Goal: Task Accomplishment & Management: Manage account settings

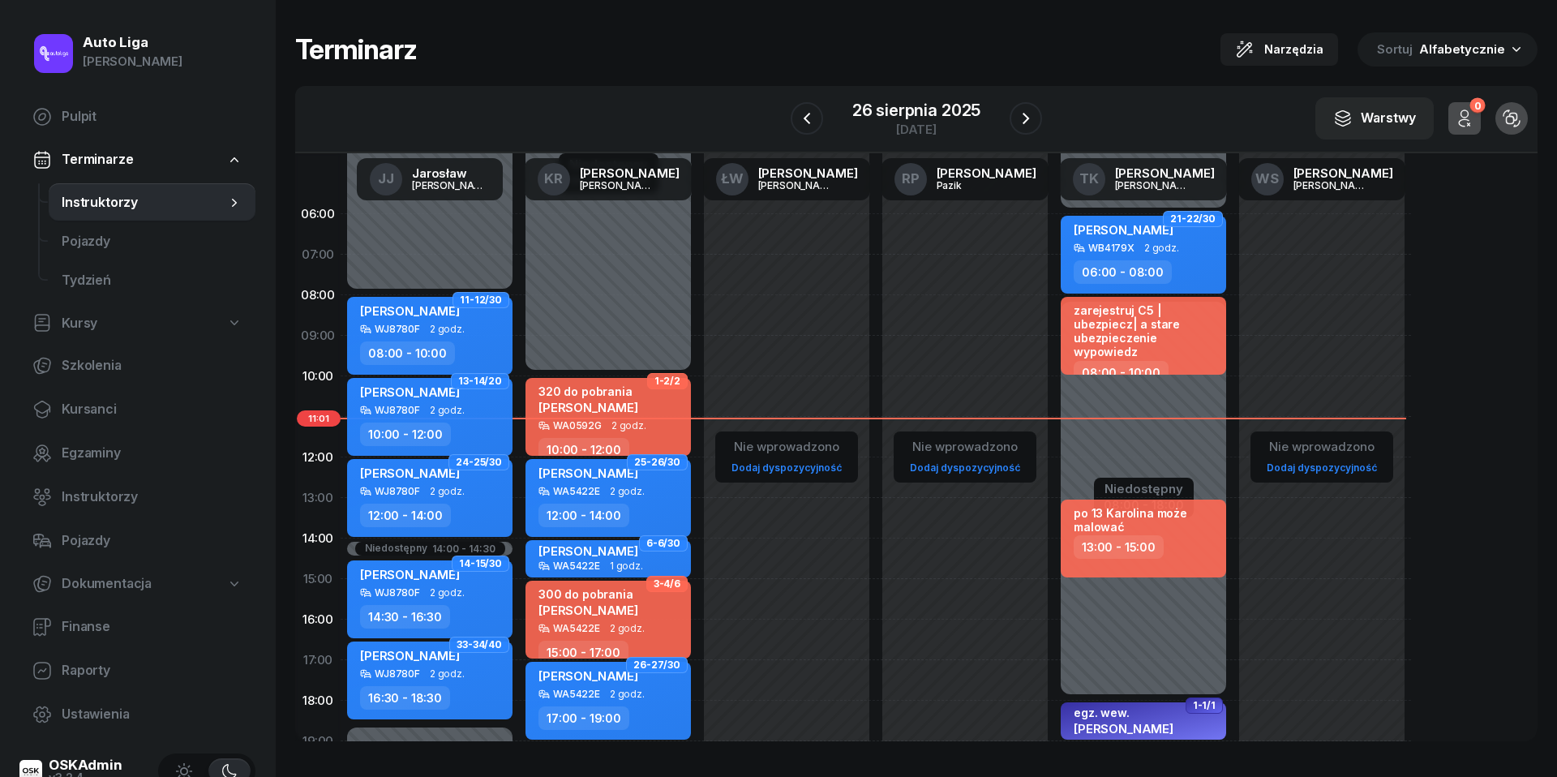
scroll to position [53, 0]
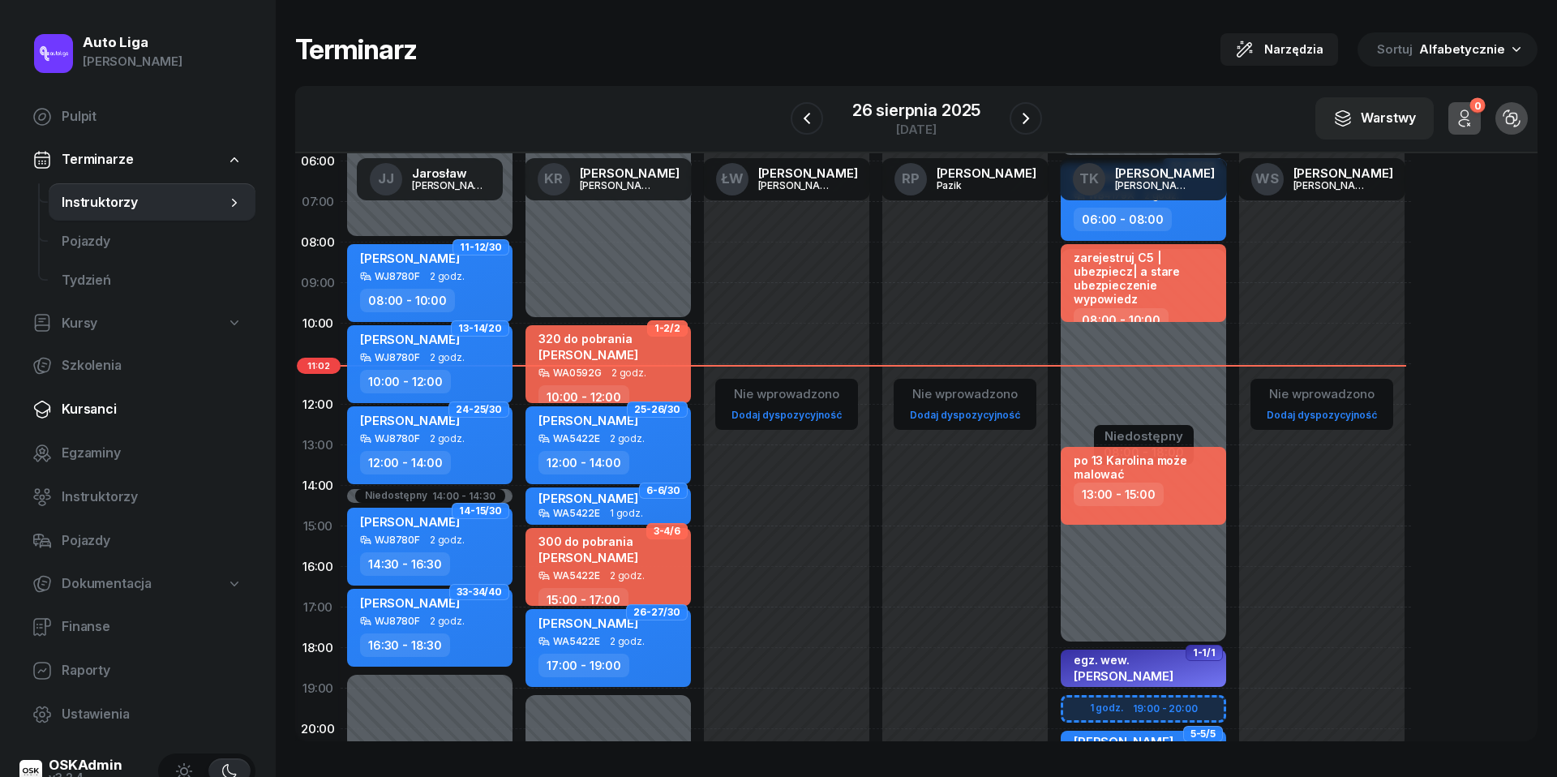
click at [114, 418] on span "Kursanci" at bounding box center [152, 409] width 181 height 21
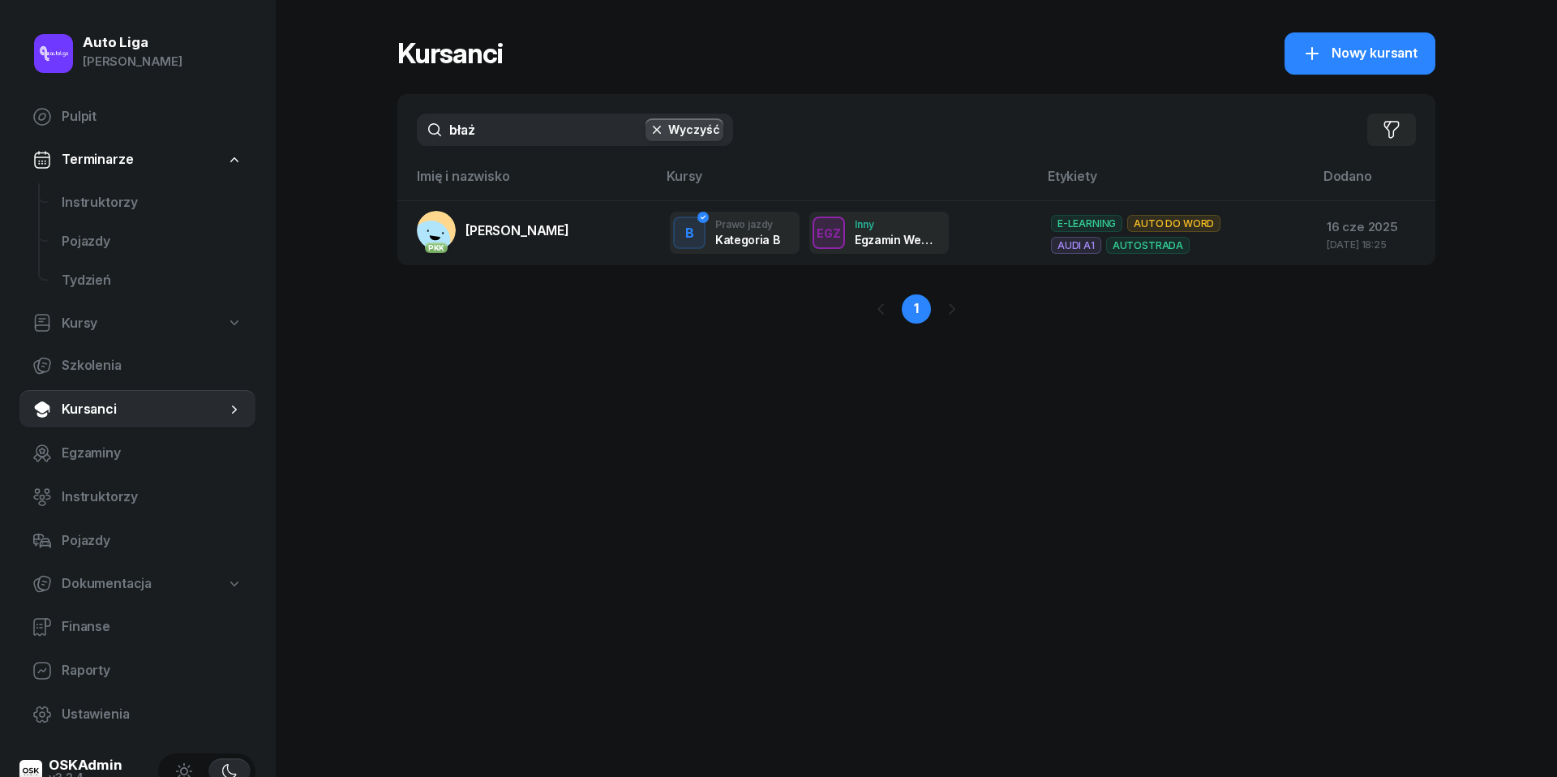
click at [503, 135] on input "błaż" at bounding box center [575, 130] width 316 height 32
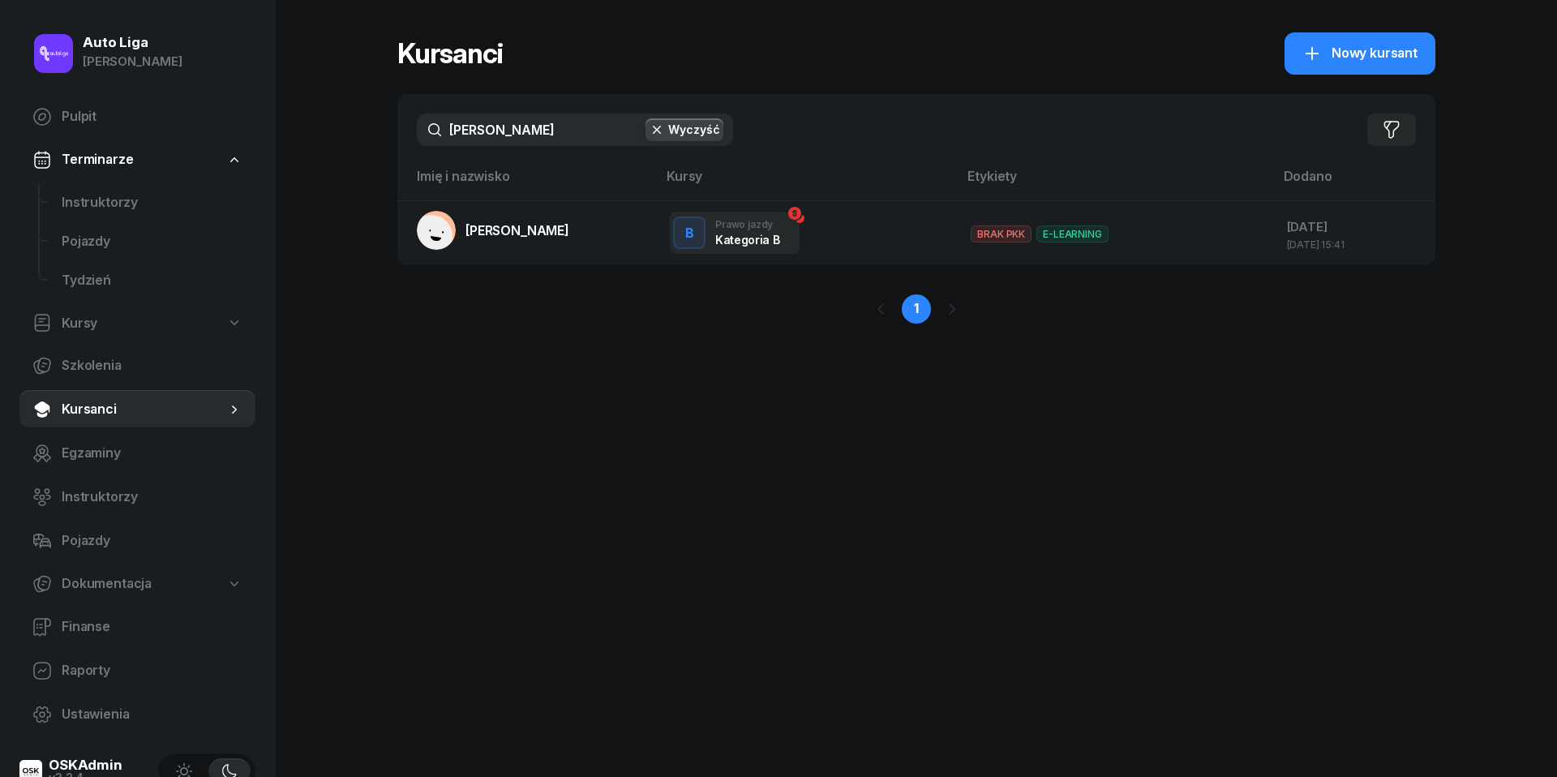
type input "[PERSON_NAME]"
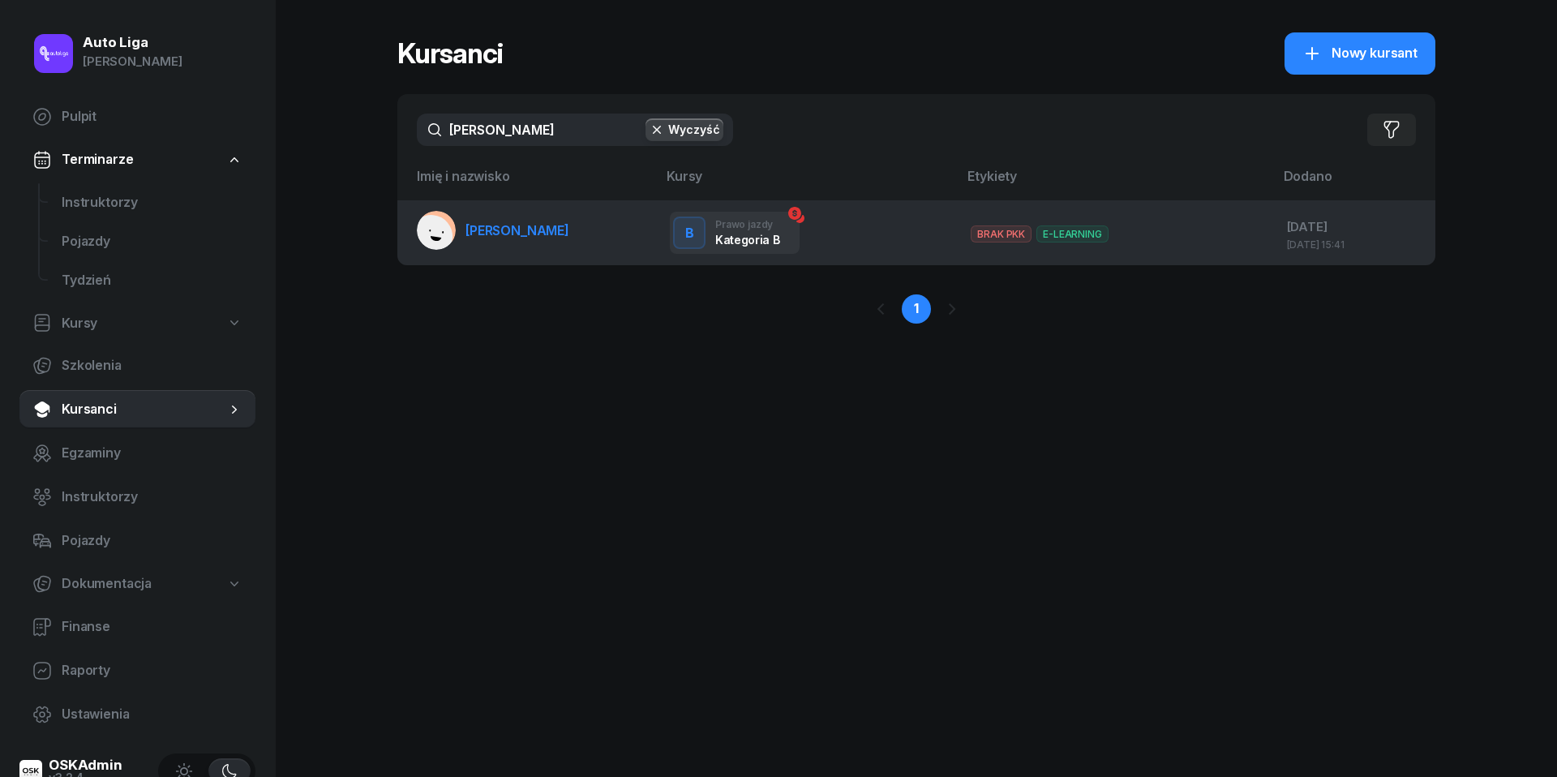
drag, startPoint x: 507, startPoint y: 164, endPoint x: 516, endPoint y: 225, distance: 62.3
click at [516, 225] on span "[PERSON_NAME]" at bounding box center [517, 230] width 104 height 16
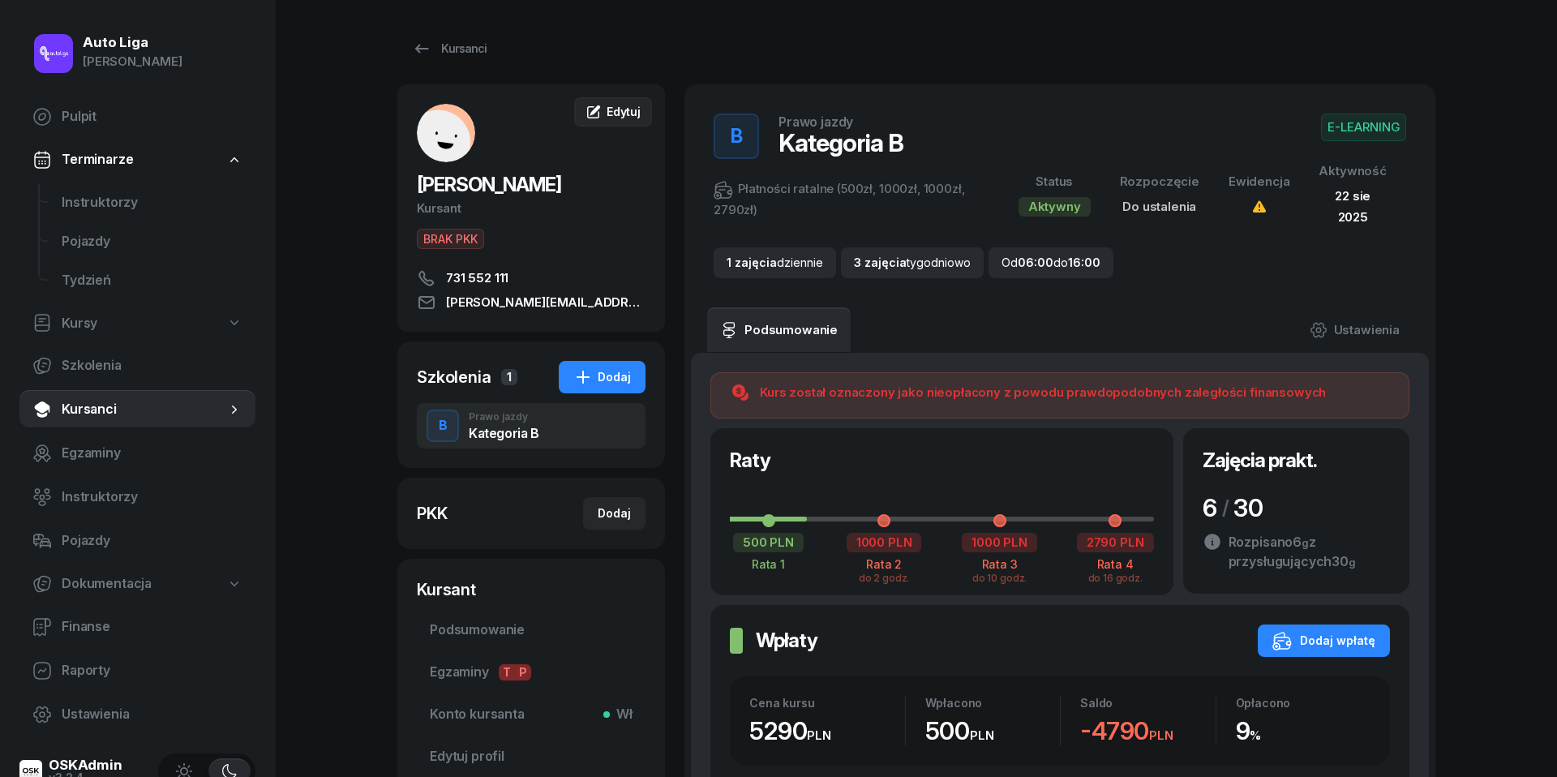
click at [634, 108] on span "Edytuj" at bounding box center [624, 112] width 34 height 14
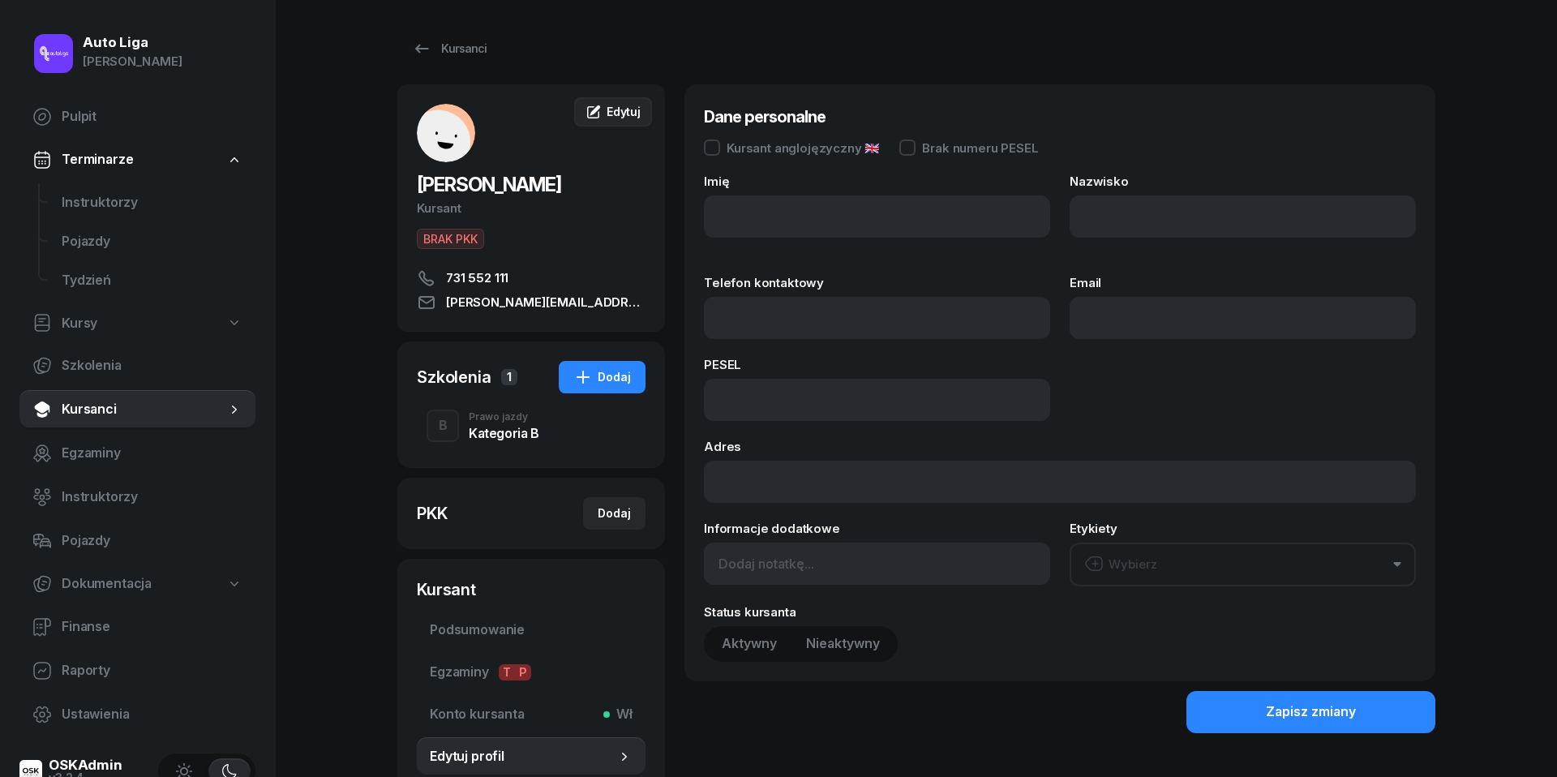
type input "[PERSON_NAME]"
type input "731552111"
type input "[PERSON_NAME][EMAIL_ADDRESS][PERSON_NAME][DOMAIN_NAME]"
type input "731 552 111"
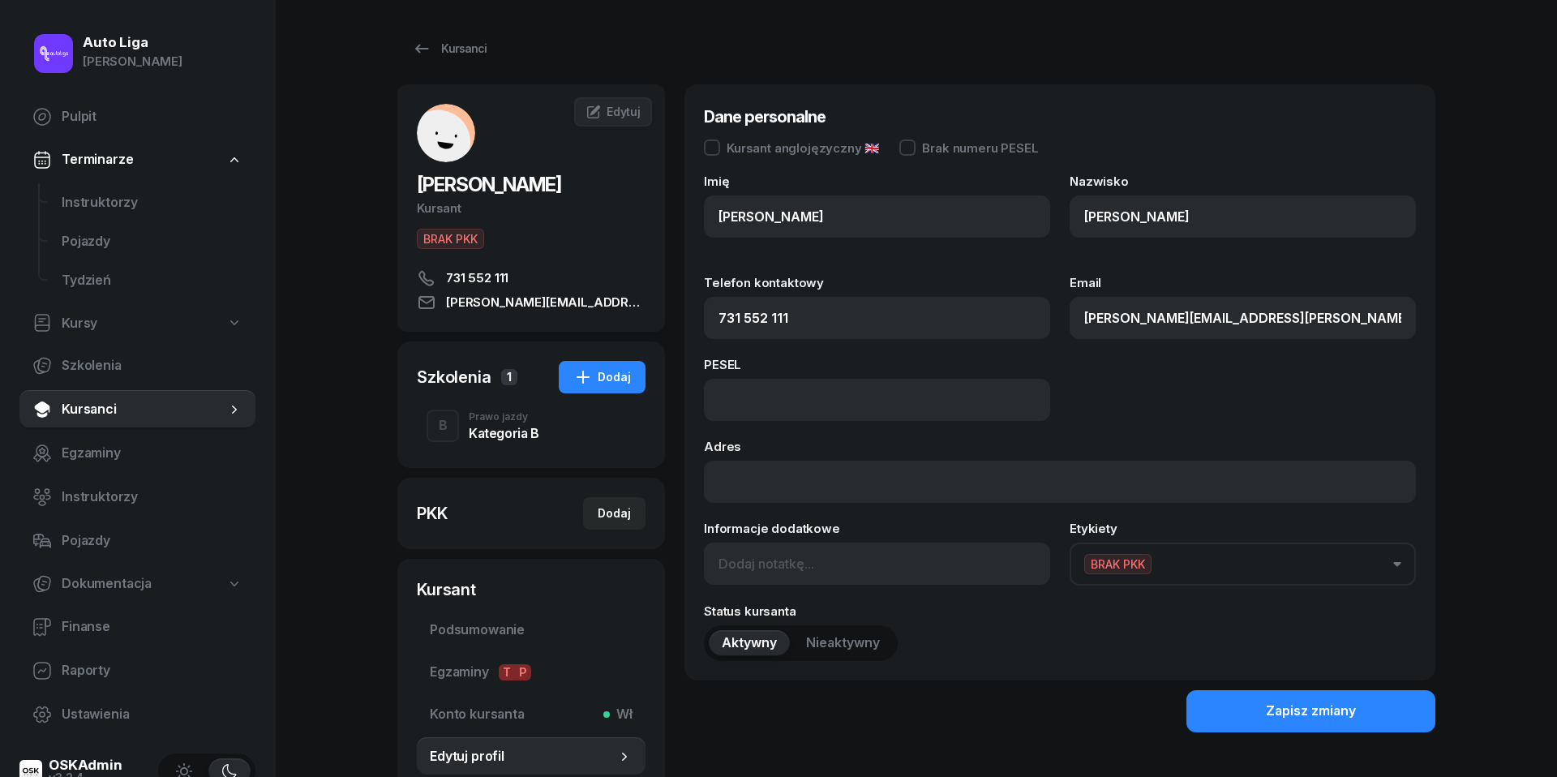
click at [1385, 562] on button "BRAK PKK" at bounding box center [1242, 563] width 346 height 43
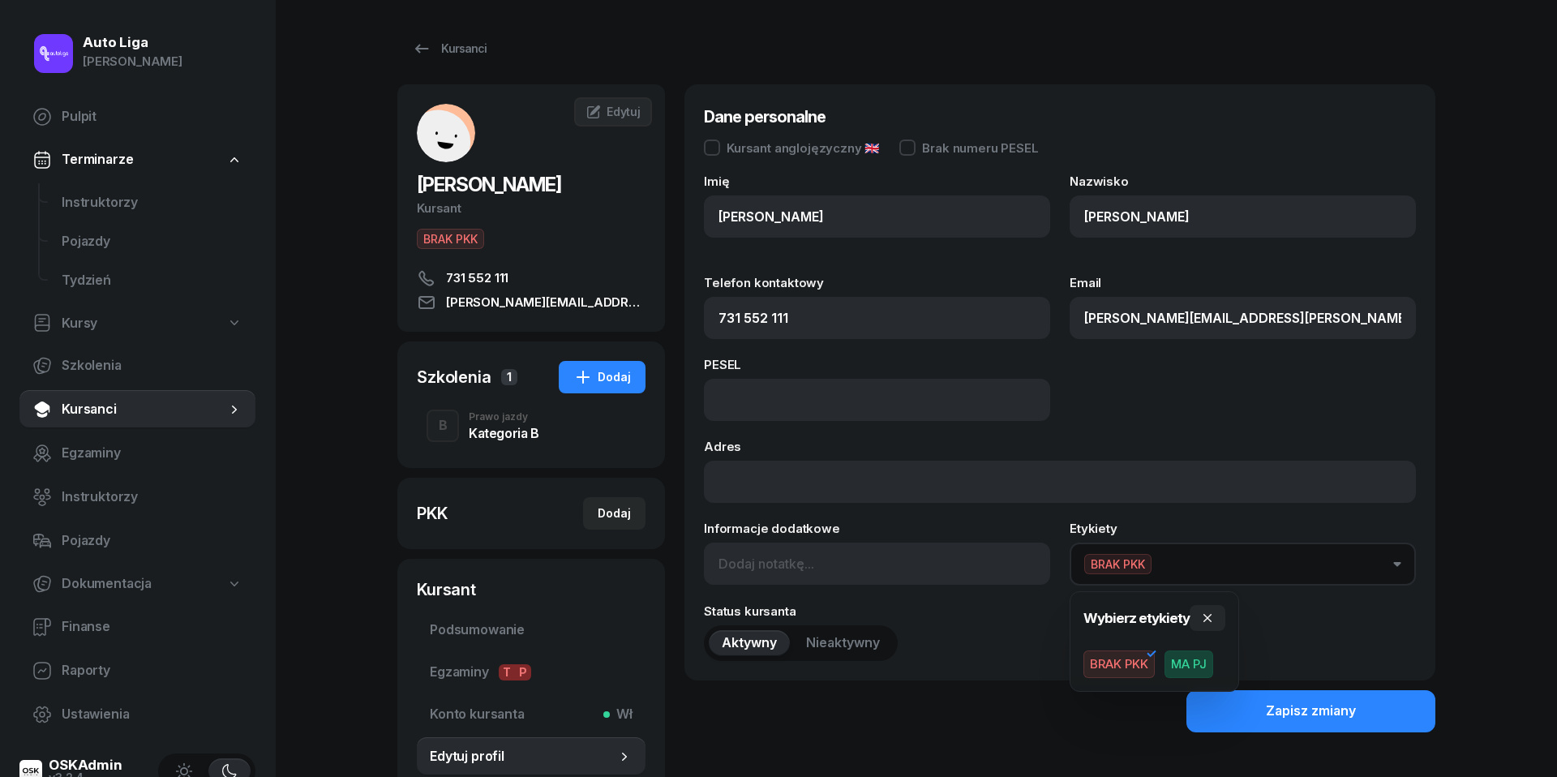
click at [1138, 663] on span "BRAK PKK" at bounding box center [1118, 664] width 71 height 28
click at [1203, 619] on icon "button" at bounding box center [1207, 619] width 8 height 8
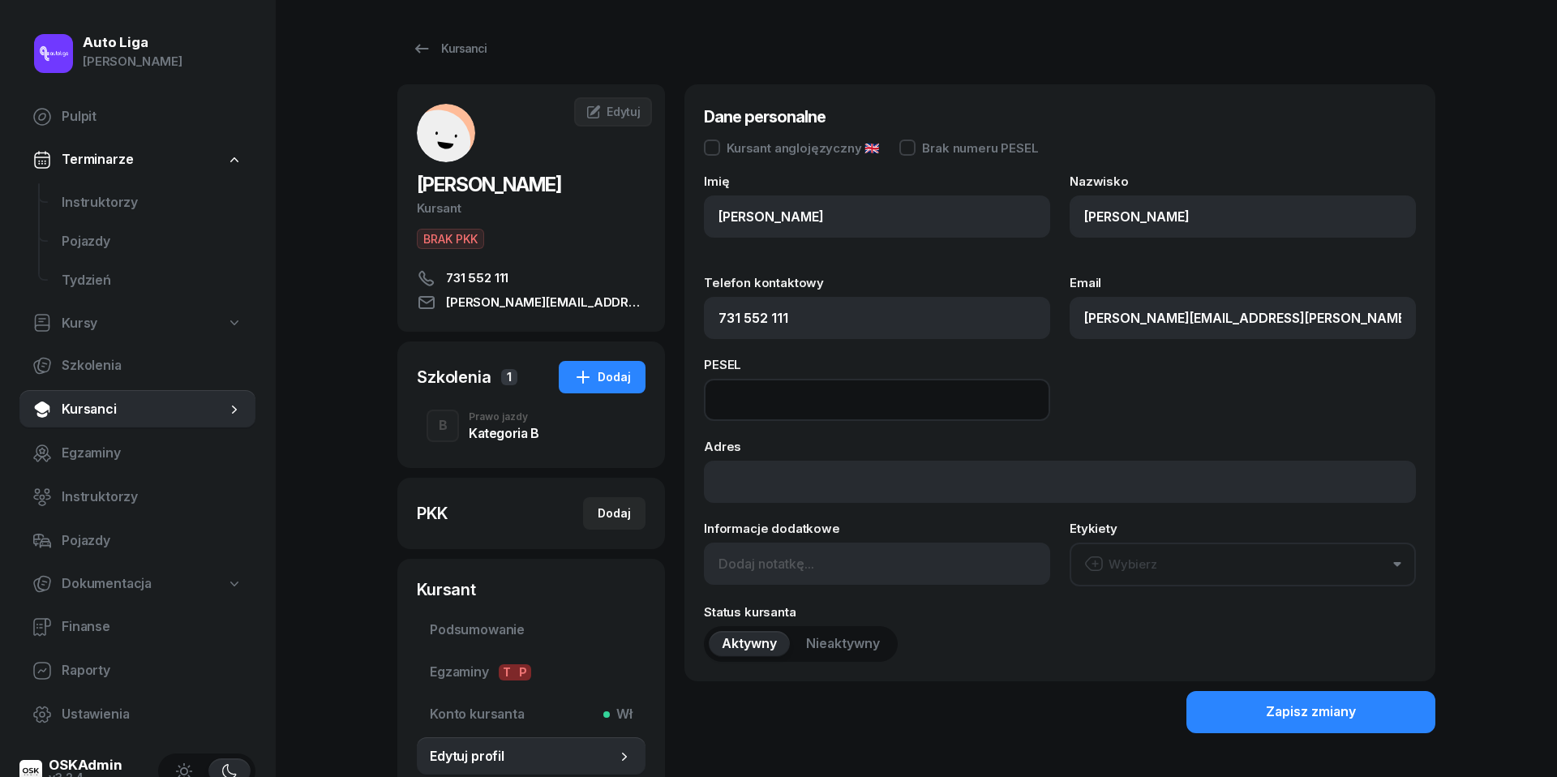
click at [761, 396] on input at bounding box center [877, 400] width 346 height 42
paste input "93071808279"
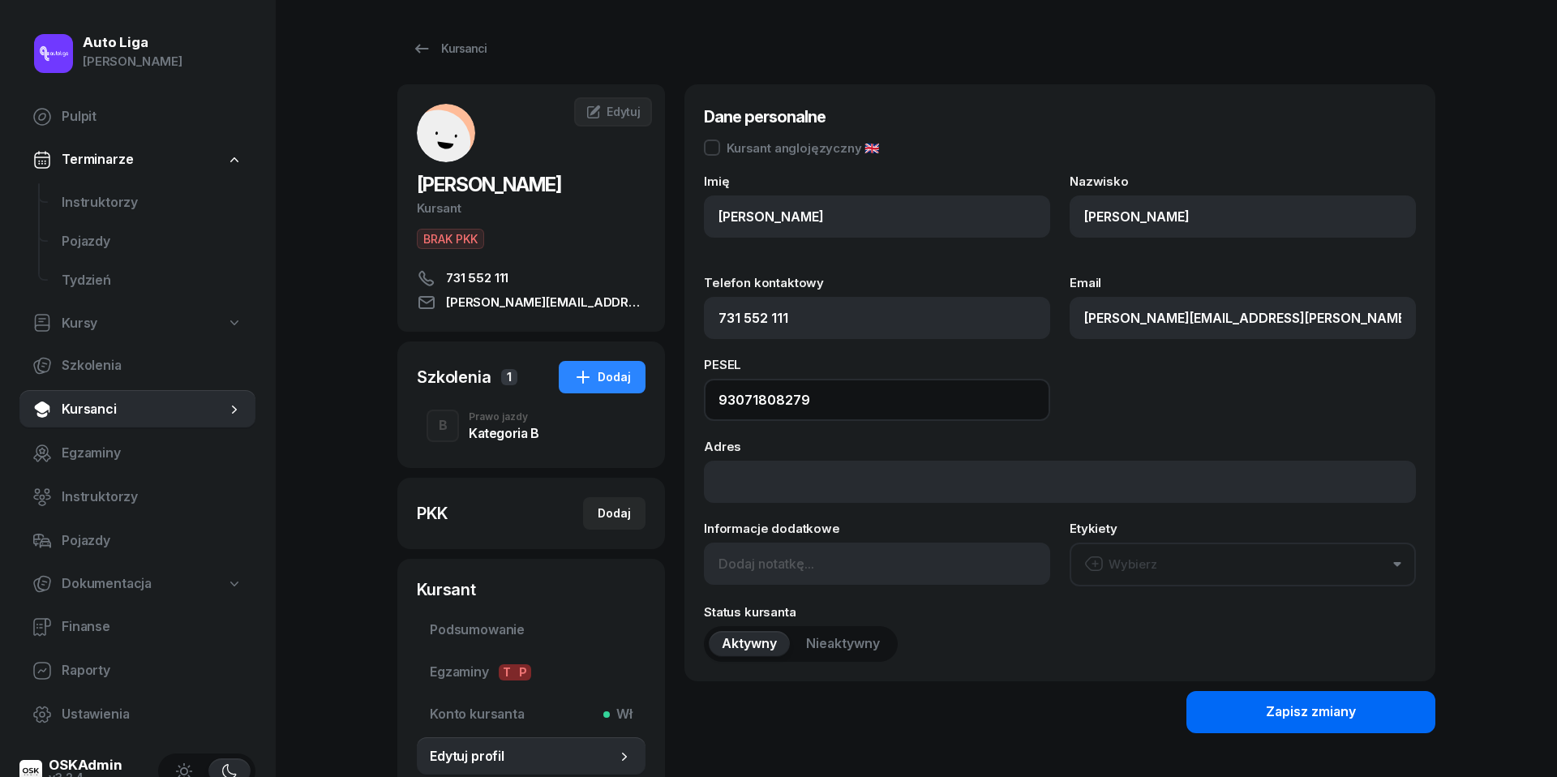
type input "93071808279"
click at [1262, 698] on button "Zapisz zmiany" at bounding box center [1310, 712] width 249 height 42
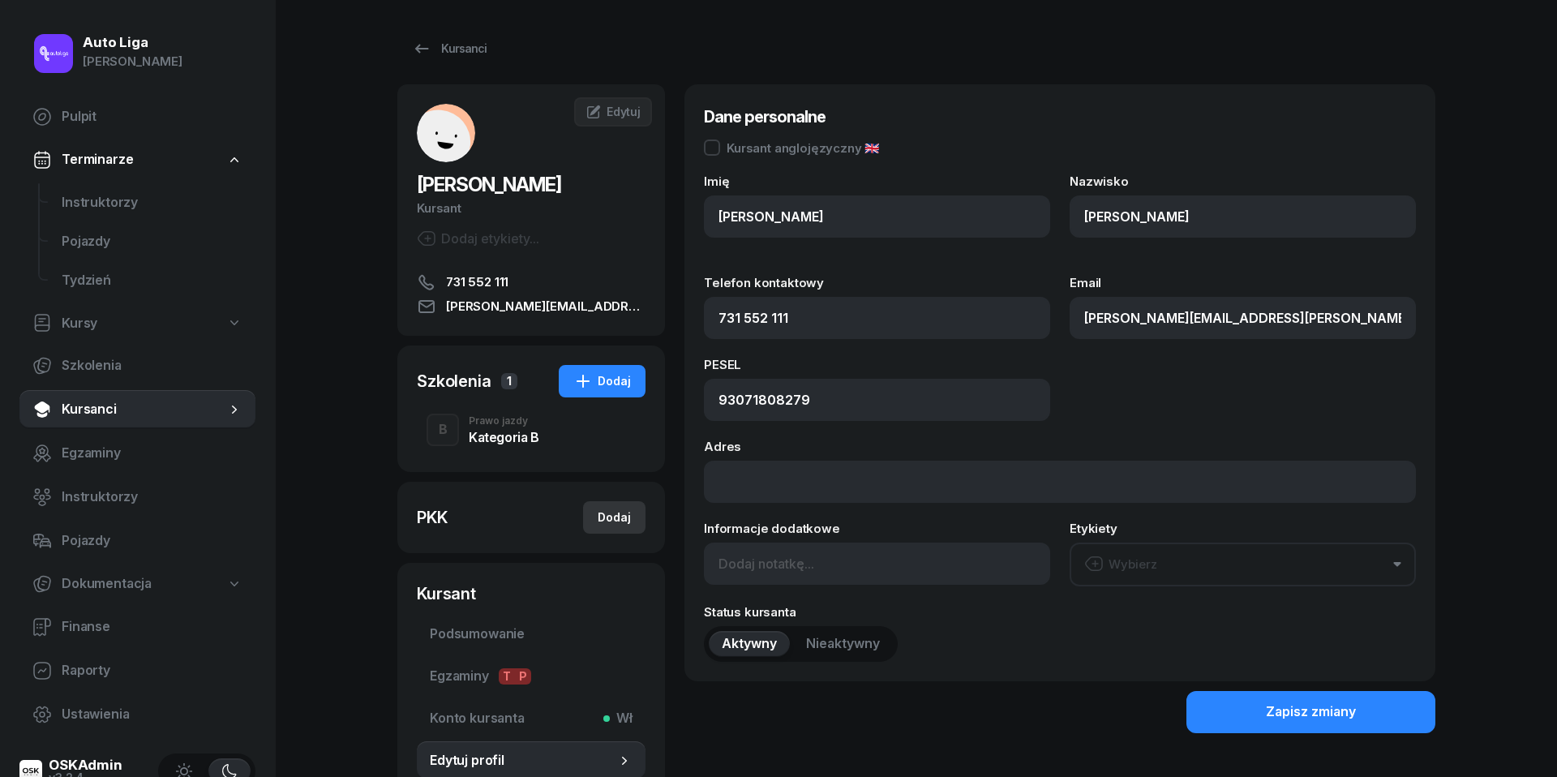
click at [617, 511] on div "Dodaj" at bounding box center [614, 517] width 33 height 19
select select
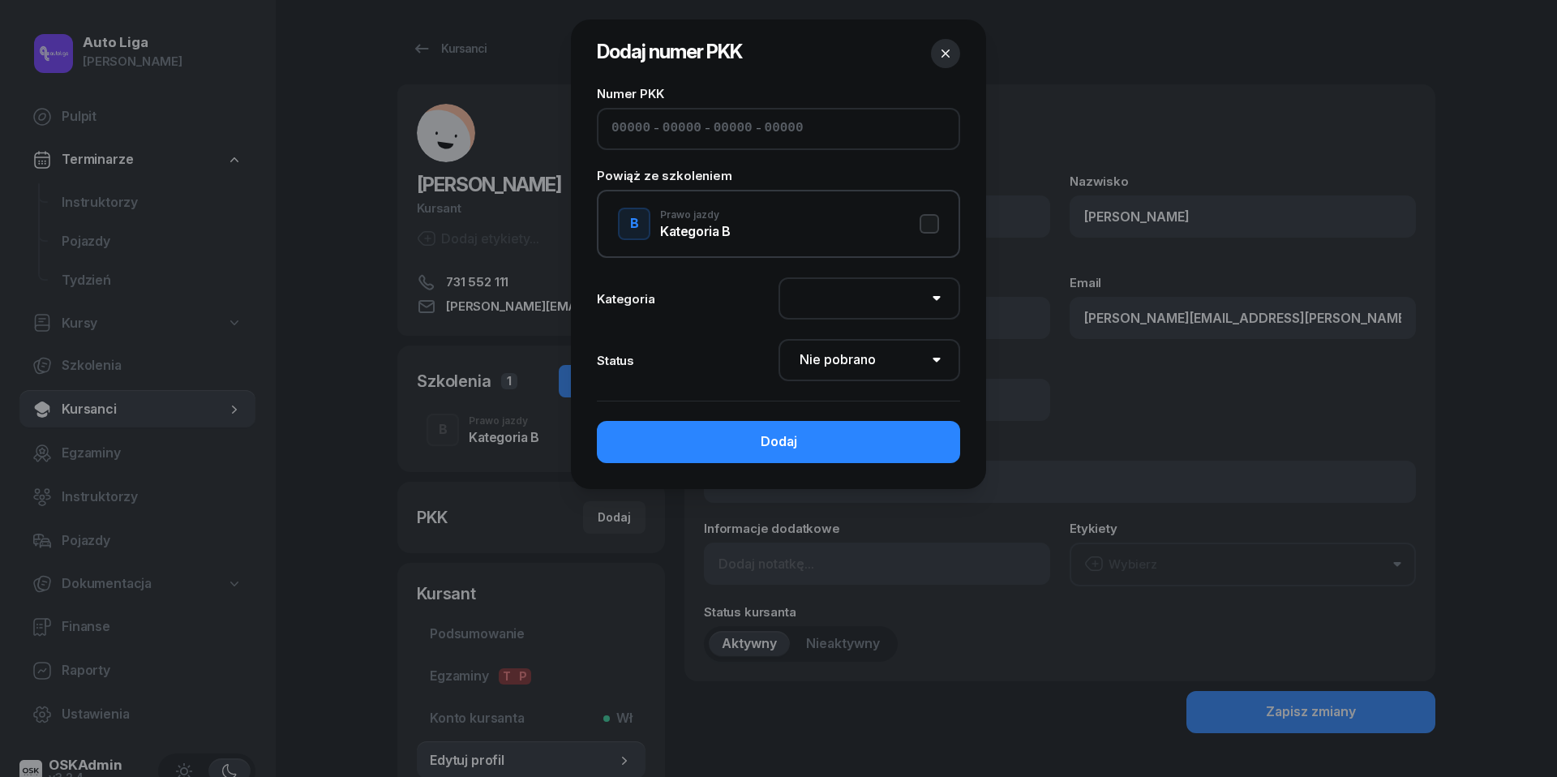
click at [662, 125] on input at bounding box center [681, 128] width 39 height 21
paste input "82590"
type input "82590"
type input "70295"
type input "83531"
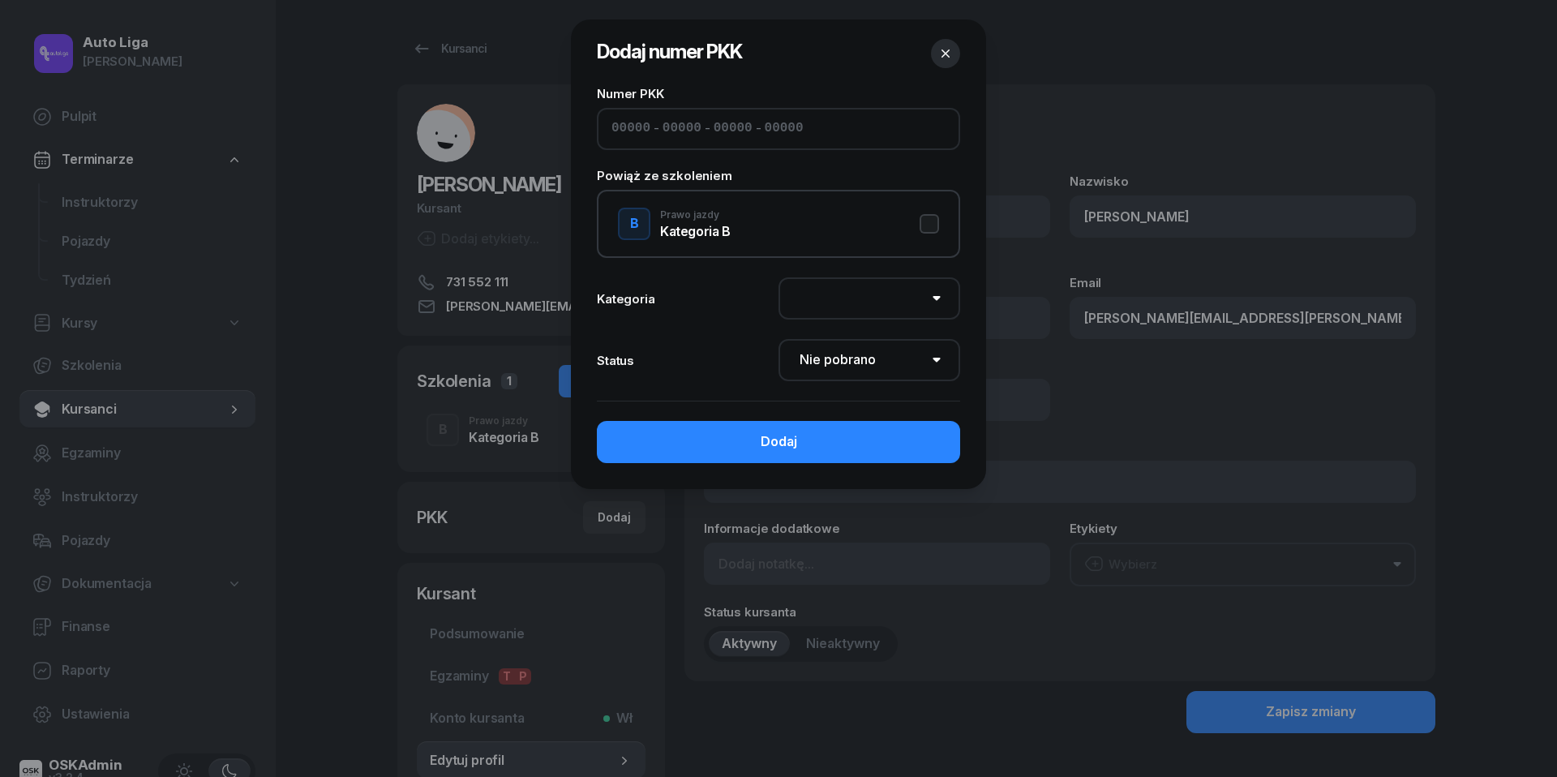
type input "69122"
click at [931, 217] on button "B Prawo jazdy Kategoria B" at bounding box center [778, 224] width 321 height 32
select select "B"
select select "Get"
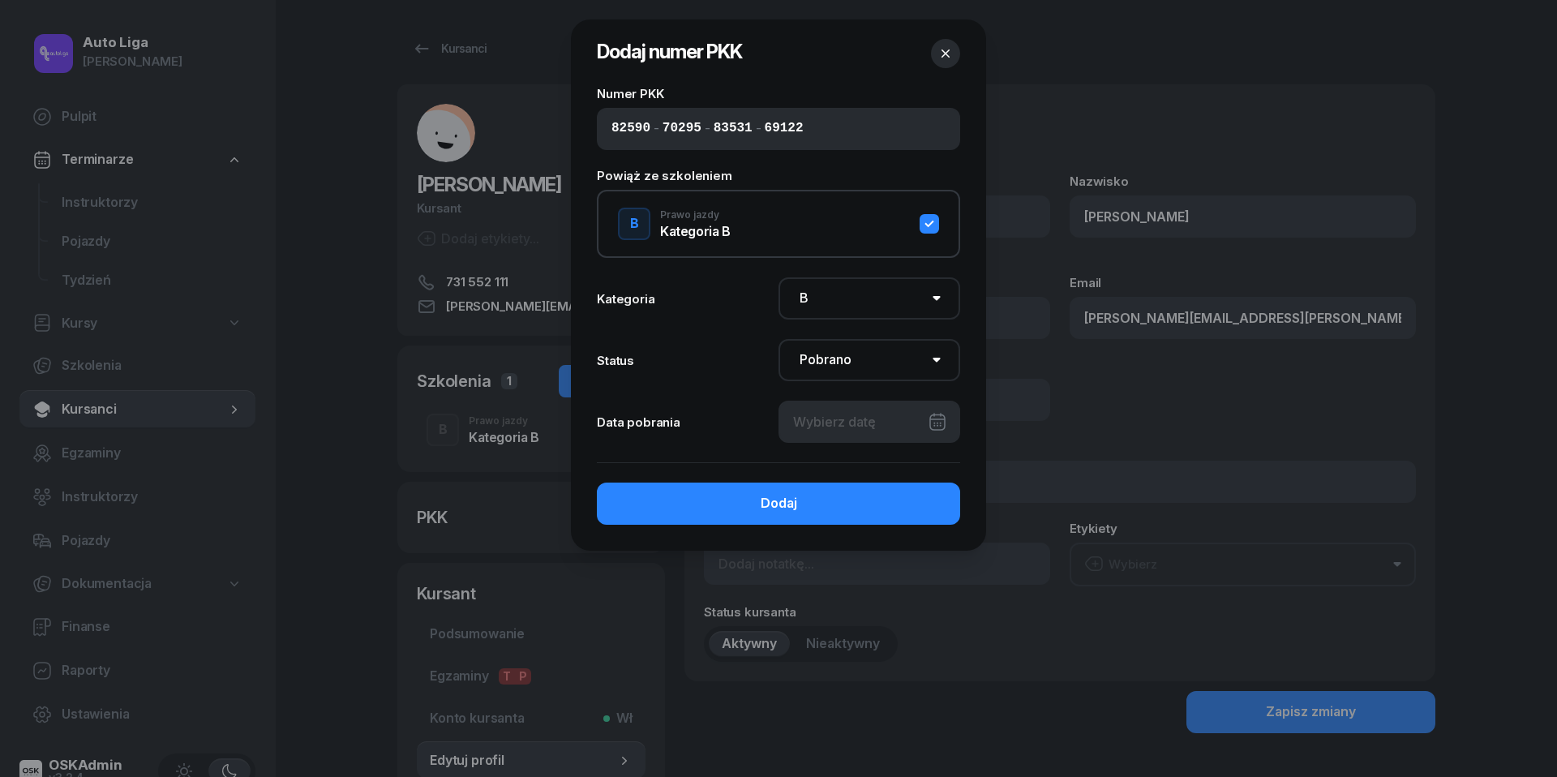
click at [948, 418] on div at bounding box center [869, 422] width 182 height 42
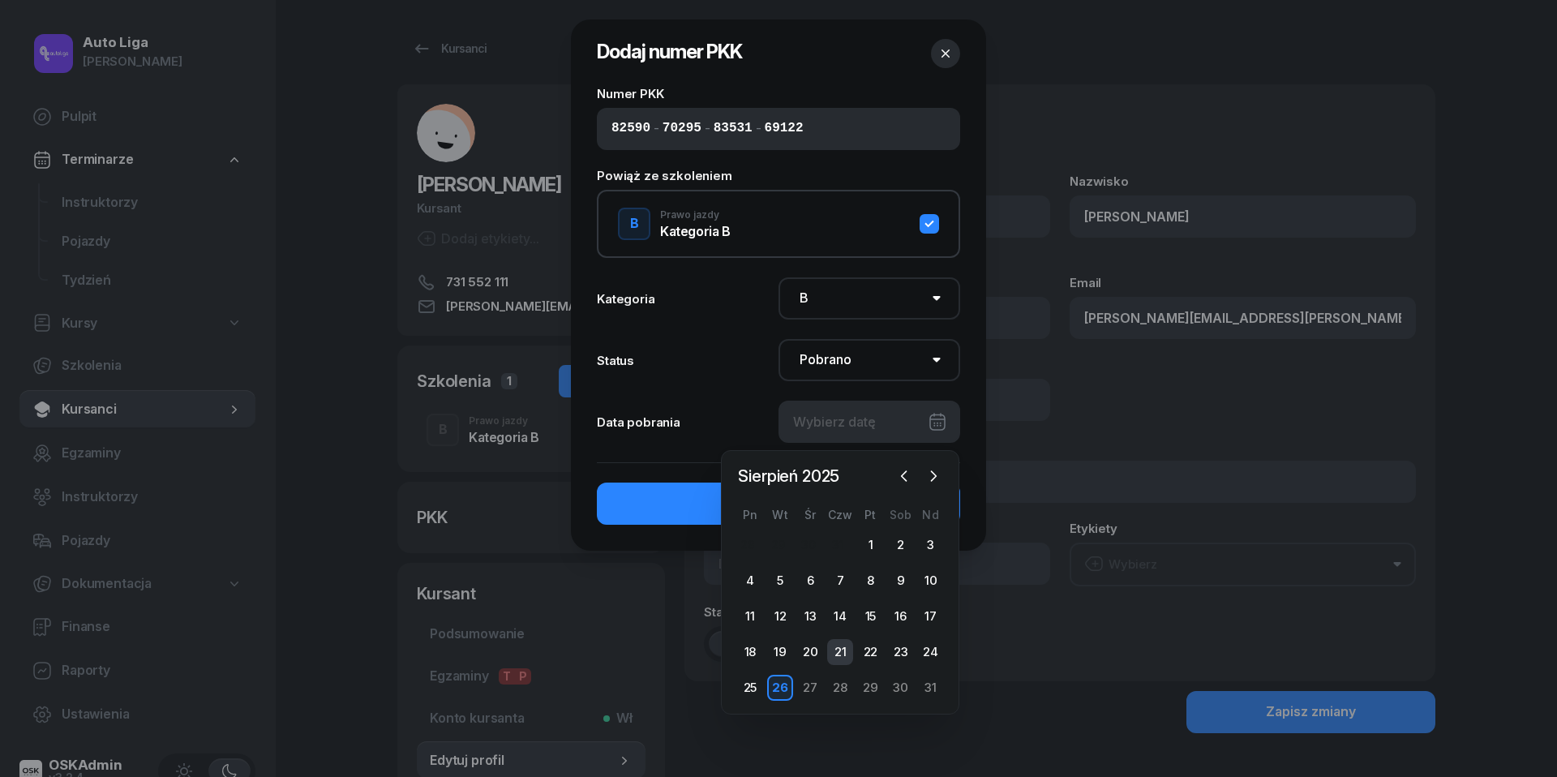
click at [840, 650] on div "21" at bounding box center [840, 652] width 26 height 26
type input "[DATE]"
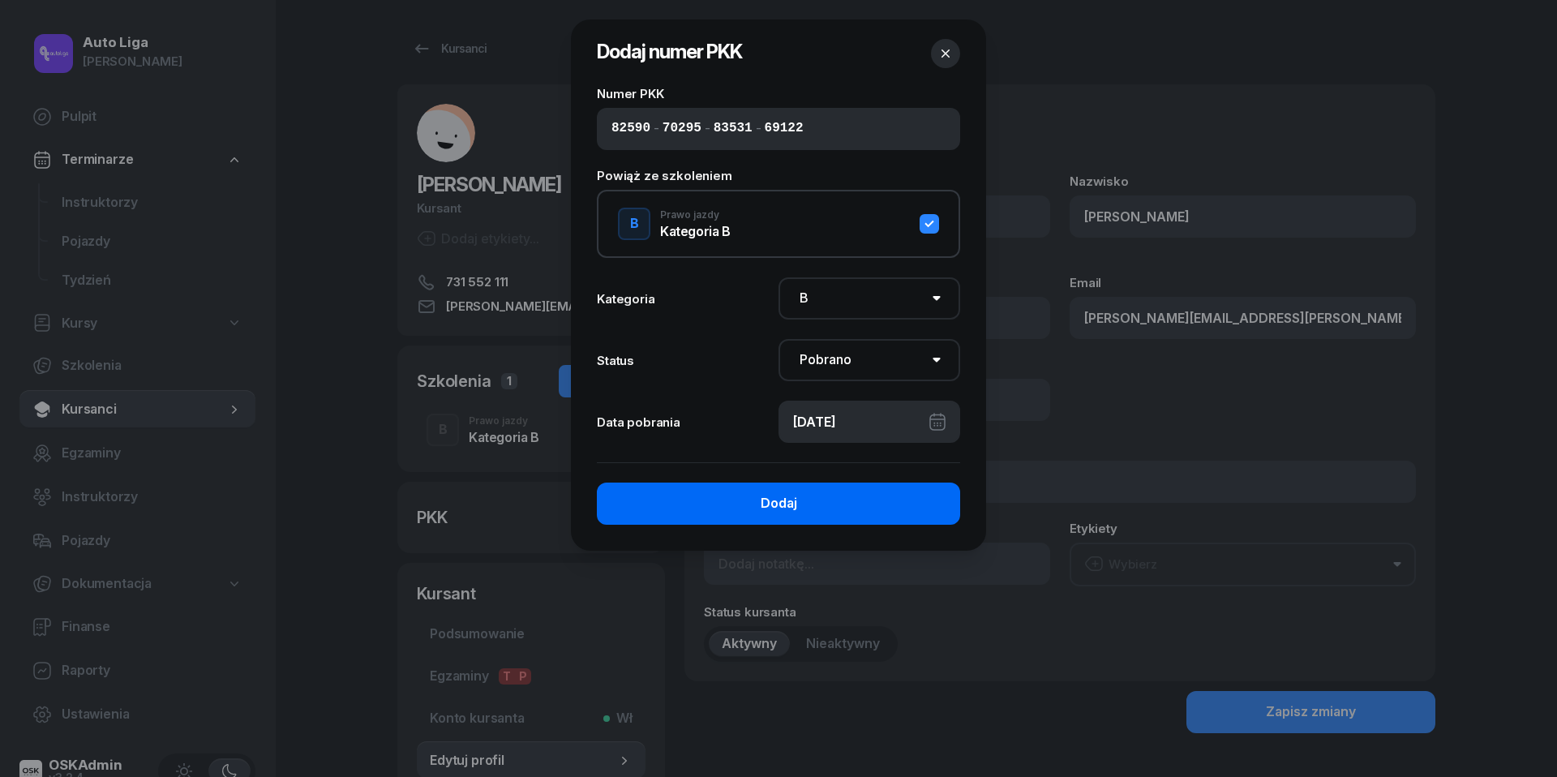
click at [793, 501] on div "Dodaj" at bounding box center [779, 503] width 36 height 21
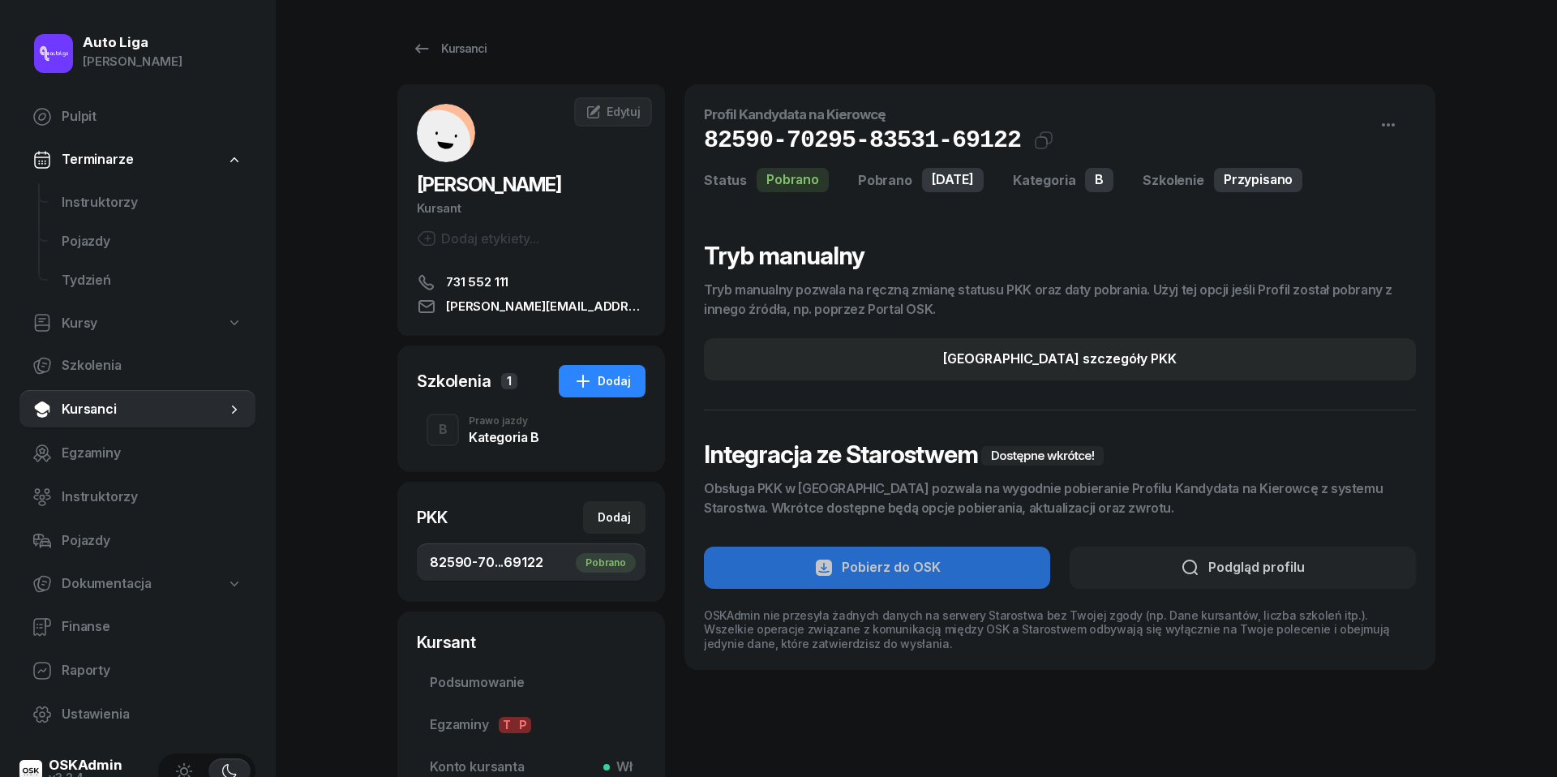
click at [548, 426] on div "B Prawo jazdy Kategoria B" at bounding box center [531, 429] width 229 height 45
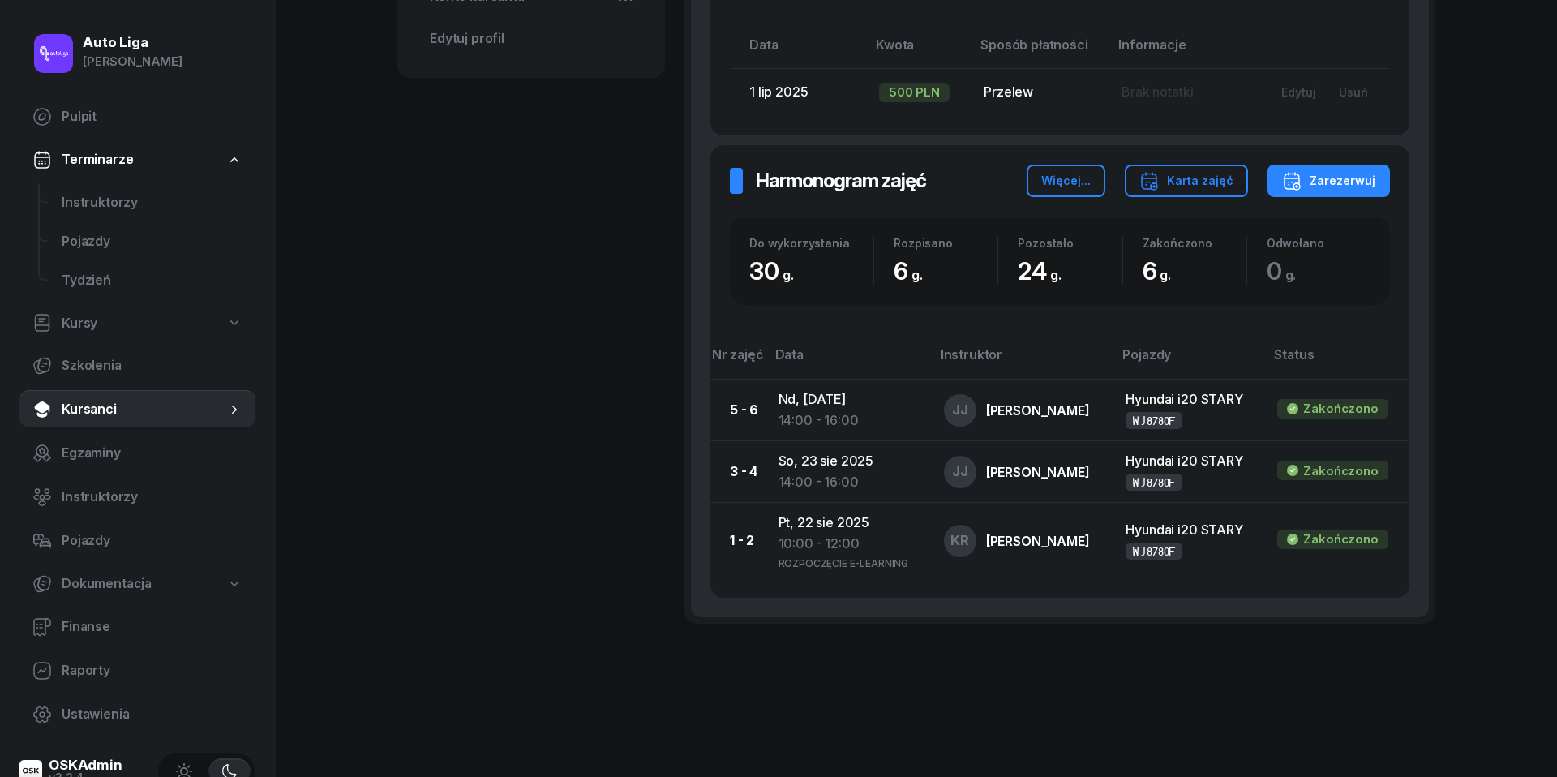
scroll to position [769, 0]
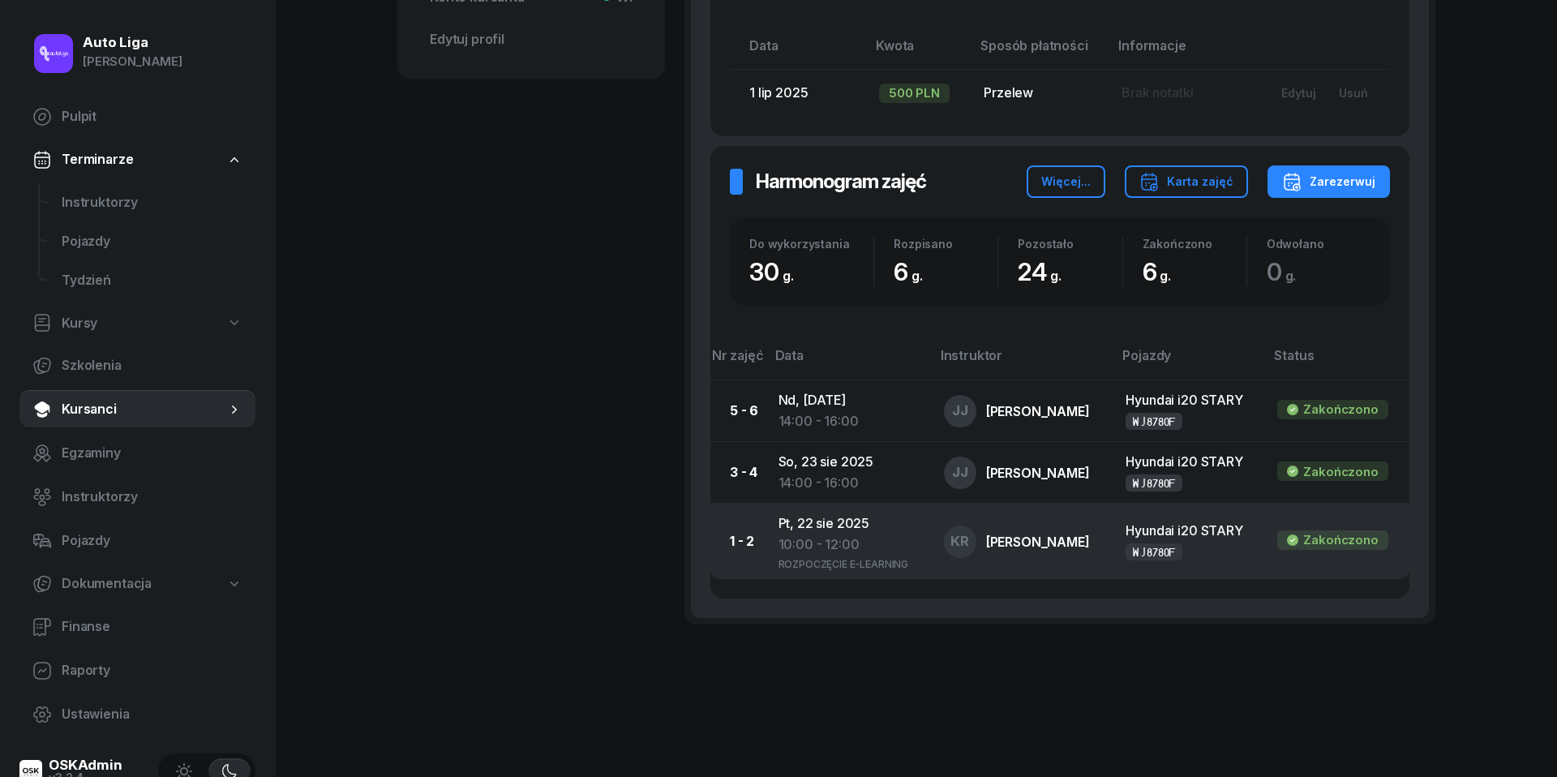
click at [816, 555] on div "10:00 - 12:00" at bounding box center [847, 562] width 139 height 14
click at [832, 555] on div "10:00 - 12:00" at bounding box center [847, 562] width 139 height 14
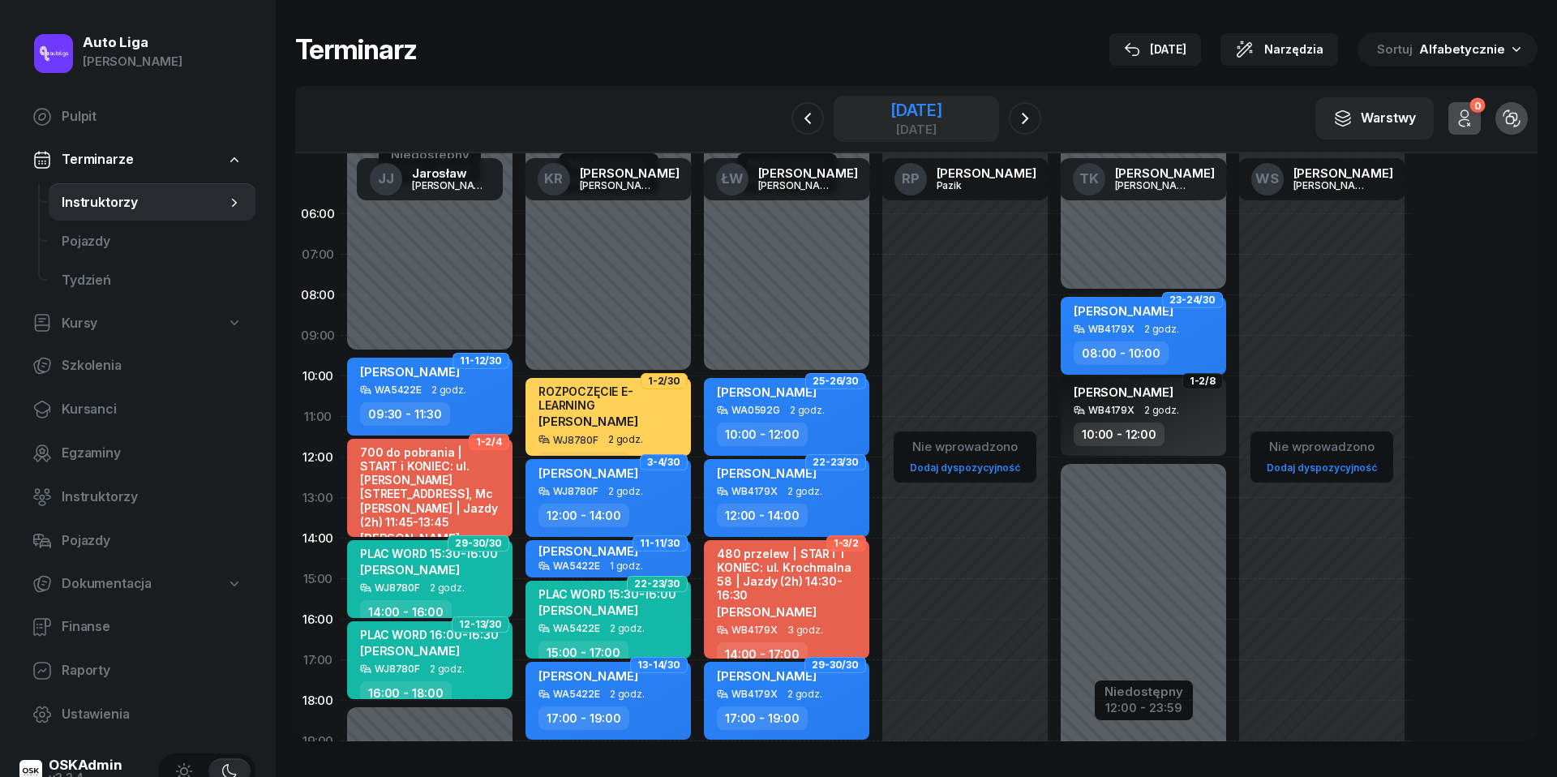
click at [932, 105] on div "[DATE]" at bounding box center [916, 110] width 52 height 16
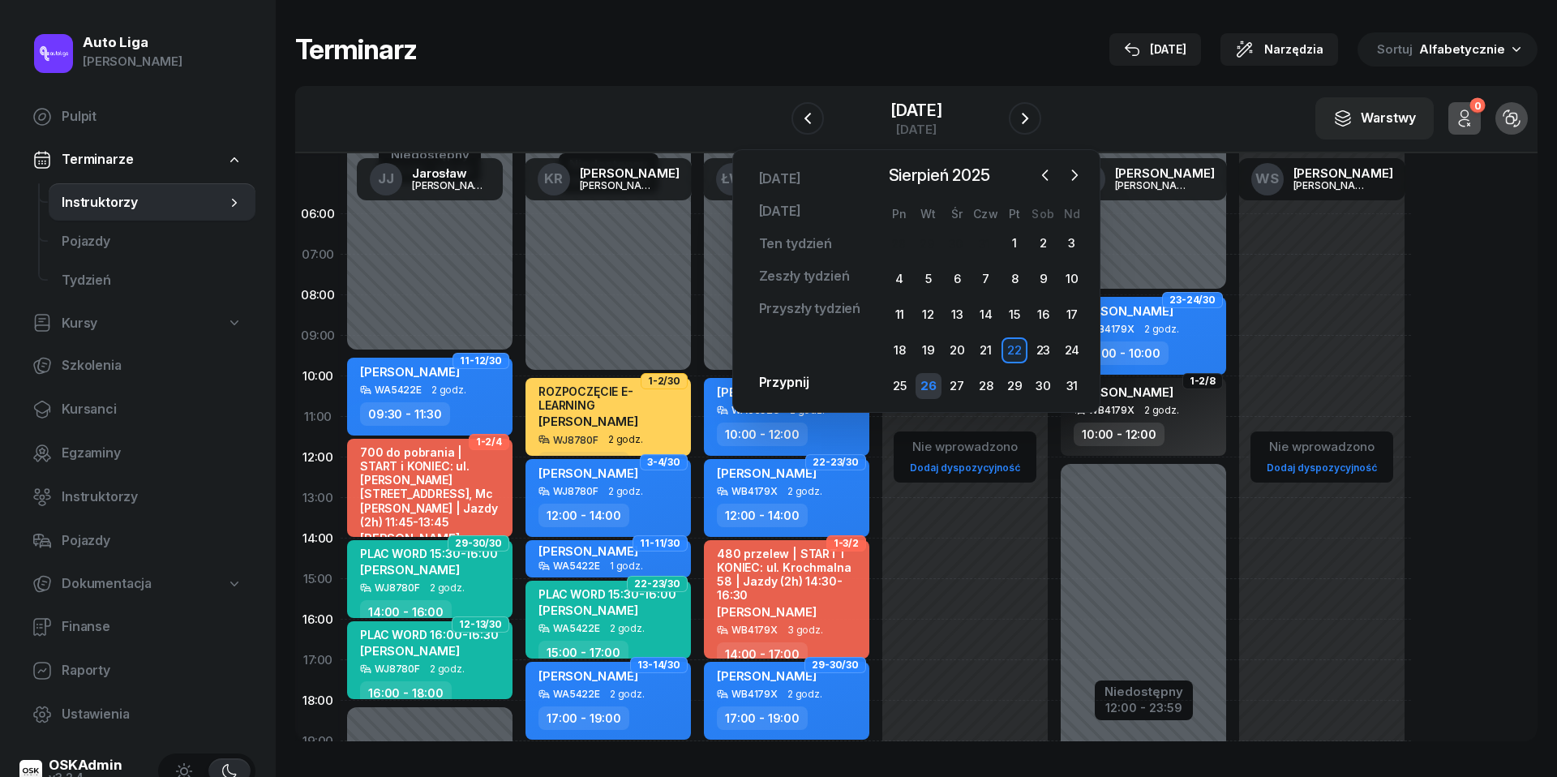
click at [928, 388] on div "26" at bounding box center [928, 386] width 26 height 26
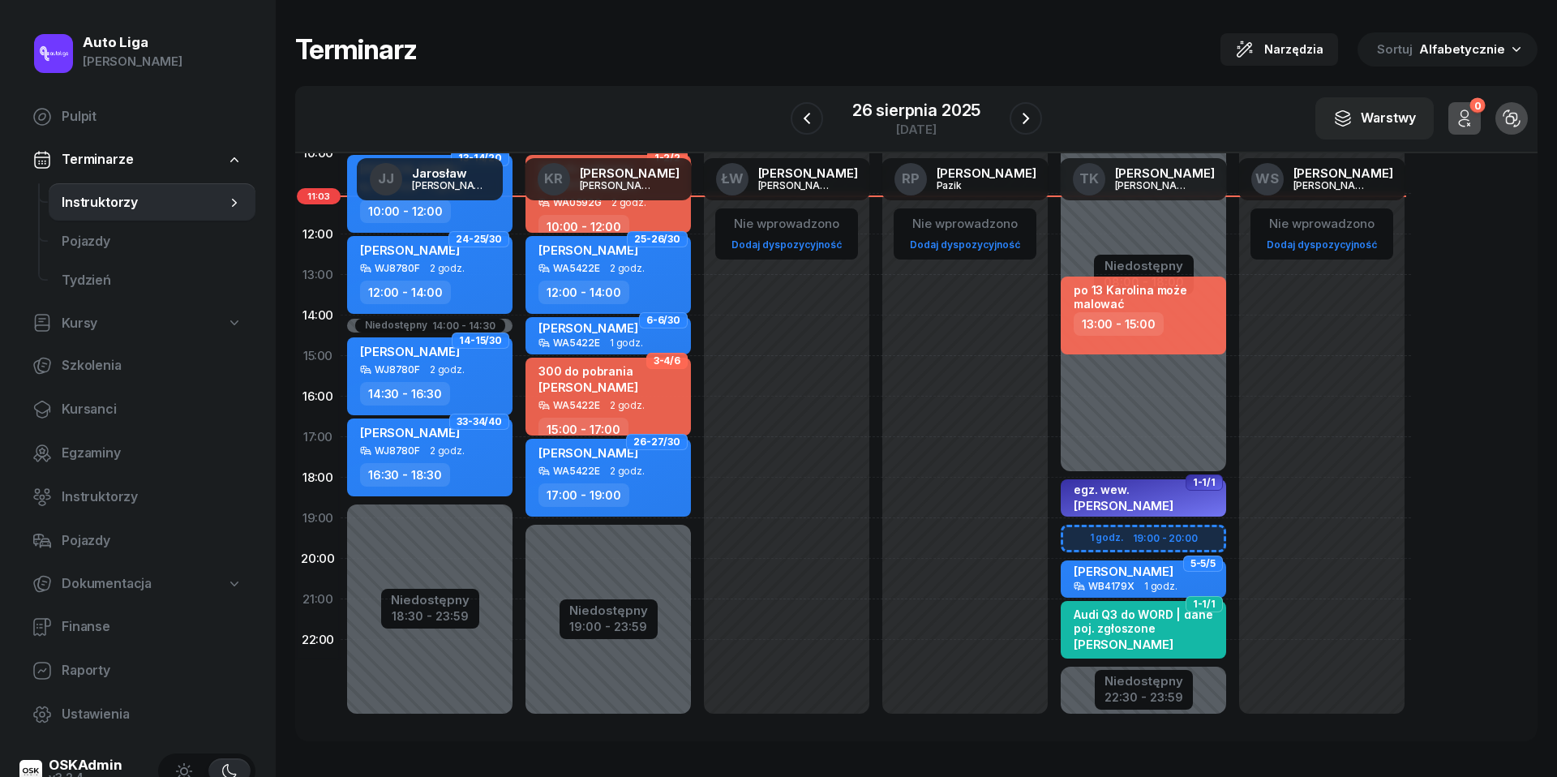
scroll to position [222, 0]
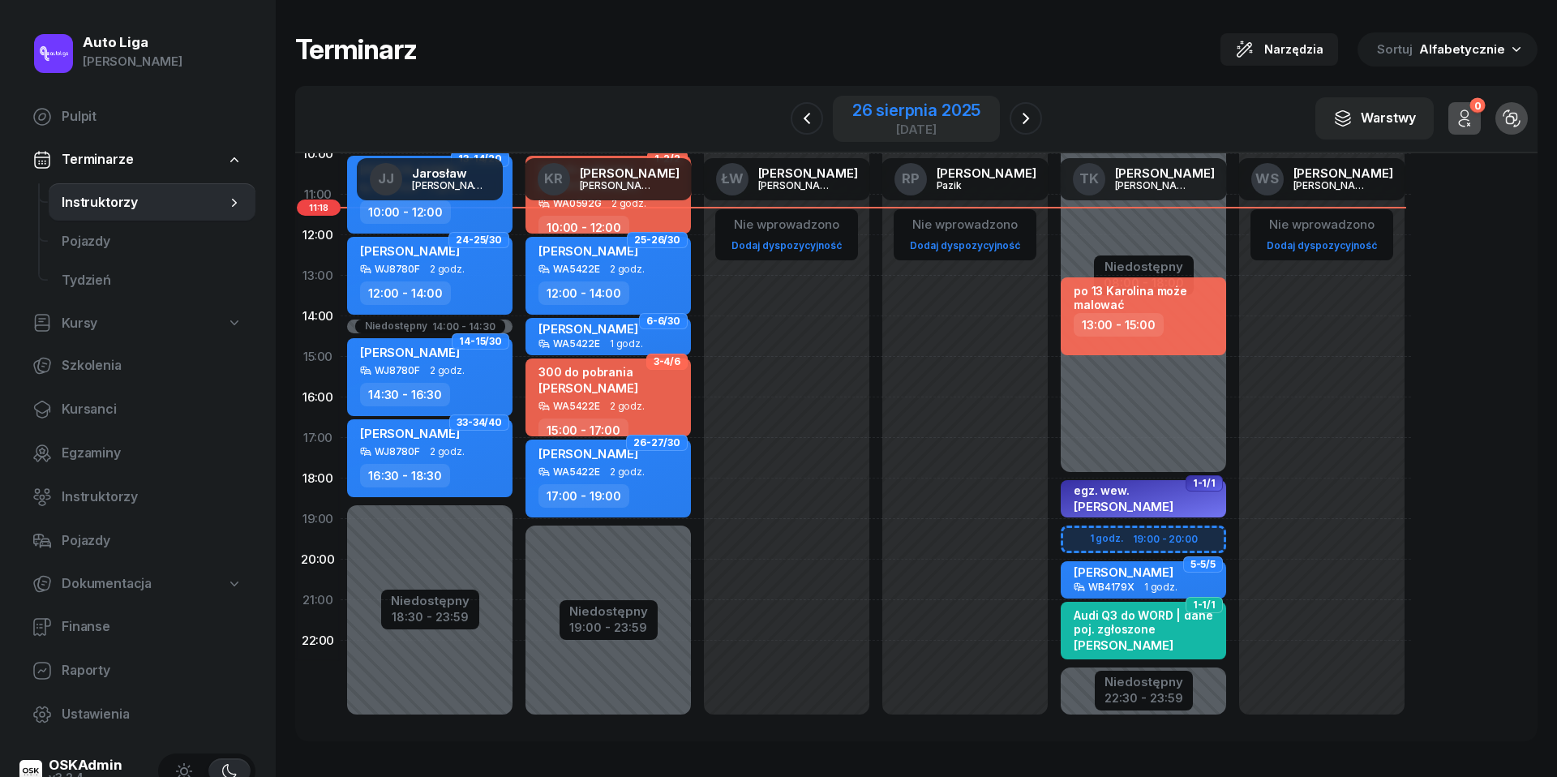
click at [925, 123] on div "[DATE]" at bounding box center [916, 129] width 128 height 12
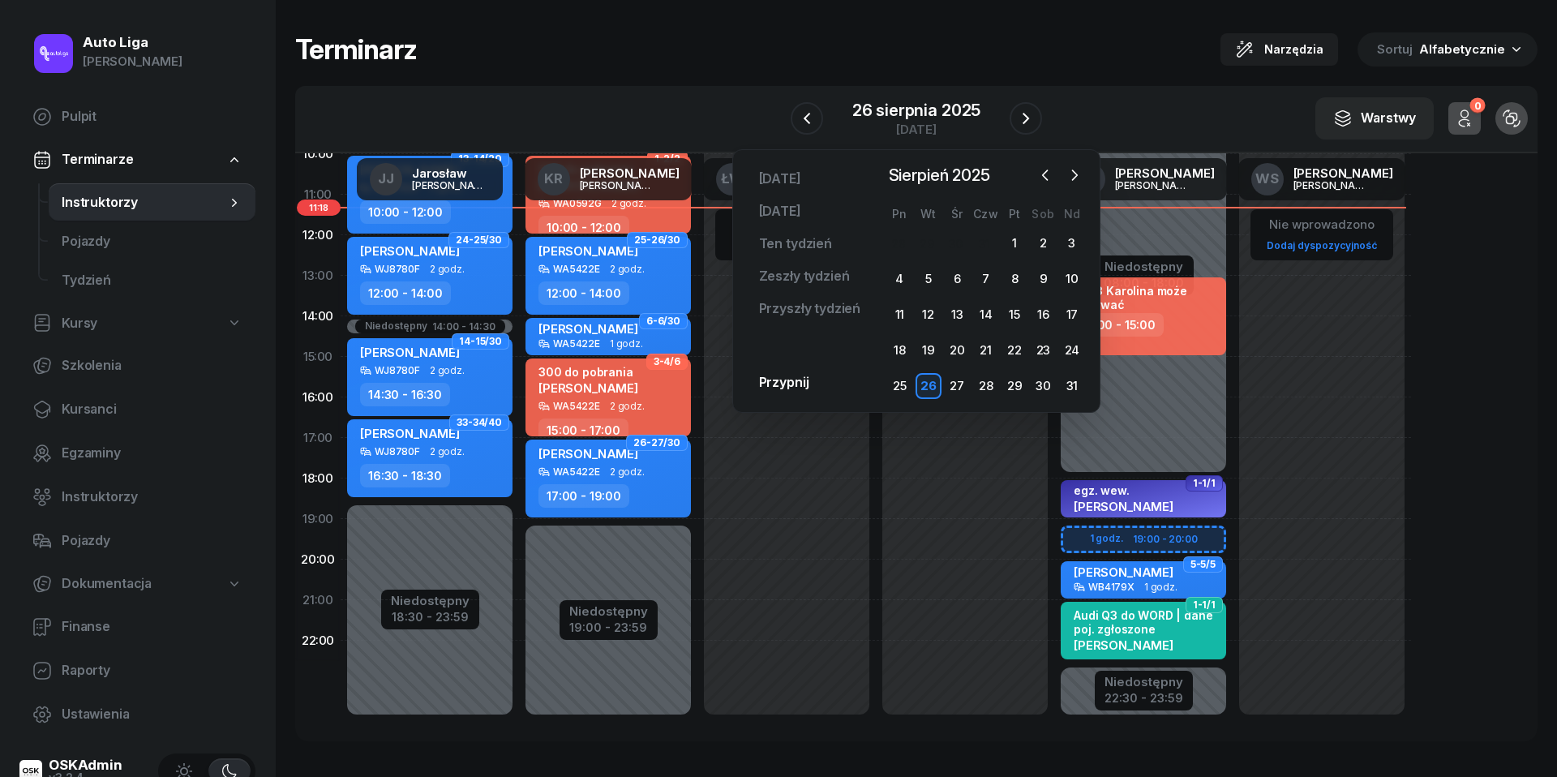
click at [924, 386] on div "26" at bounding box center [928, 386] width 26 height 26
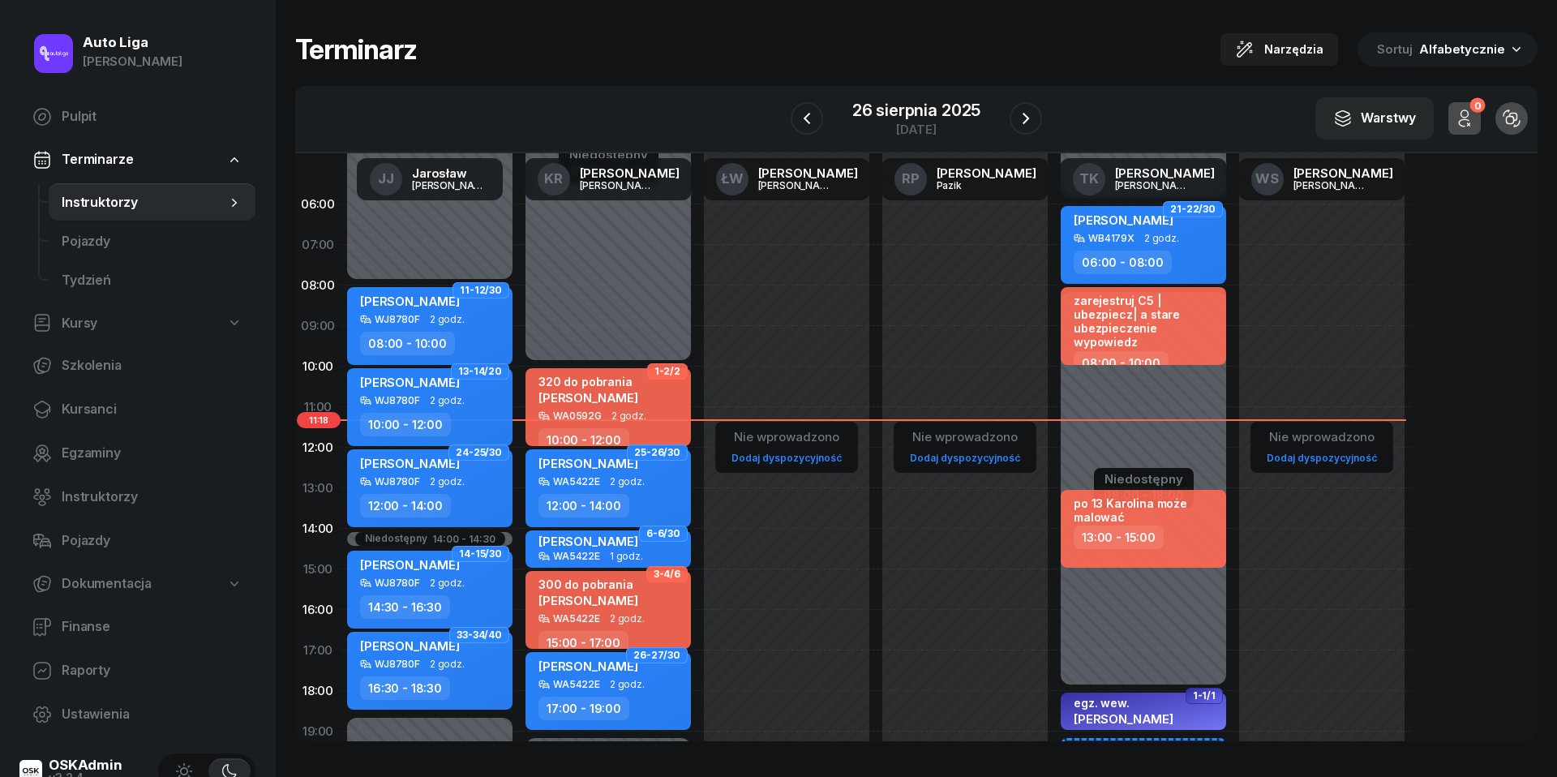
scroll to position [4, 0]
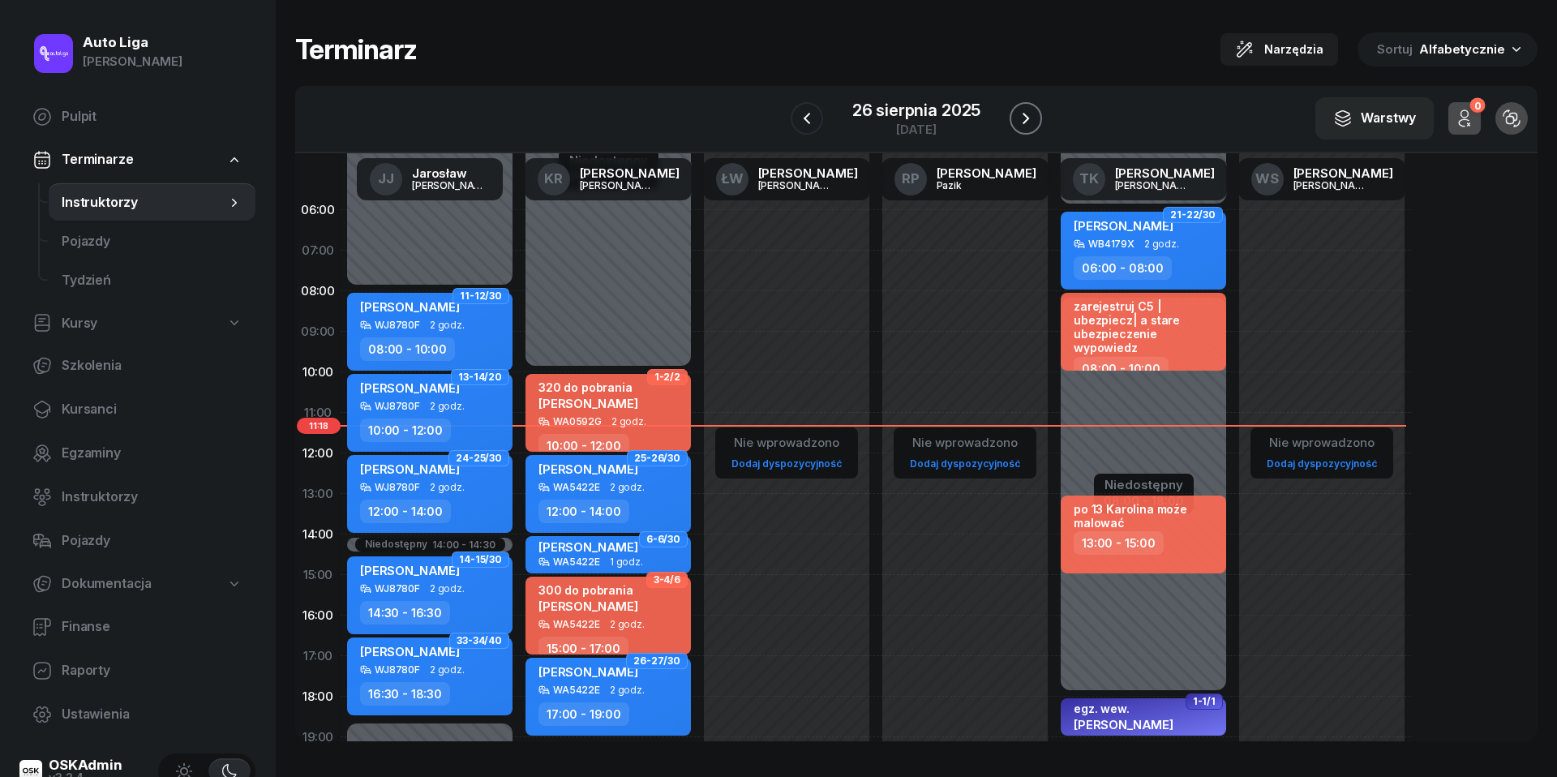
click at [1033, 120] on icon "button" at bounding box center [1025, 118] width 19 height 19
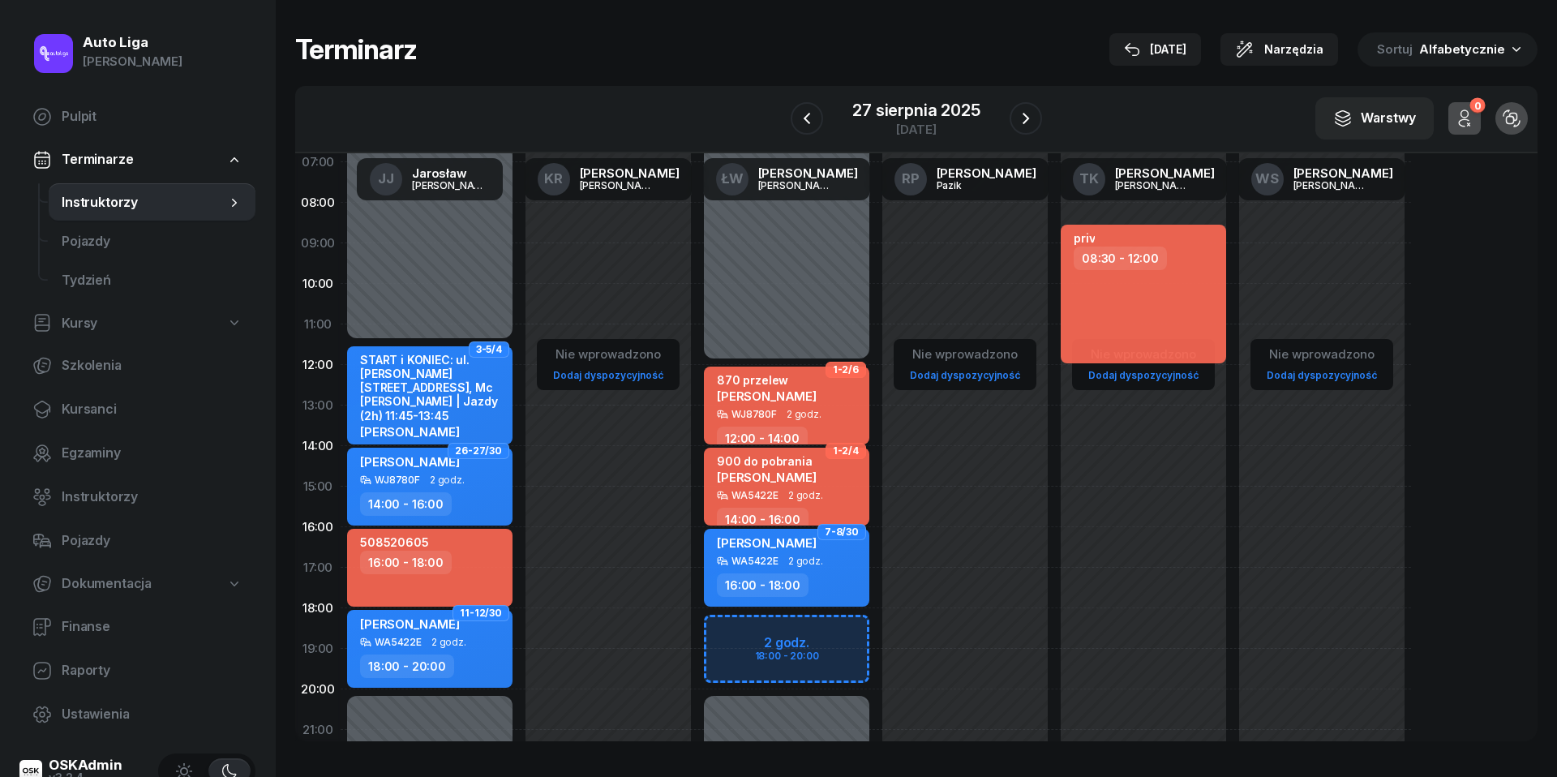
scroll to position [95, 0]
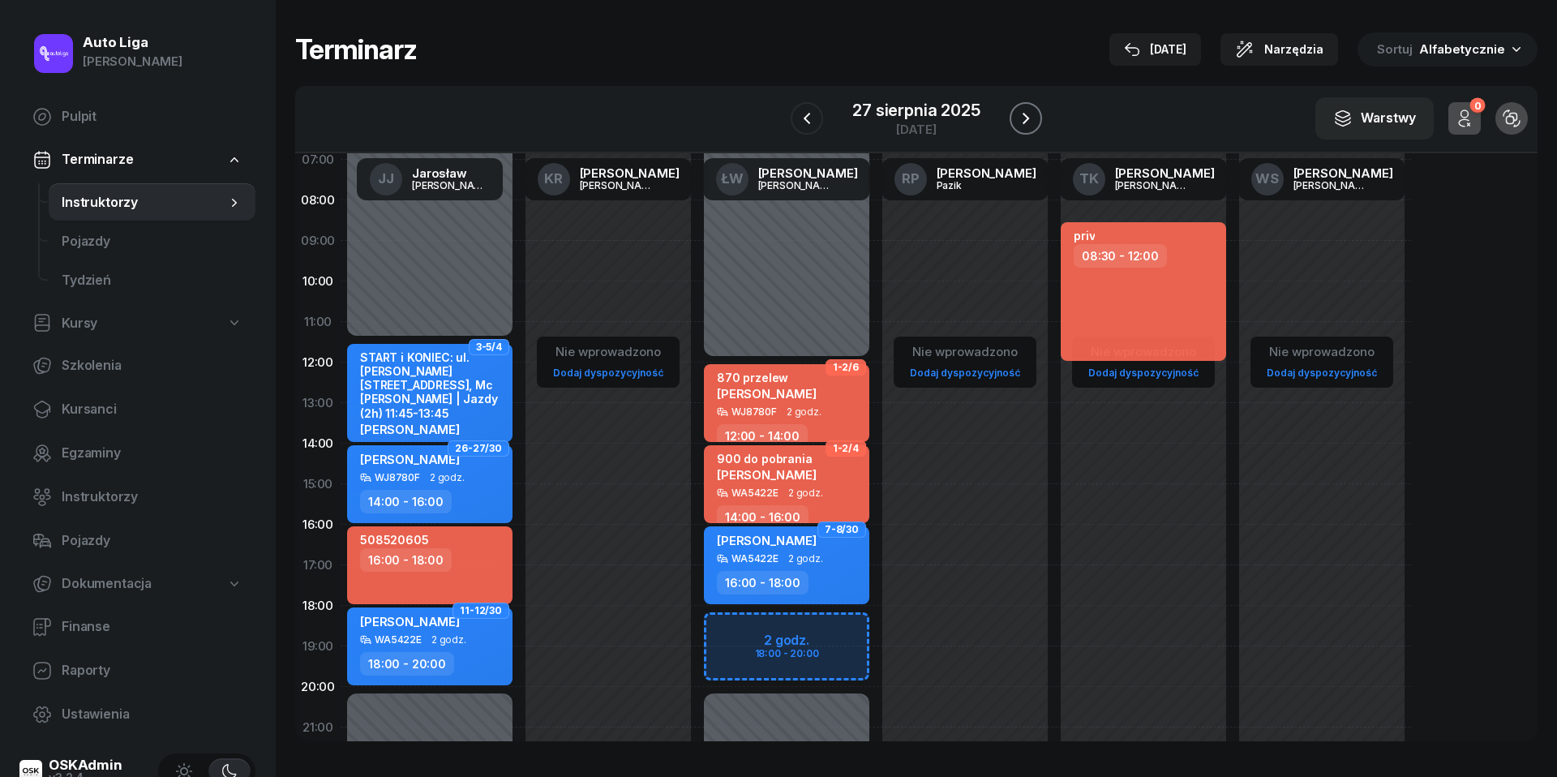
click at [1036, 118] on button "button" at bounding box center [1025, 118] width 32 height 32
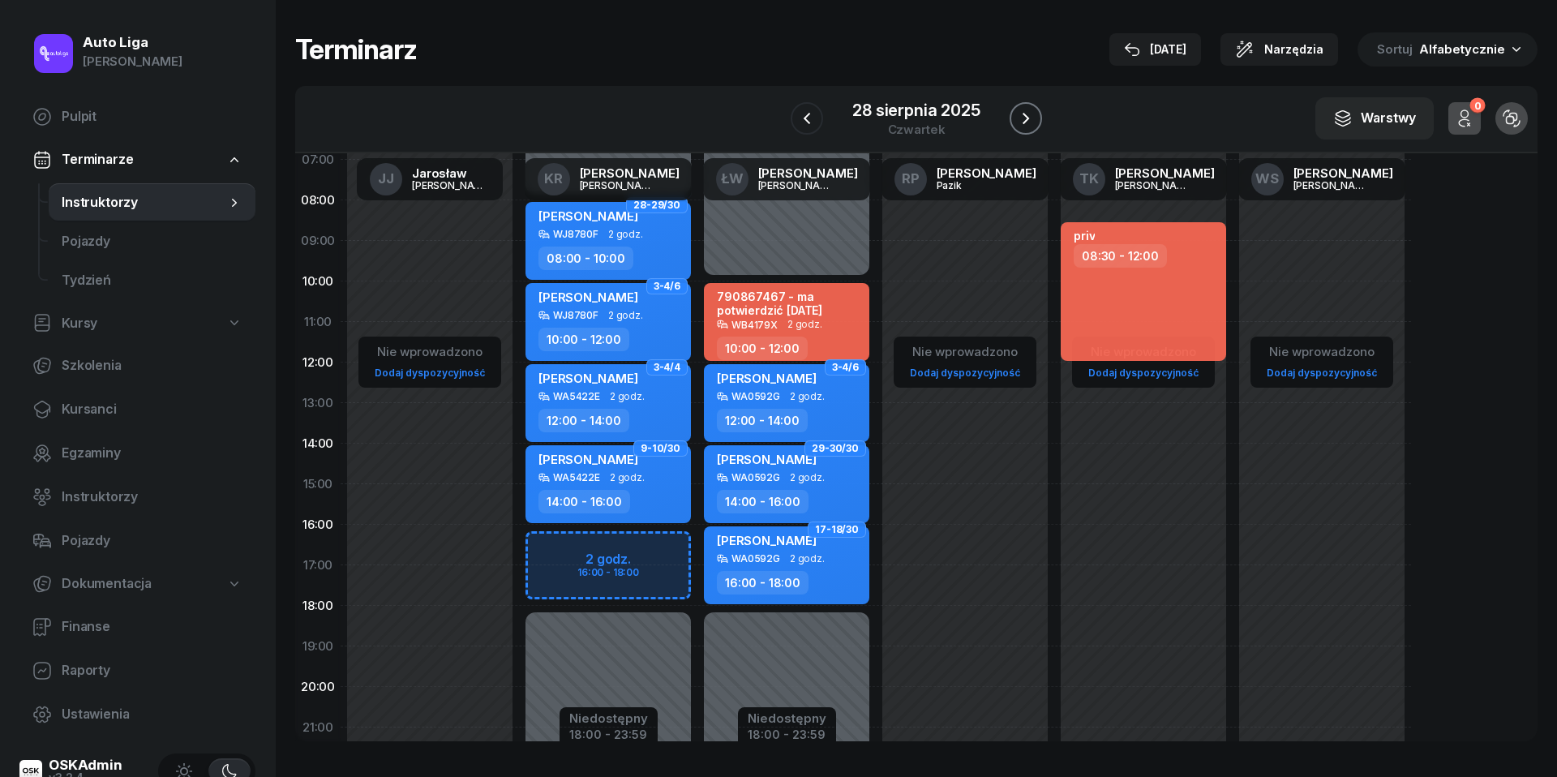
click at [1036, 118] on button "button" at bounding box center [1025, 118] width 32 height 32
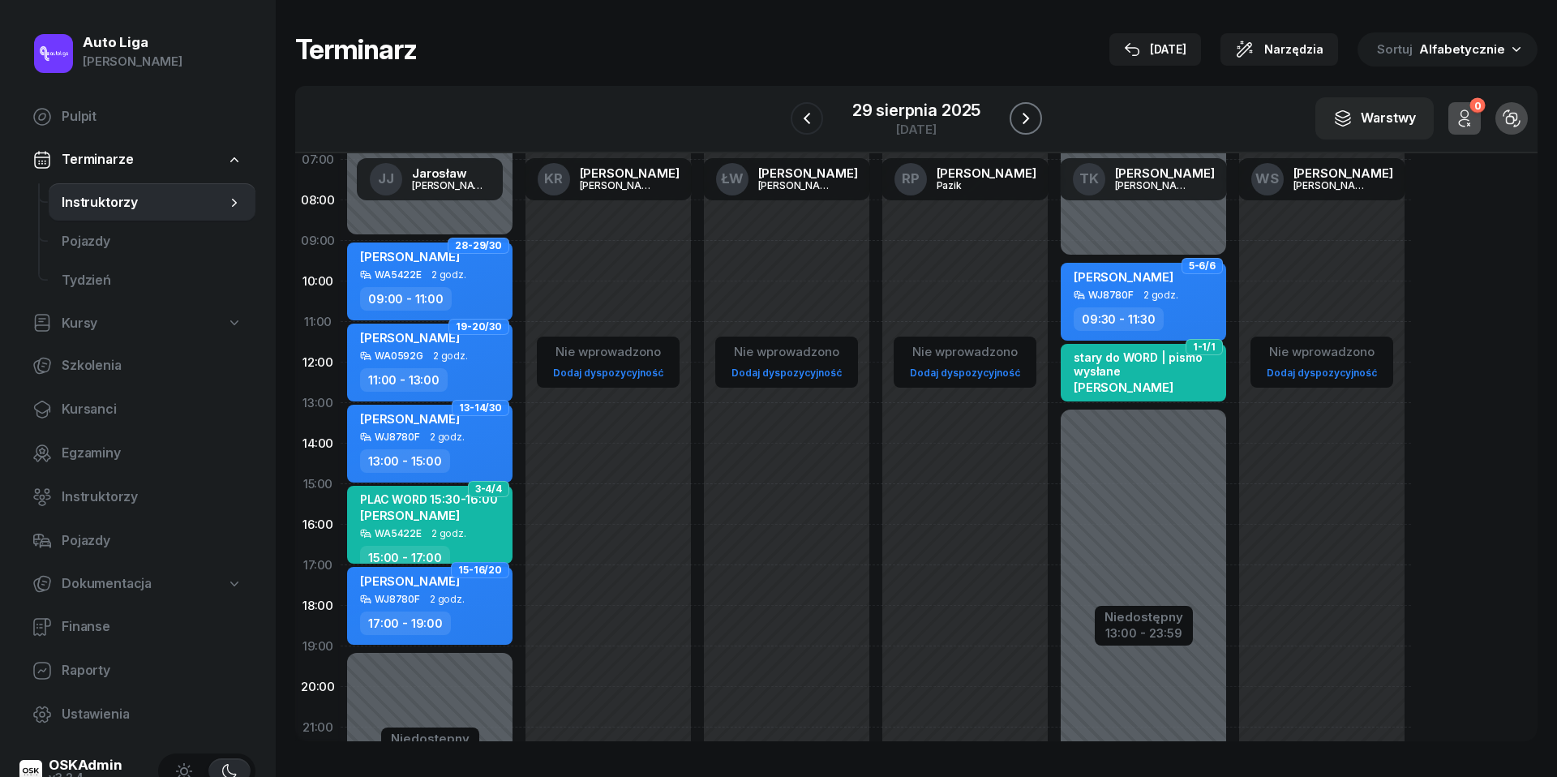
click at [1038, 123] on button "button" at bounding box center [1025, 118] width 32 height 32
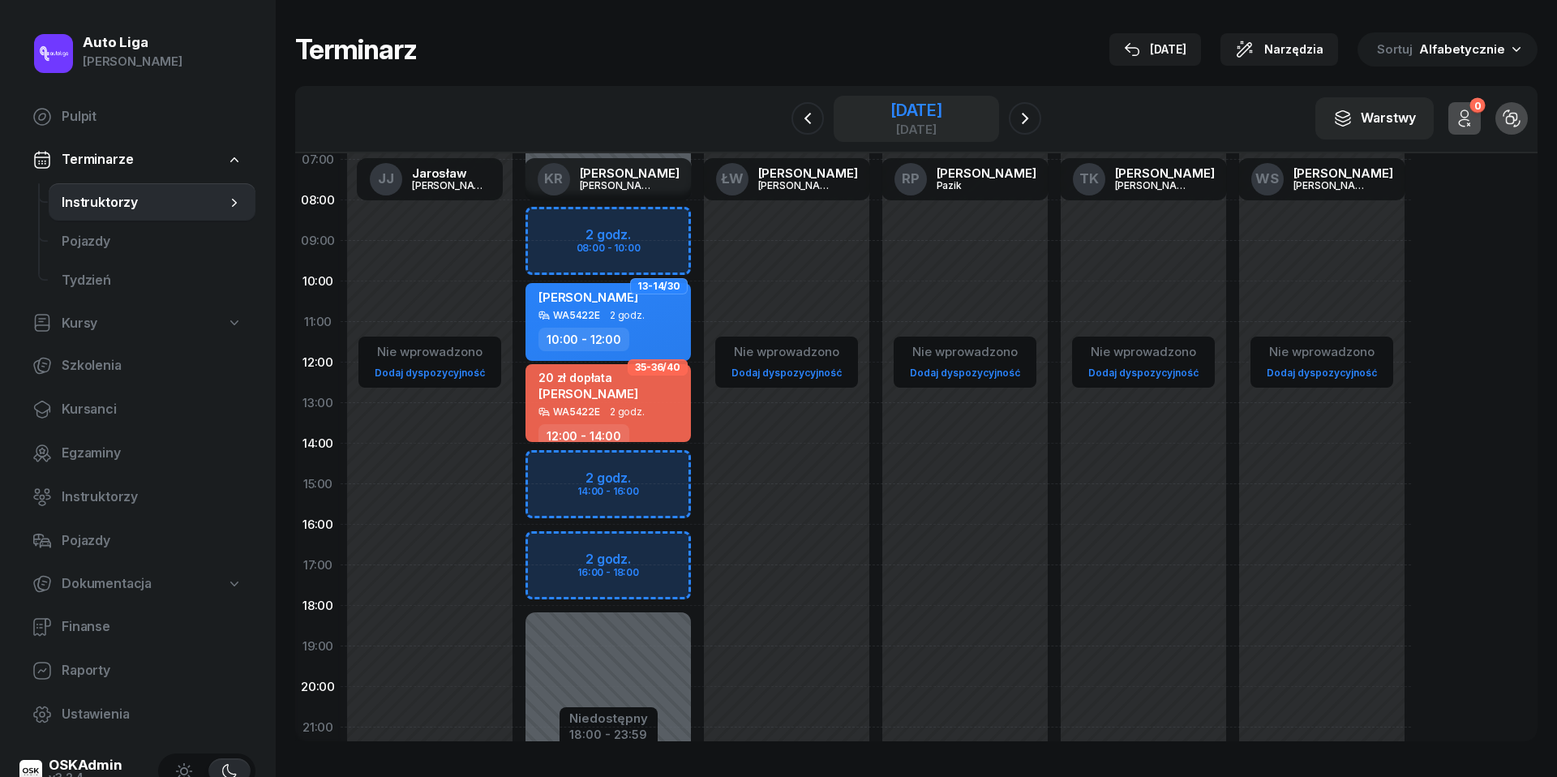
click at [890, 110] on div "[DATE]" at bounding box center [916, 110] width 52 height 16
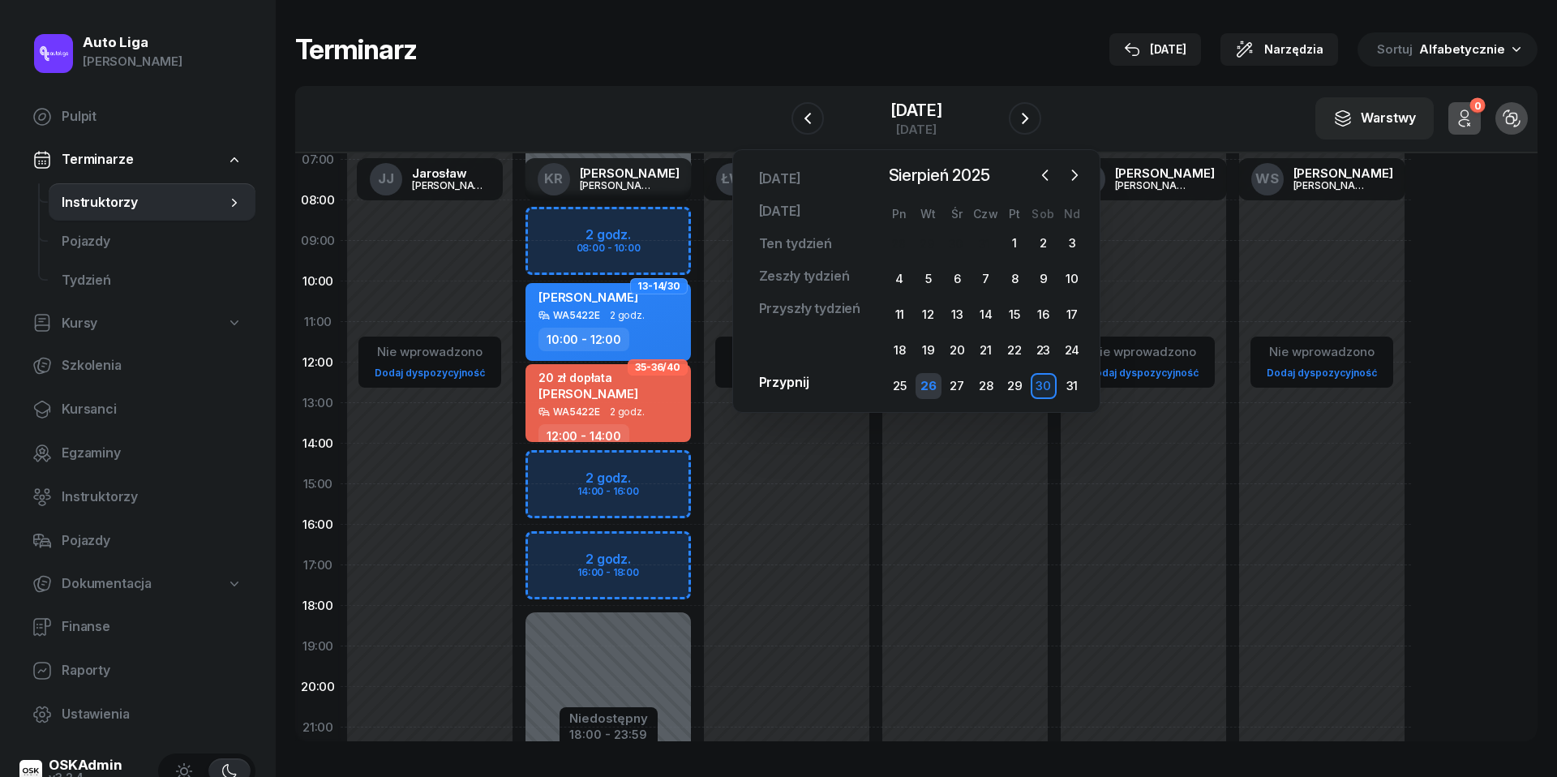
click at [928, 384] on div "26" at bounding box center [928, 386] width 26 height 26
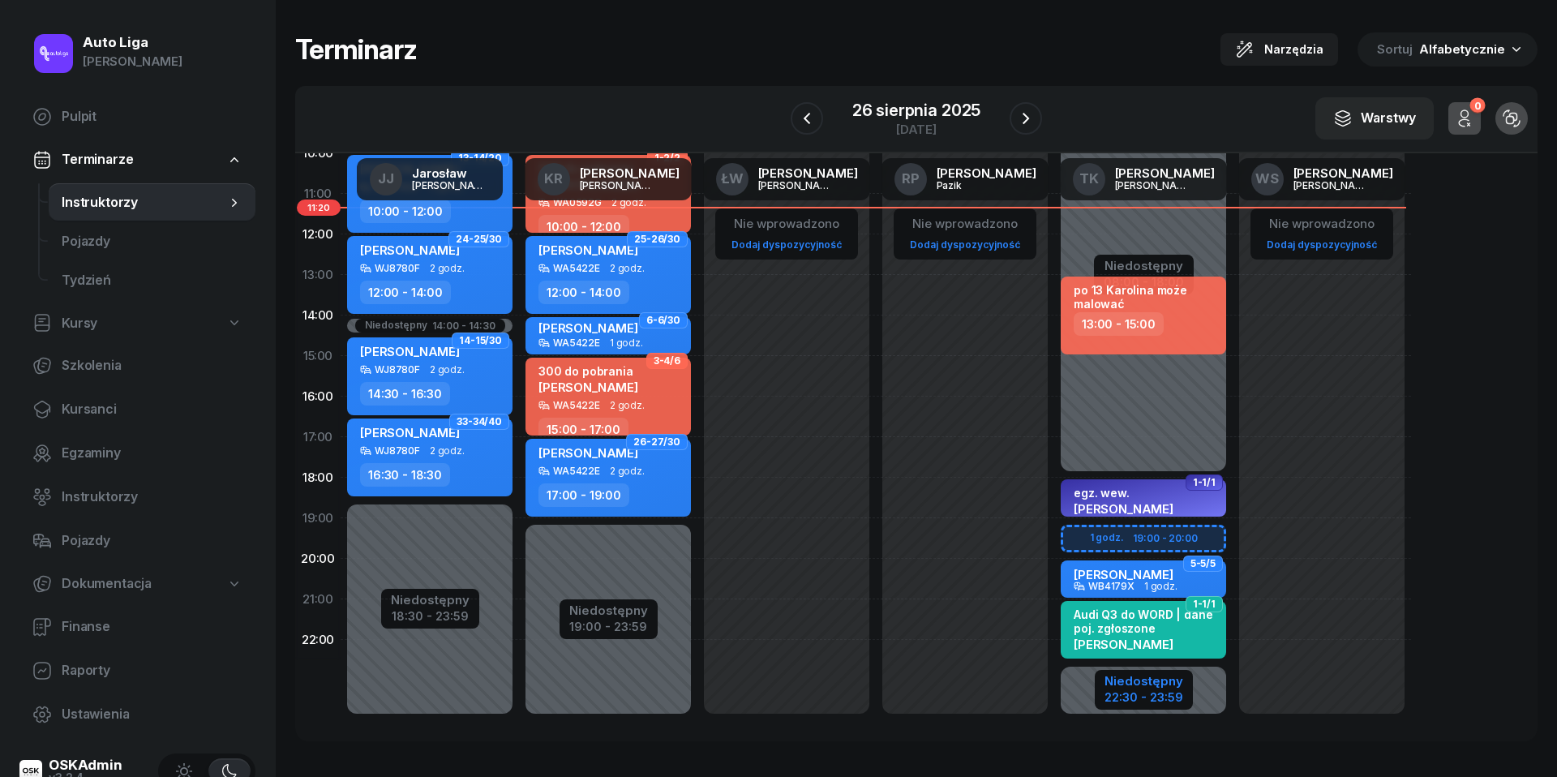
scroll to position [222, 0]
click at [1176, 692] on div "22:30 - 23:59" at bounding box center [1143, 696] width 79 height 17
select select "06"
select select "08"
select select "18"
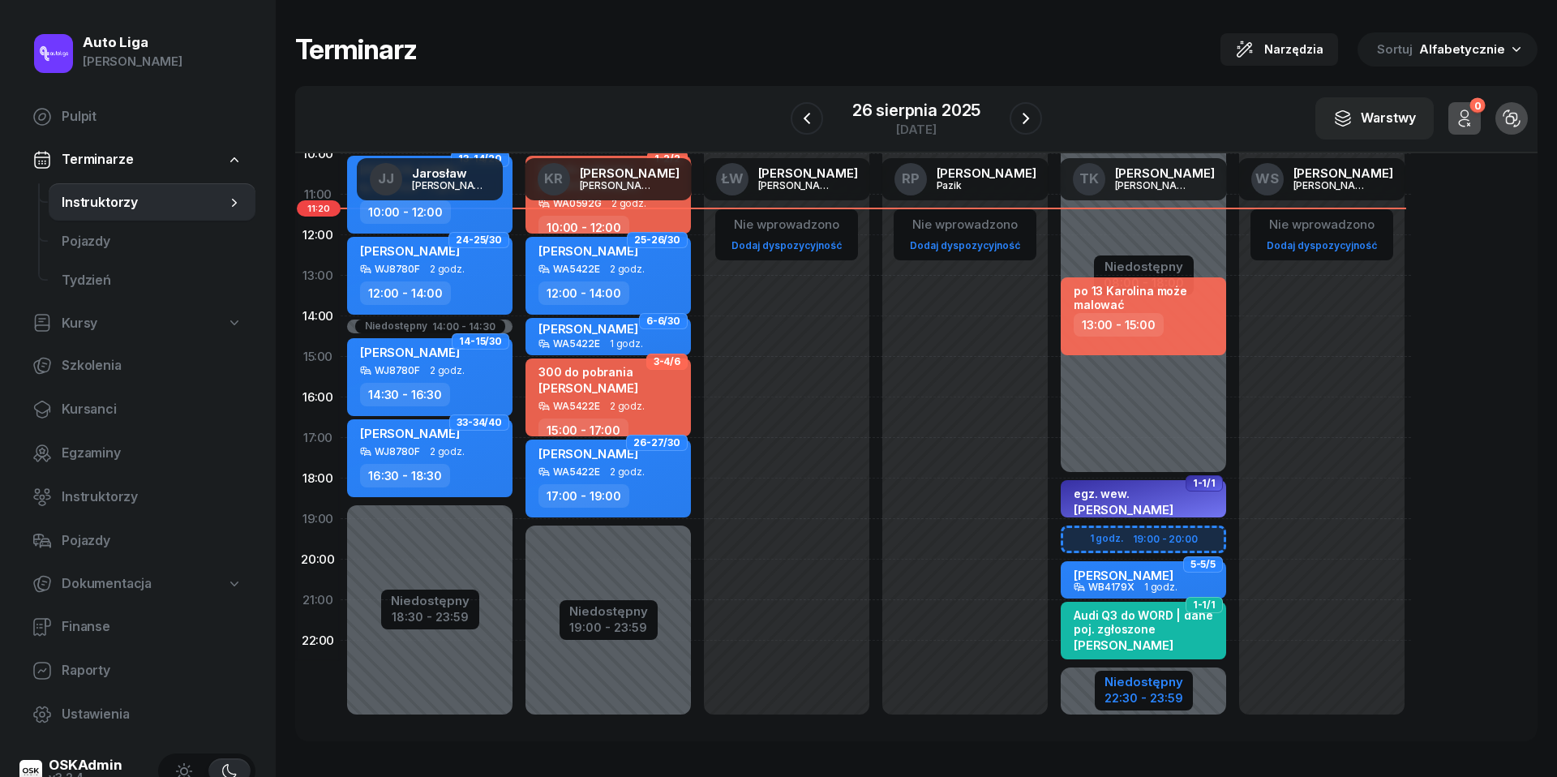
select select "22"
select select "30"
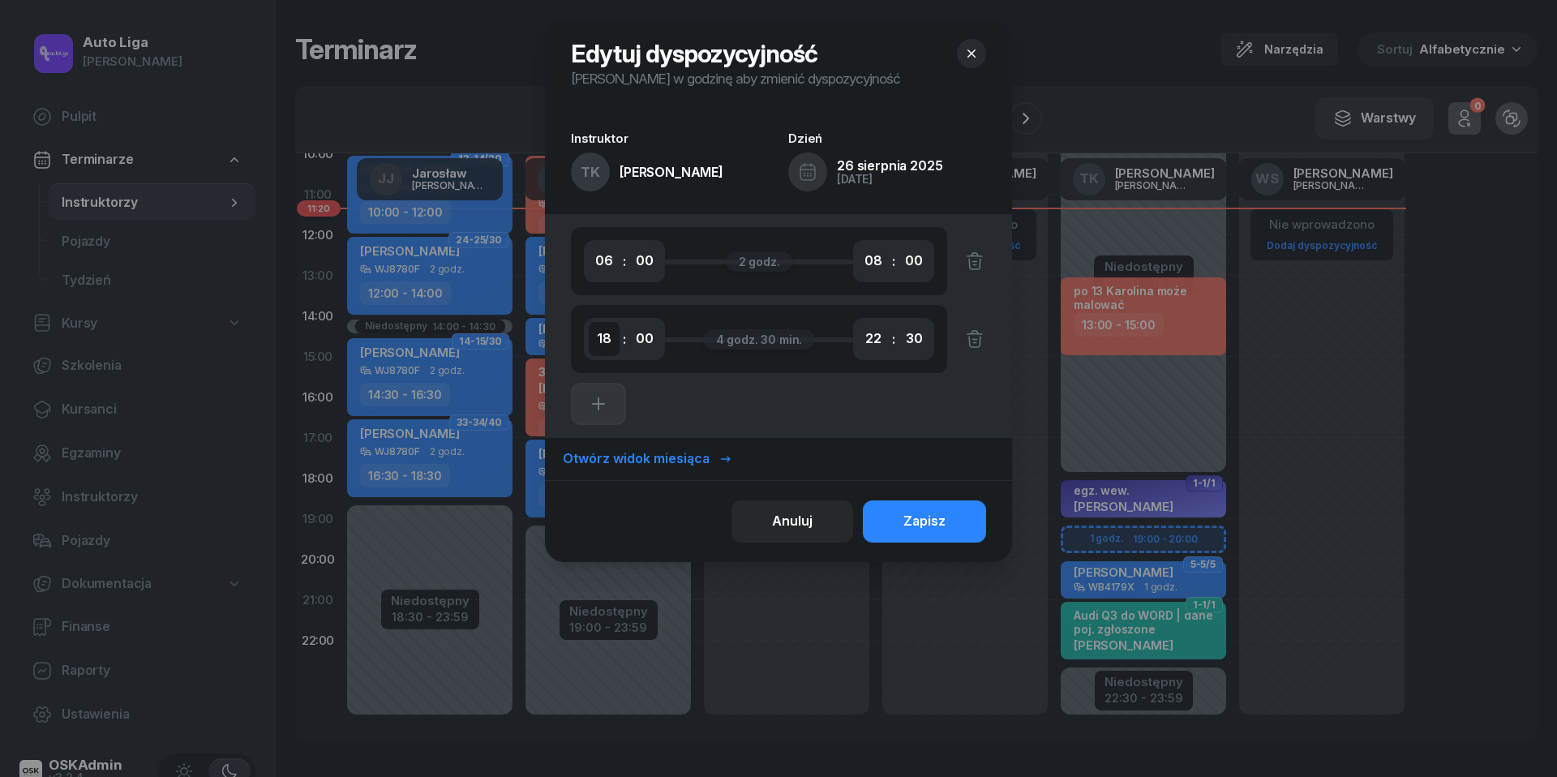
select select "16"
click at [955, 526] on button "Zapisz" at bounding box center [924, 521] width 123 height 42
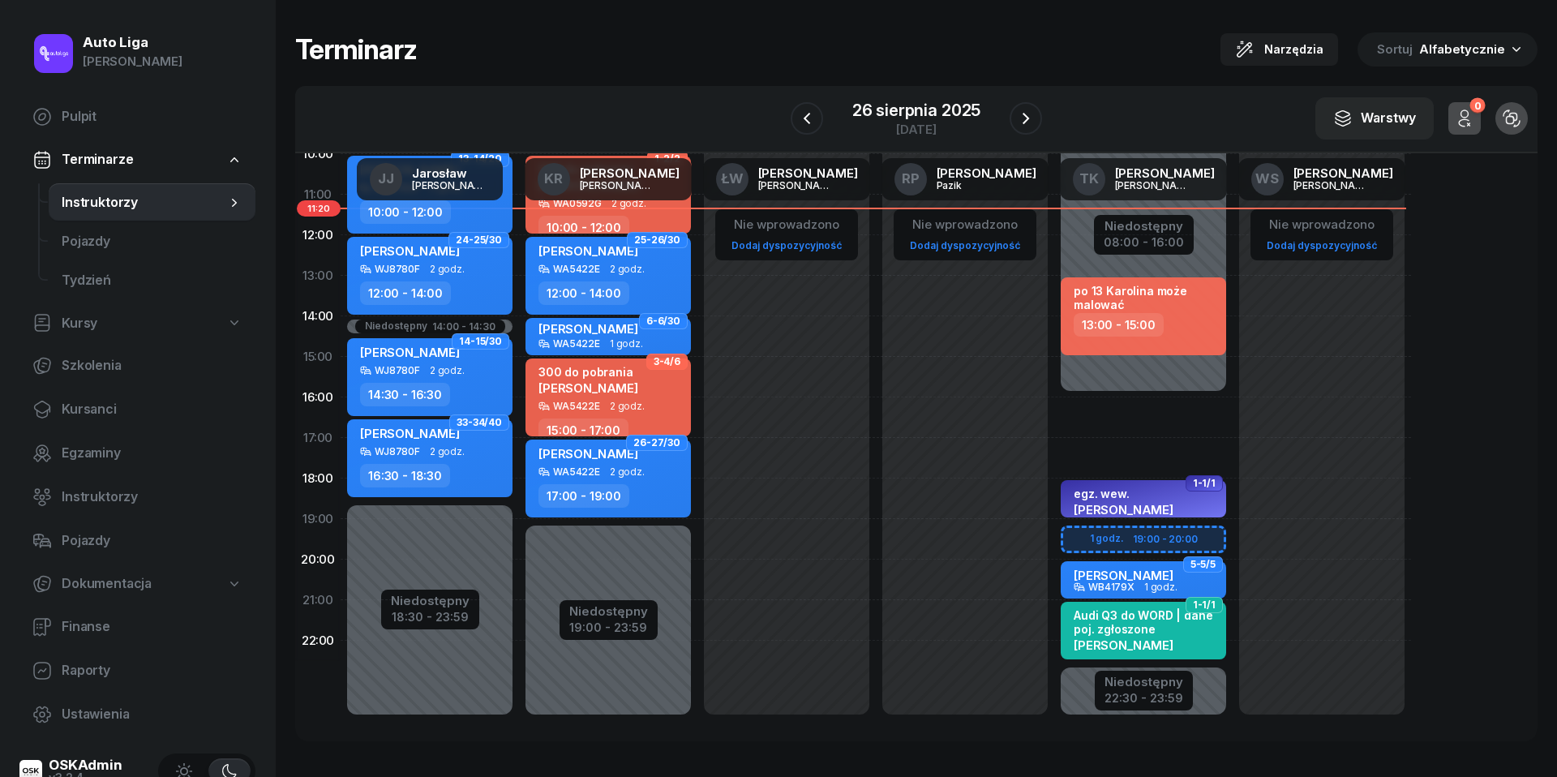
click at [1232, 417] on div "1 godz. 19:00 - 20:00 21-22/30 [PERSON_NAME] WB4179X 2 godz. 06:00 - 08:00 zare…" at bounding box center [1321, 357] width 178 height 770
select select "16"
select select "18"
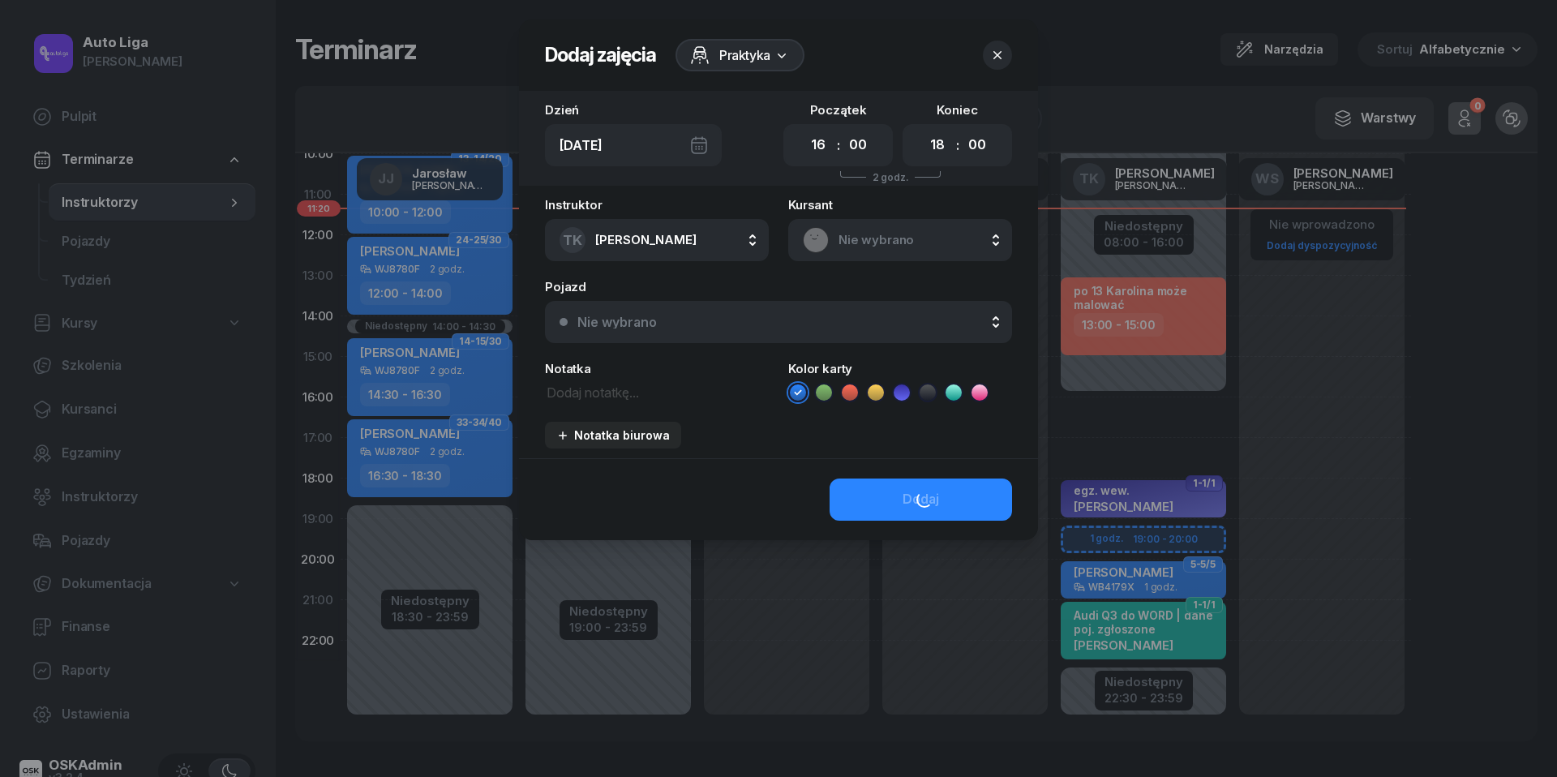
click at [879, 230] on span "Nie wybrano" at bounding box center [917, 239] width 159 height 21
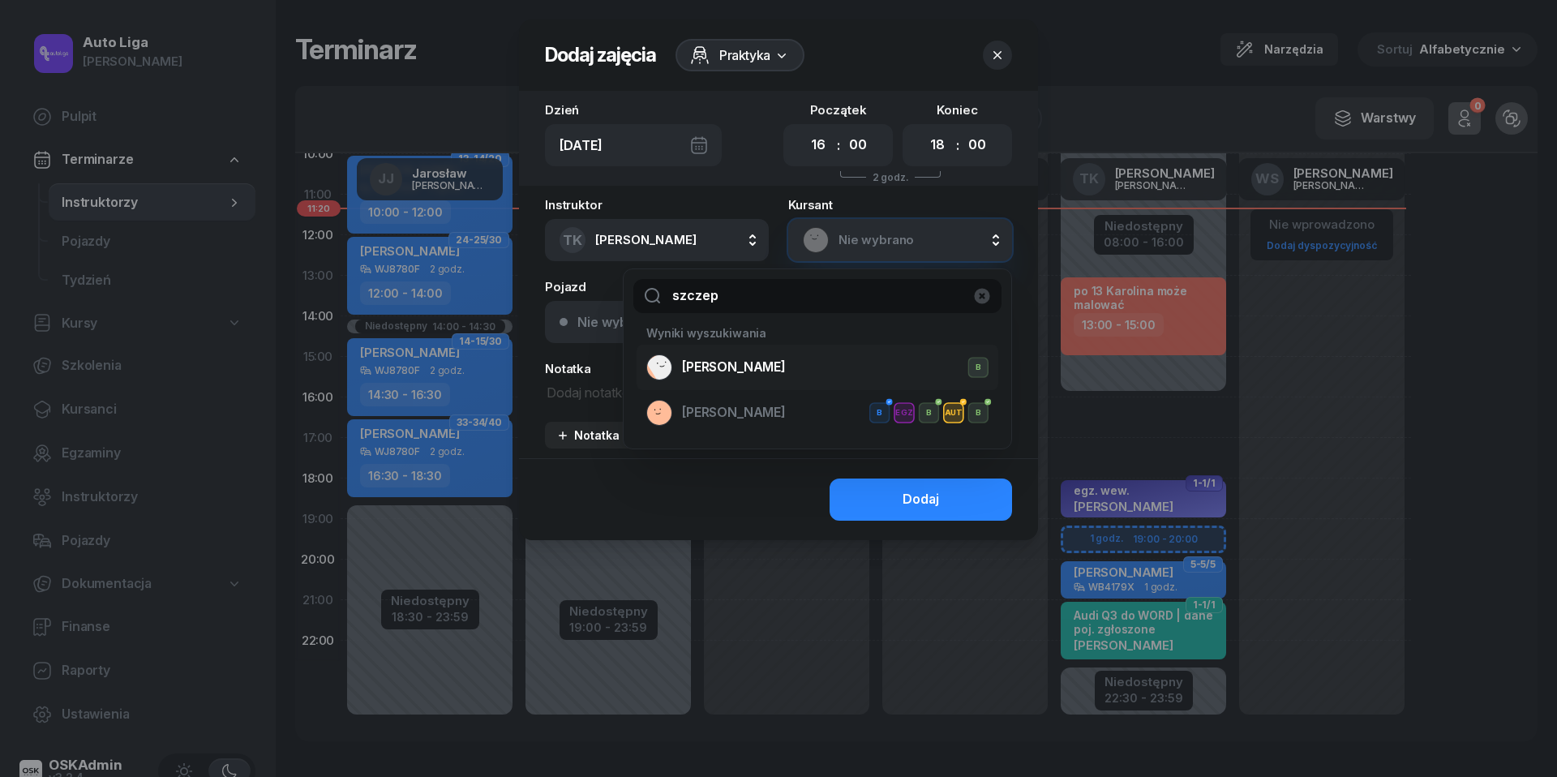
type input "szczep"
click at [776, 363] on span "[PERSON_NAME]" at bounding box center [734, 367] width 104 height 21
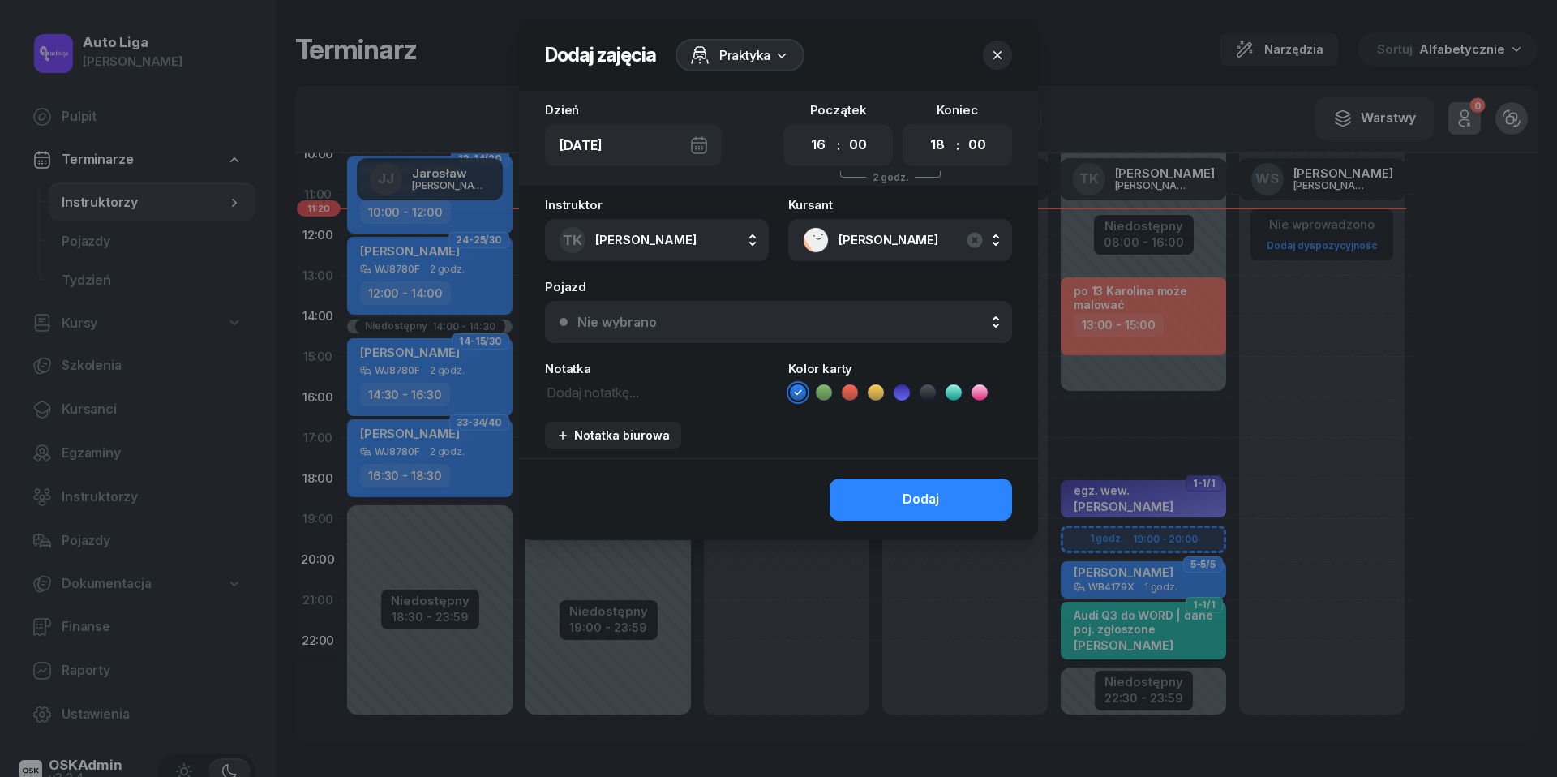
click at [722, 311] on button "Nie wybrano" at bounding box center [778, 322] width 467 height 42
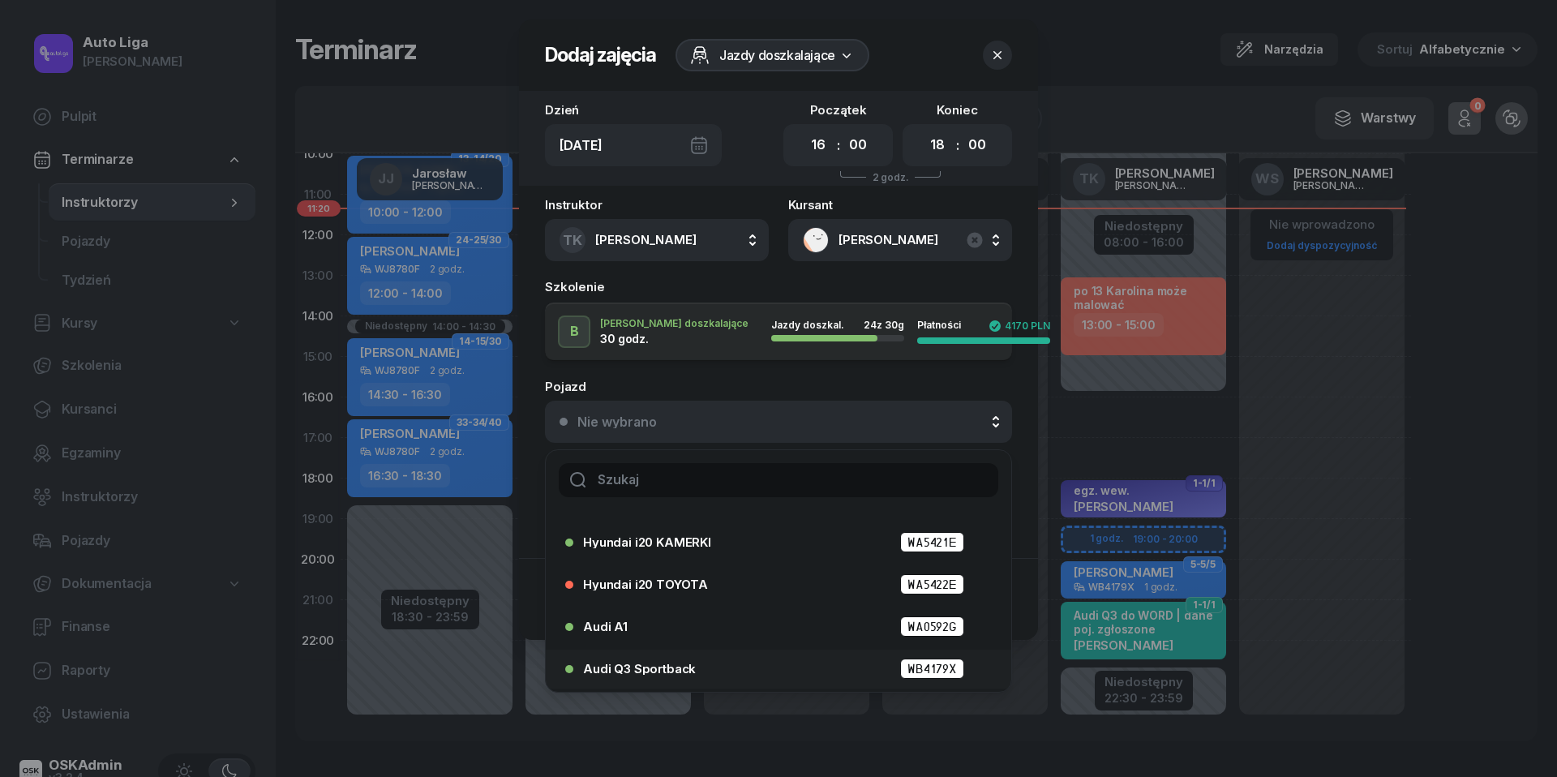
scroll to position [75, 0]
click at [692, 672] on div "Audi Q3 Sportback WB4179X" at bounding box center [782, 668] width 399 height 20
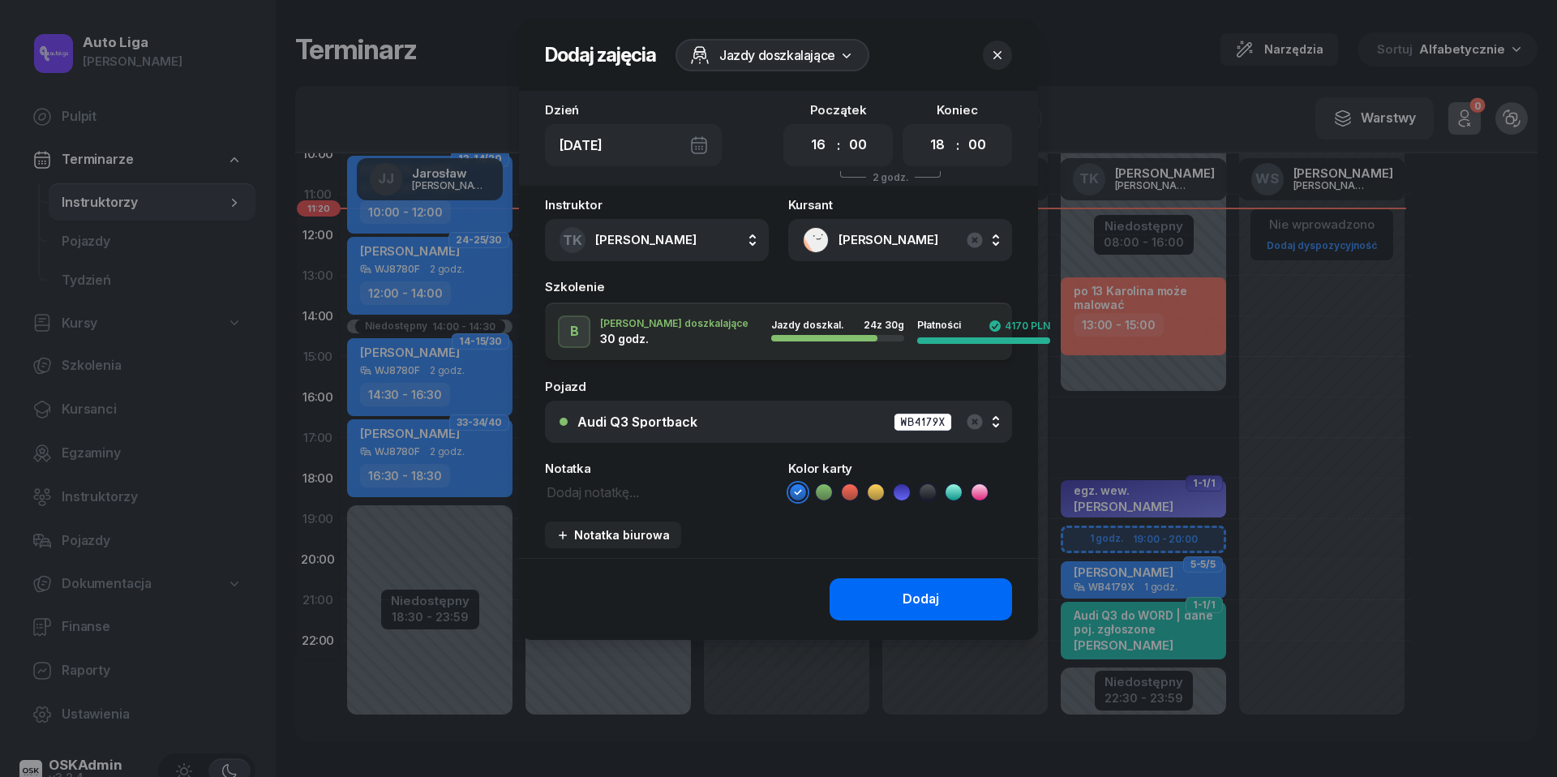
click at [967, 594] on button "Dodaj" at bounding box center [920, 599] width 182 height 42
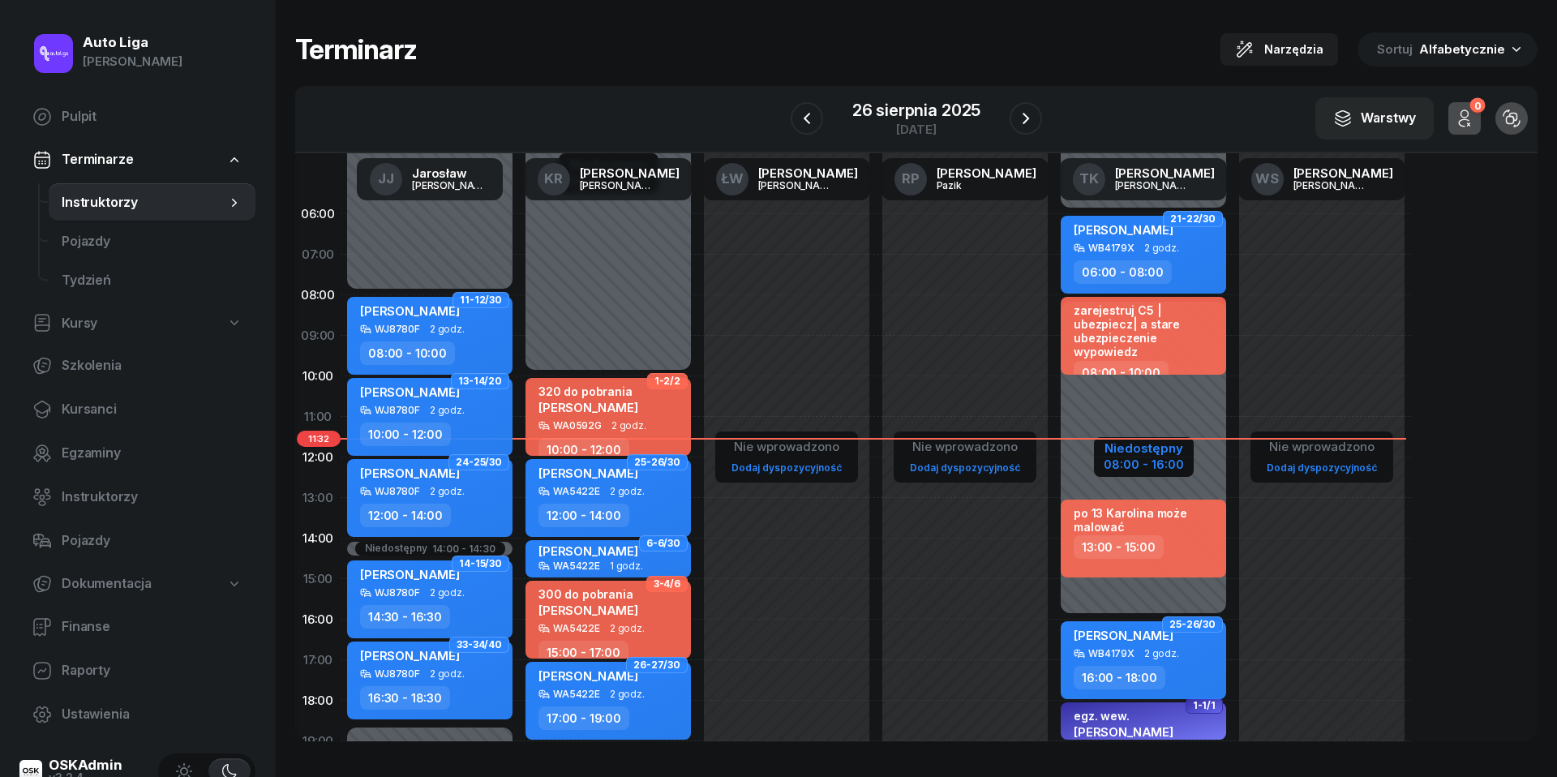
scroll to position [0, 0]
click at [1123, 339] on div "zarejestruj C5 | ubezpiecz| a stare ubezpieczenie wypowiedz" at bounding box center [1145, 331] width 143 height 56
select select "08"
select select "10"
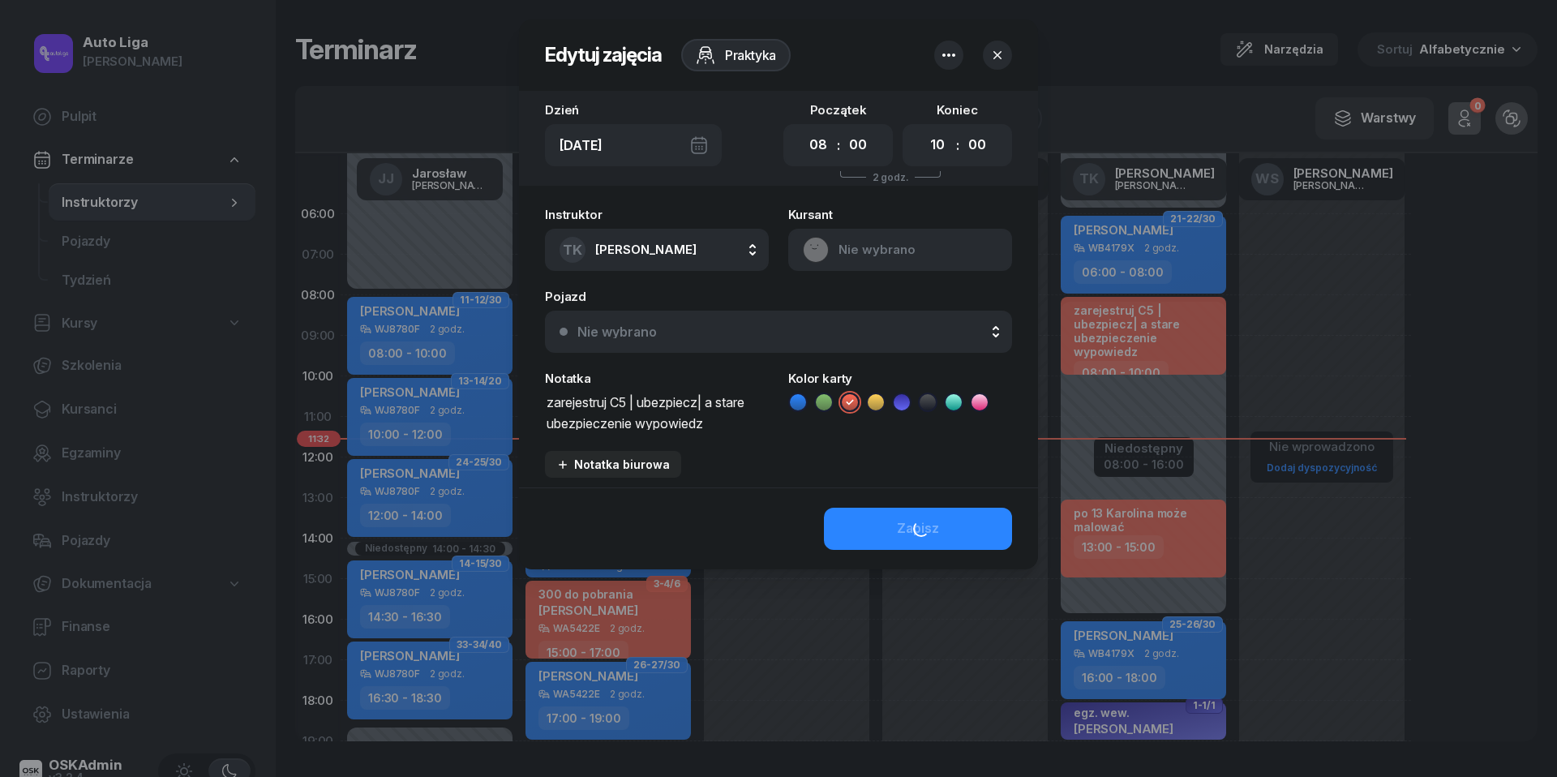
click at [701, 148] on div "[DATE]" at bounding box center [633, 145] width 177 height 42
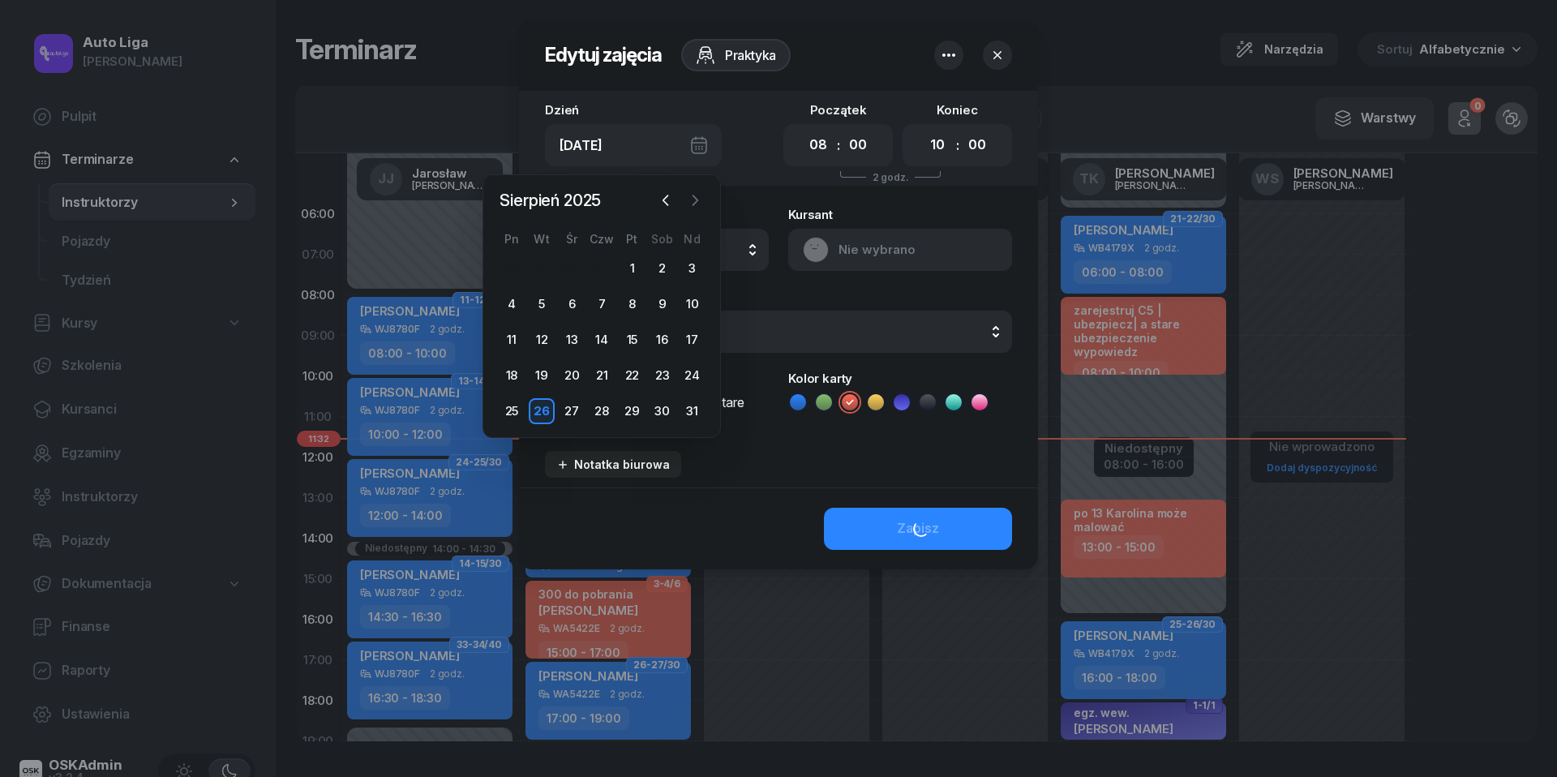
click at [701, 201] on icon "button" at bounding box center [695, 200] width 16 height 16
click at [545, 300] on div "9" at bounding box center [542, 304] width 26 height 26
type input "[DATE]"
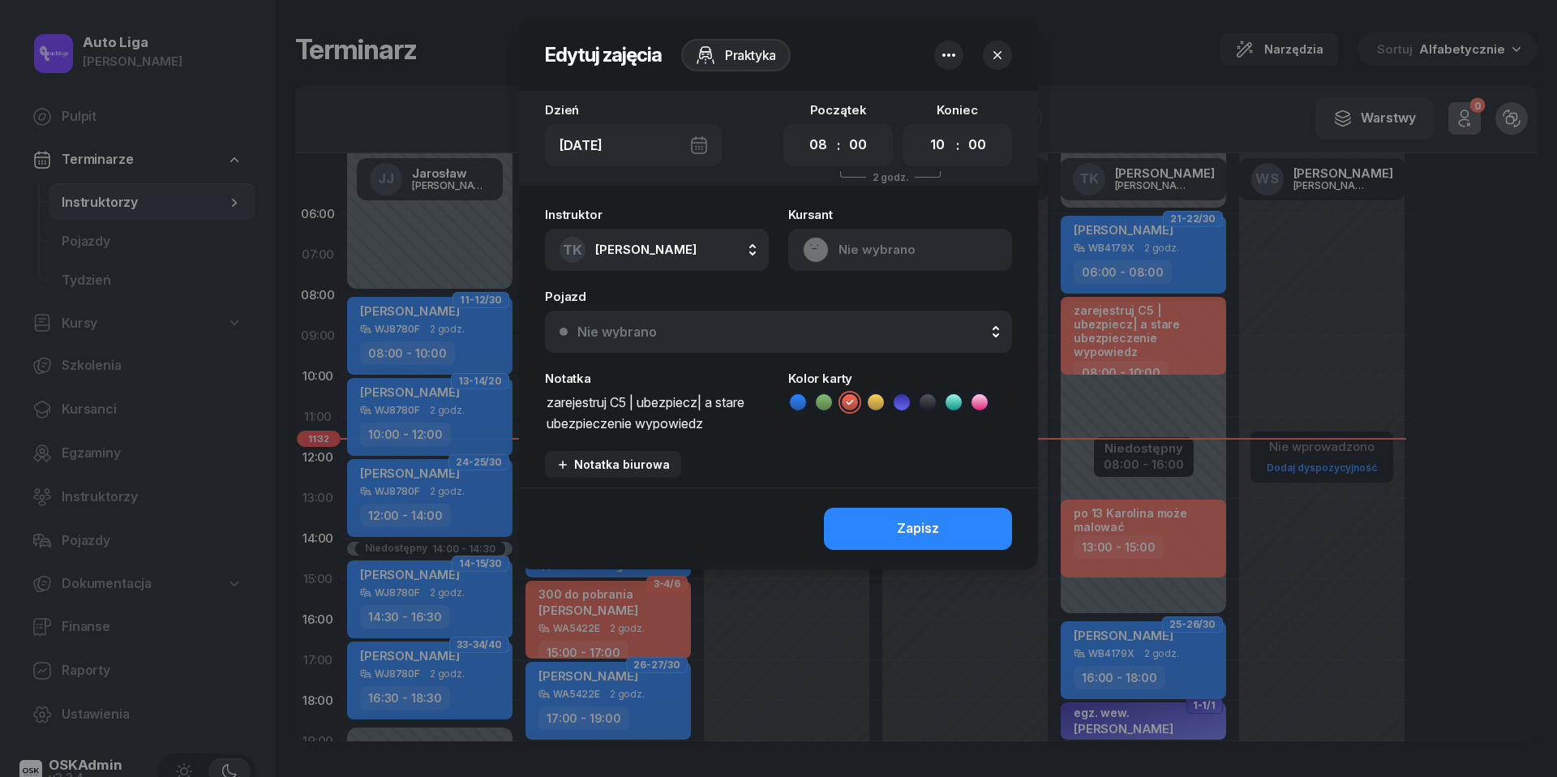
drag, startPoint x: 614, startPoint y: 400, endPoint x: 177, endPoint y: 400, distance: 437.0
click at [177, 400] on div "Edytuj zajęcia Praktyka Dzień [DATE] Początek 00 01 02 03 04 05 06 07 08 09 10 …" at bounding box center [778, 388] width 1557 height 777
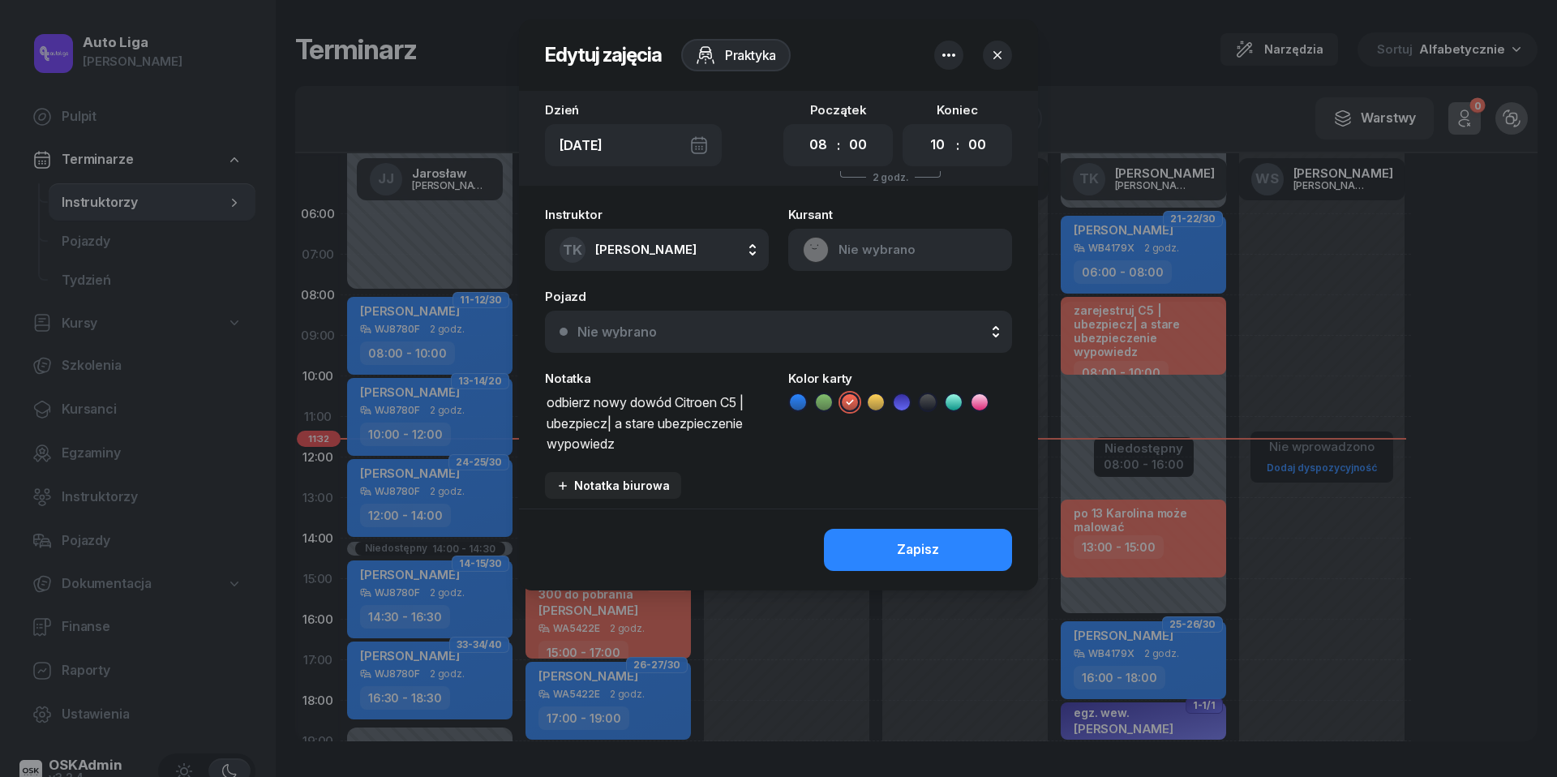
drag, startPoint x: 636, startPoint y: 448, endPoint x: 538, endPoint y: 428, distance: 99.2
click at [538, 428] on div "Instruktor TK [PERSON_NAME] [PERSON_NAME] KR [PERSON_NAME] ŁW [PERSON_NAME] RP …" at bounding box center [778, 354] width 519 height 310
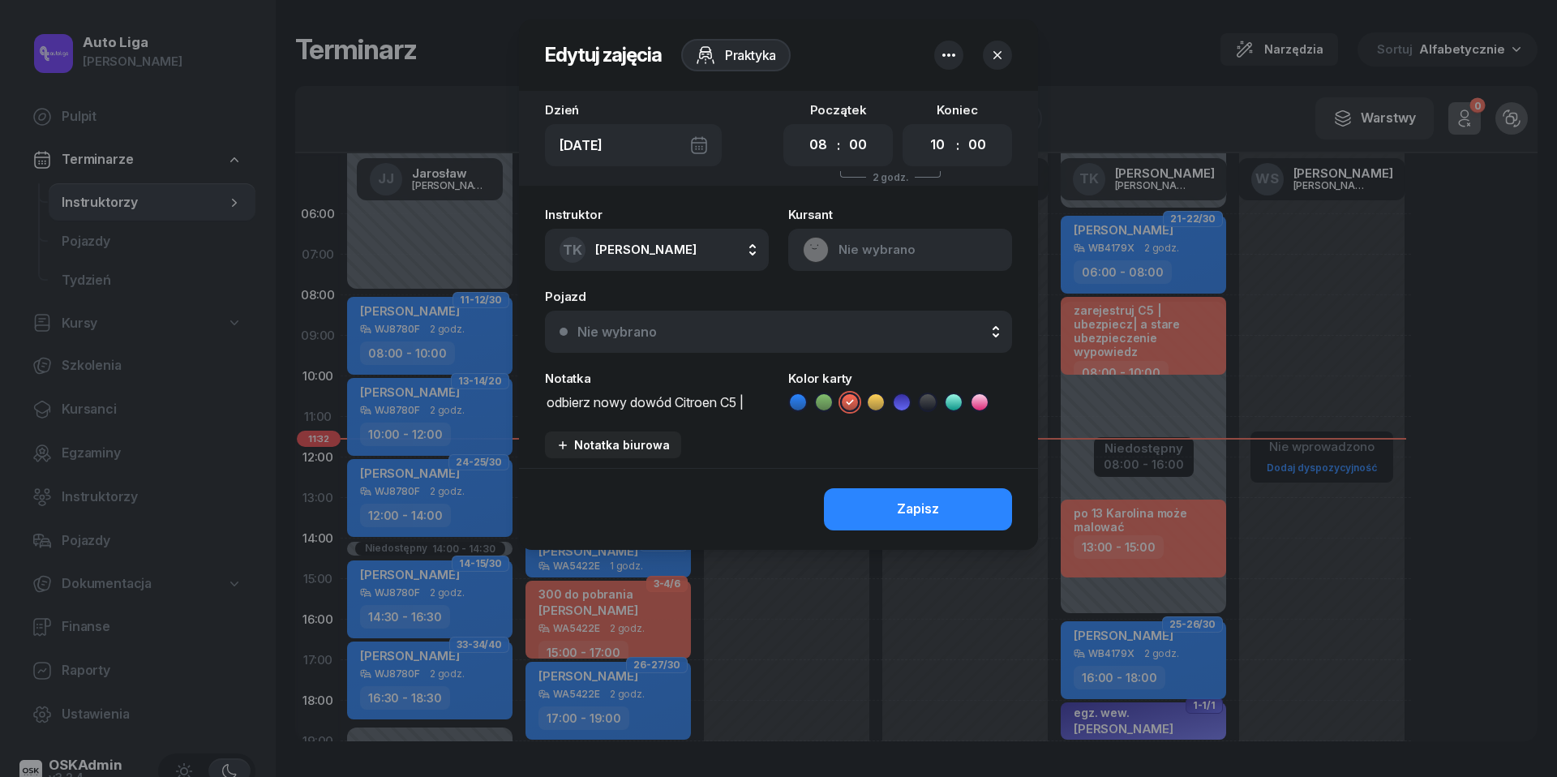
scroll to position [1, 0]
type textarea "odbierz nowy dowód Citroen C5"
click at [916, 513] on div "Zapisz" at bounding box center [918, 509] width 42 height 21
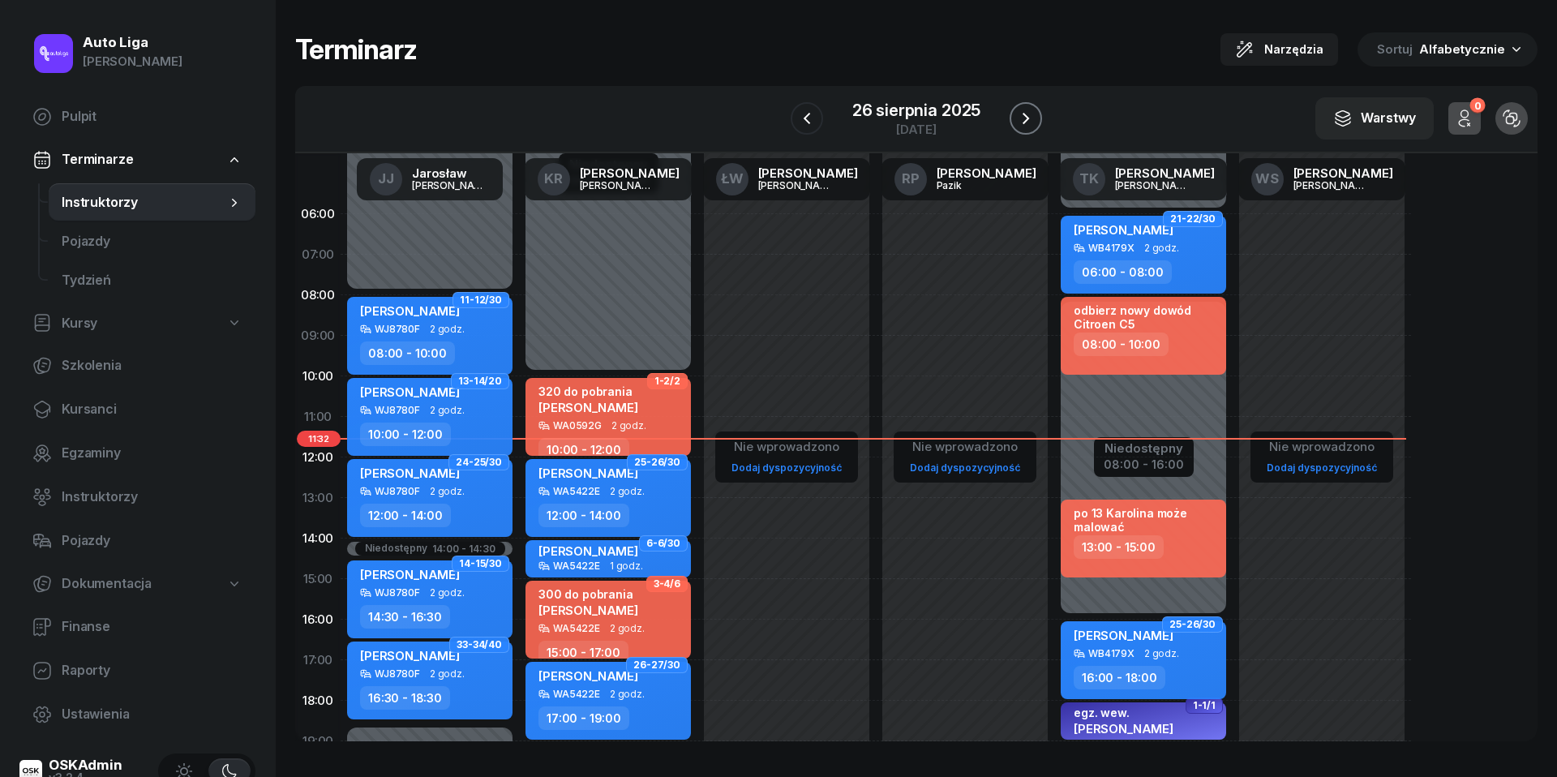
click at [1025, 123] on icon "button" at bounding box center [1025, 118] width 6 height 11
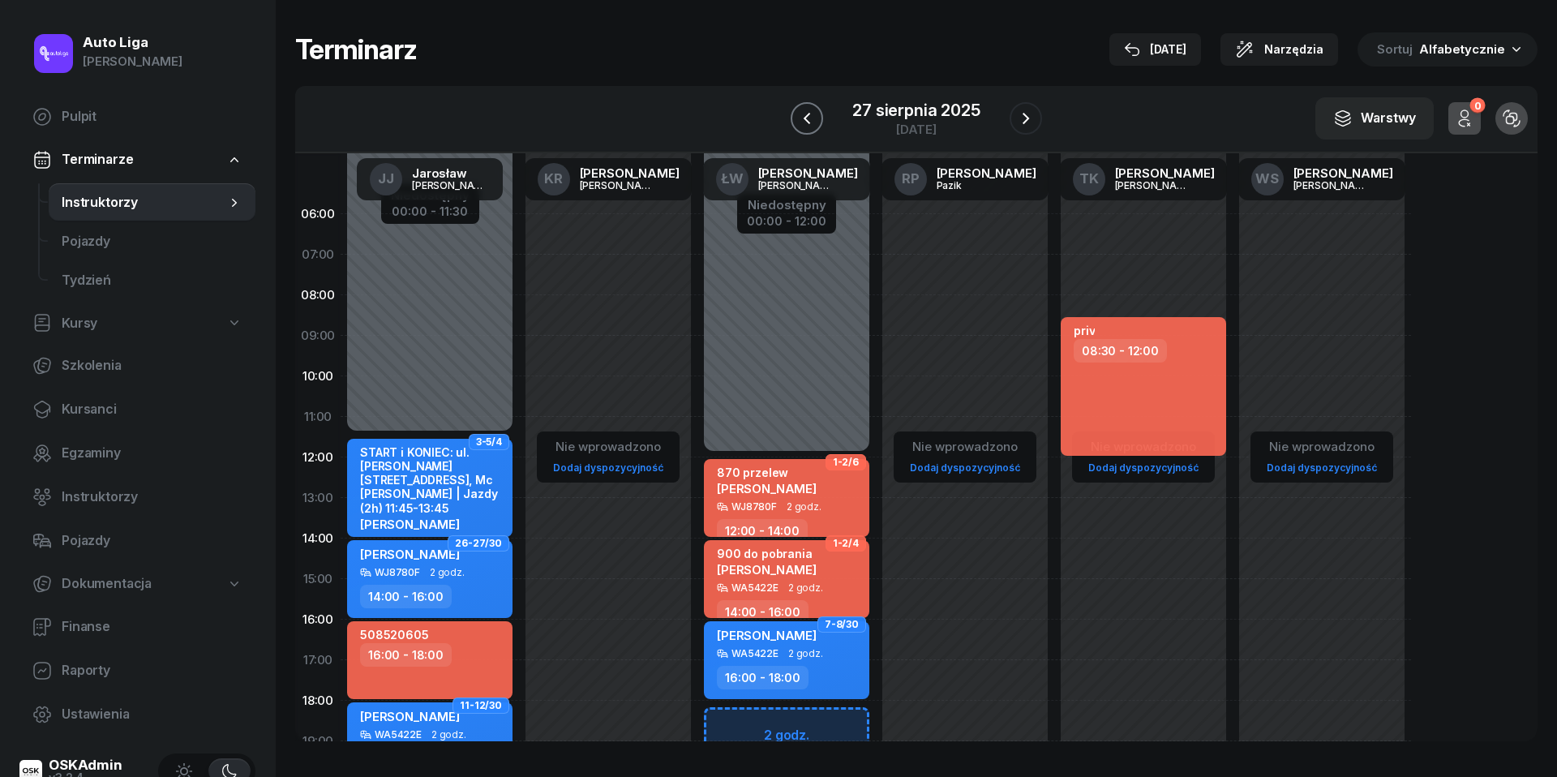
click at [812, 122] on icon "button" at bounding box center [806, 118] width 19 height 19
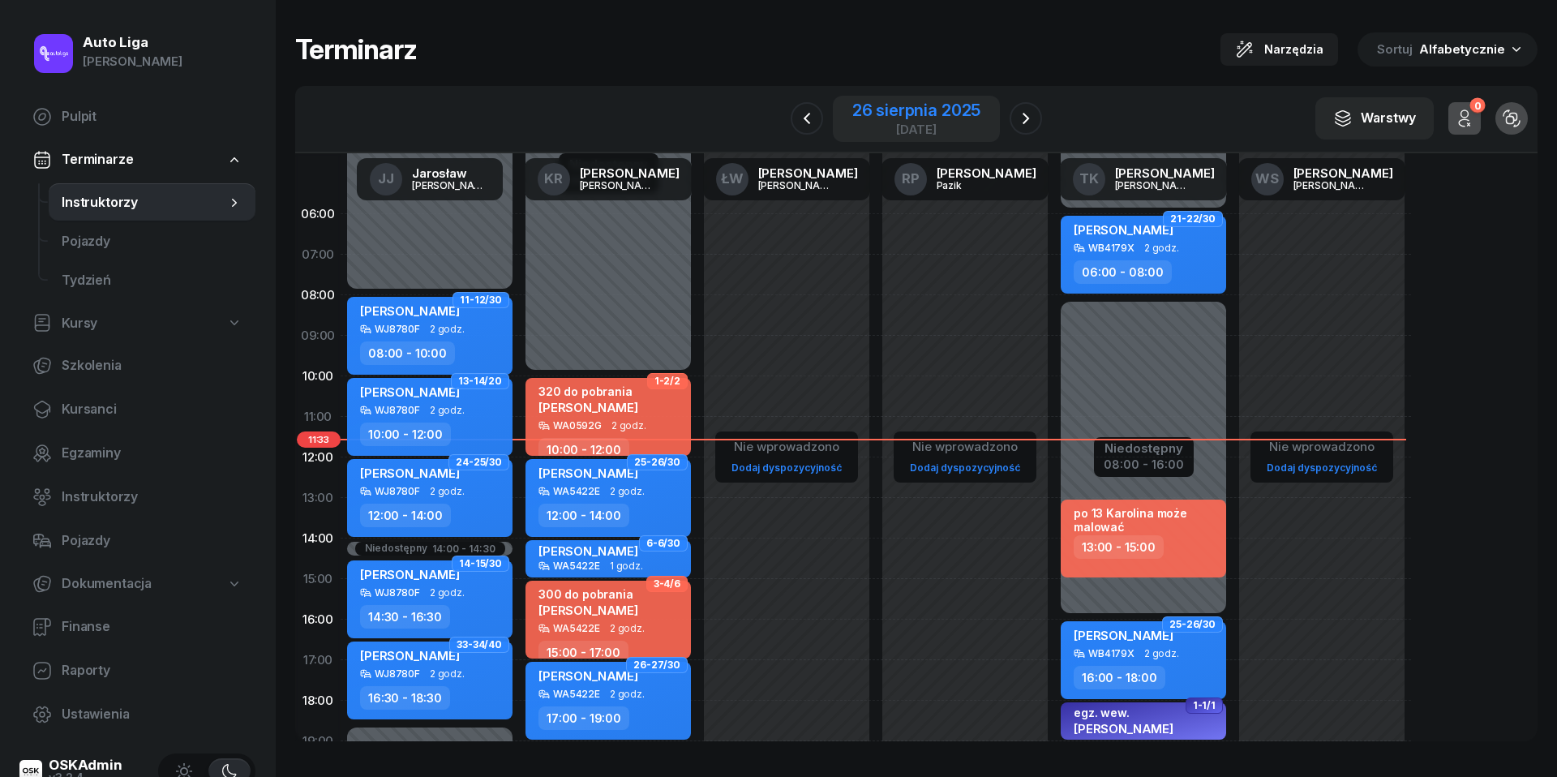
click at [951, 133] on div "[DATE]" at bounding box center [916, 129] width 128 height 12
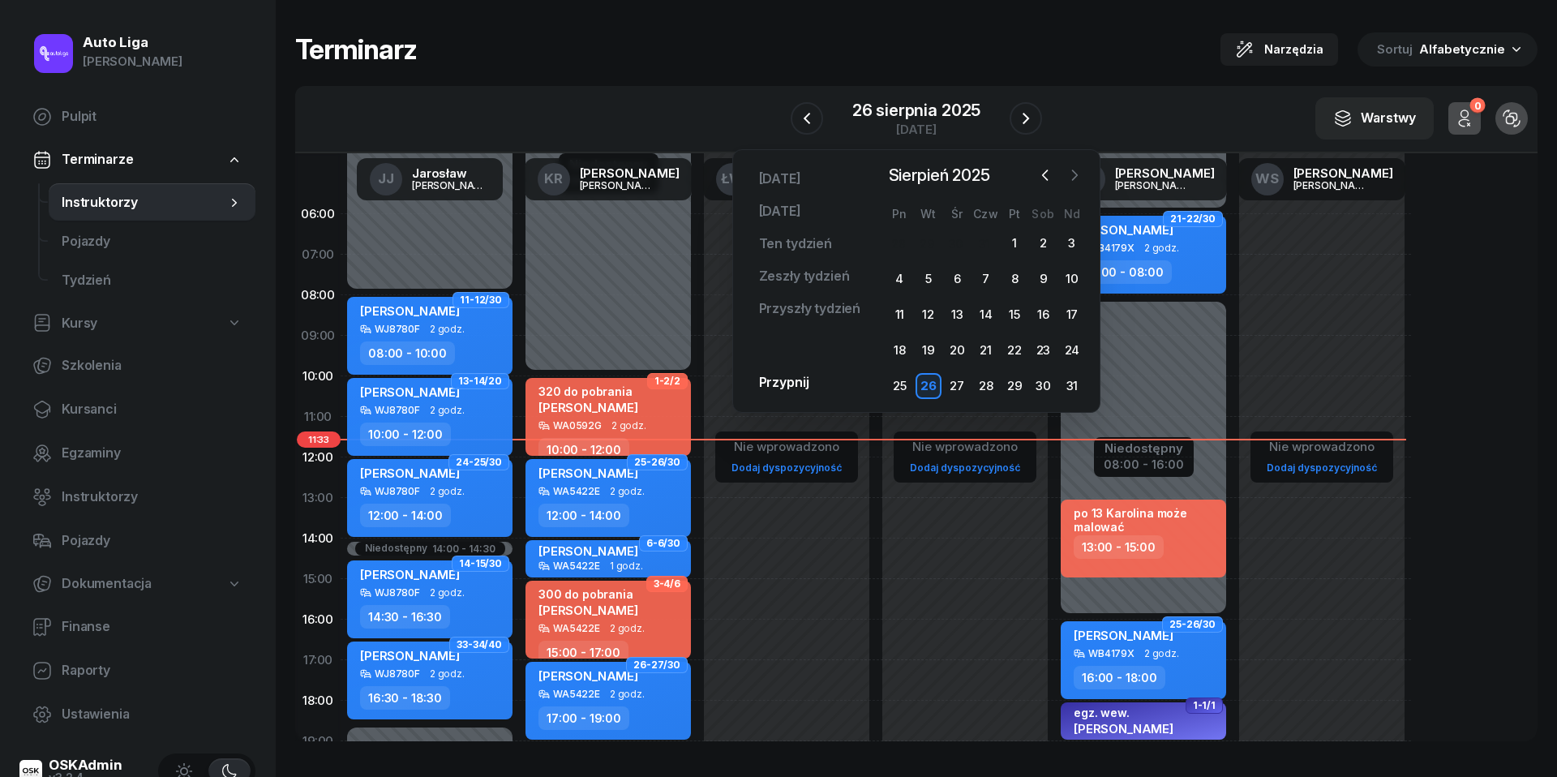
click at [1069, 173] on icon "button" at bounding box center [1074, 175] width 16 height 16
click at [928, 287] on div "9" at bounding box center [928, 279] width 26 height 26
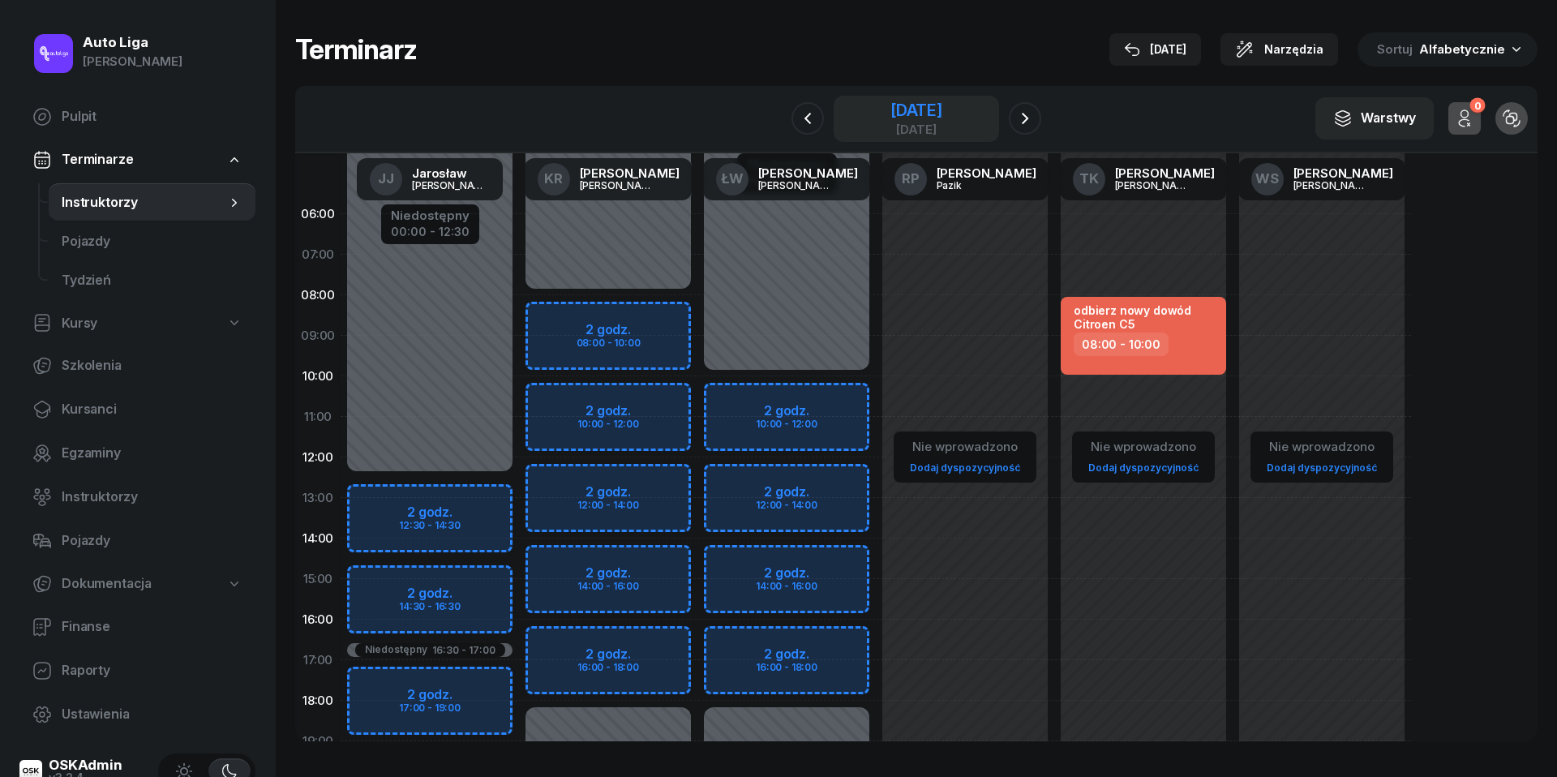
click at [915, 110] on div "[DATE]" at bounding box center [916, 110] width 52 height 16
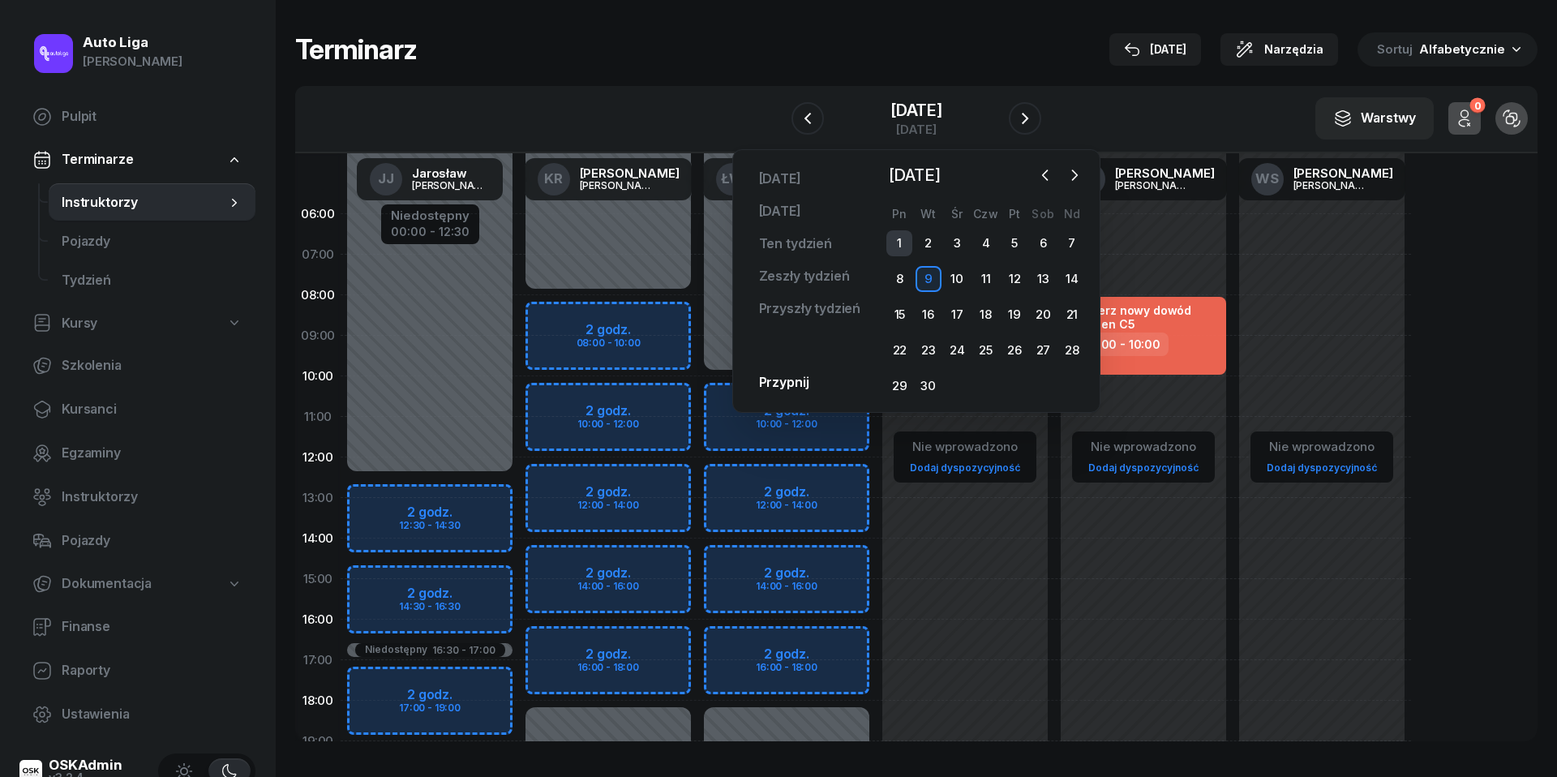
click at [894, 238] on div "1" at bounding box center [899, 243] width 26 height 26
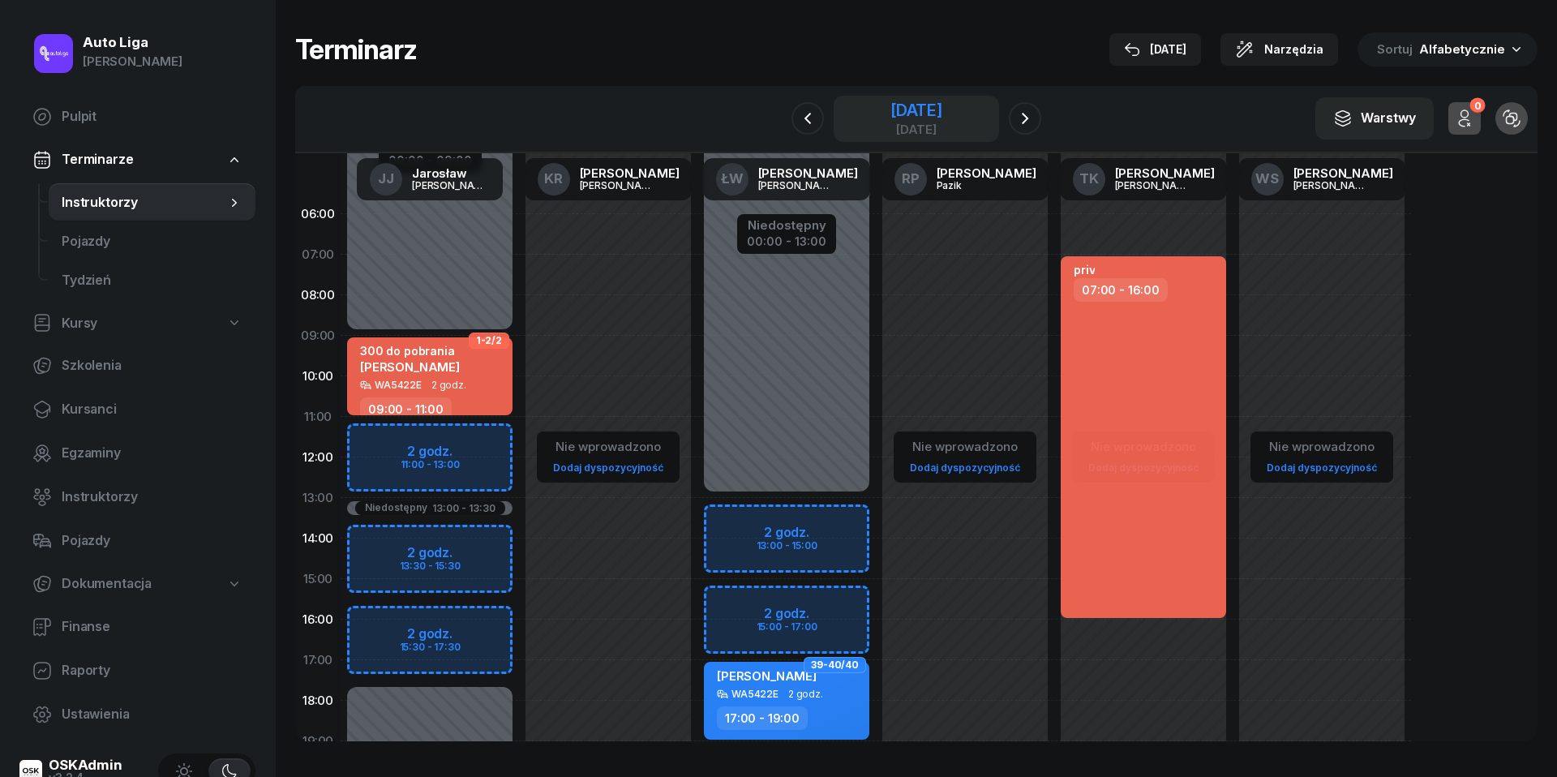
click at [890, 105] on div "[DATE]" at bounding box center [916, 110] width 52 height 16
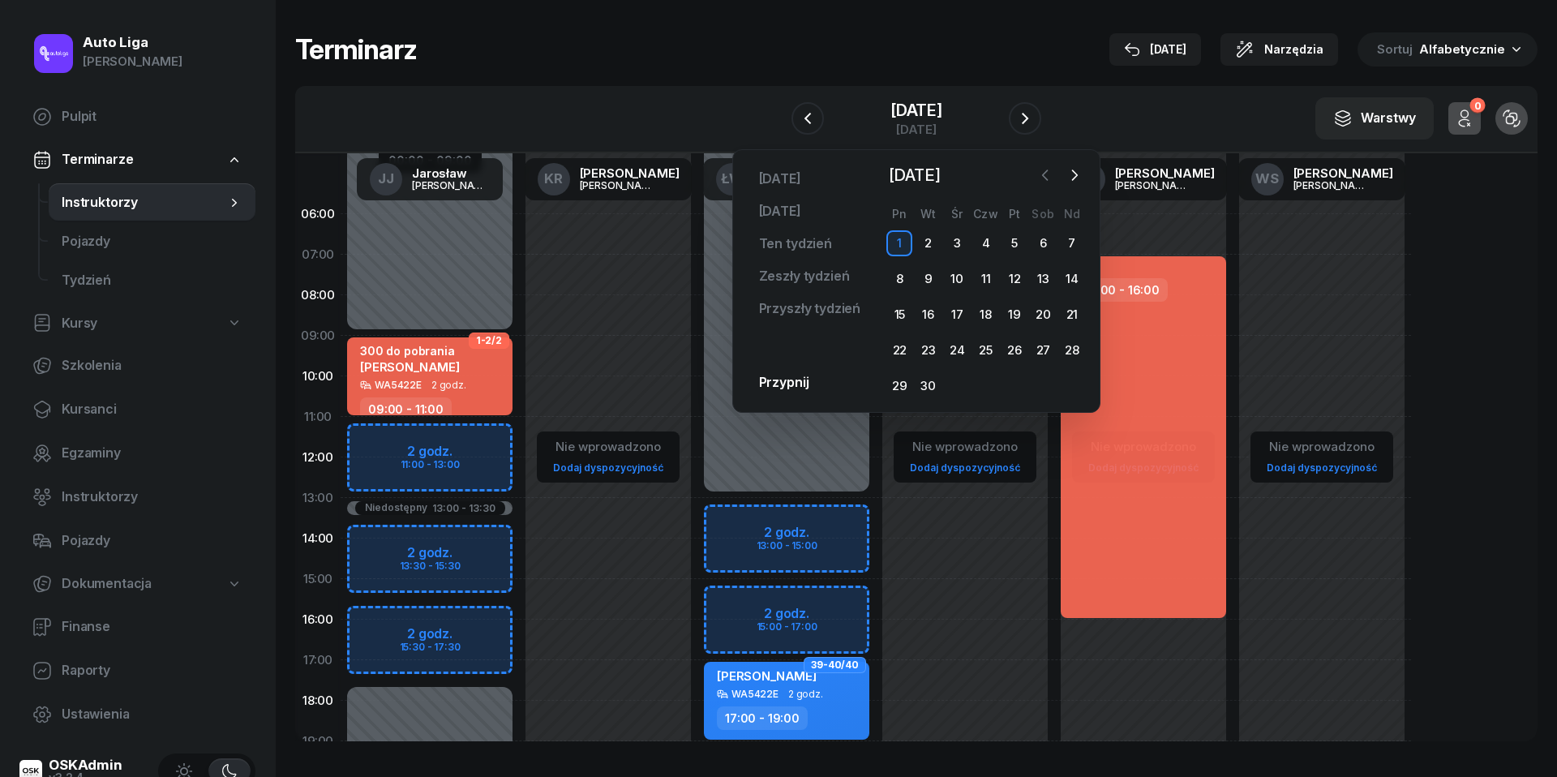
click at [1045, 176] on icon "button" at bounding box center [1045, 175] width 16 height 16
click at [911, 384] on div "25" at bounding box center [899, 386] width 26 height 26
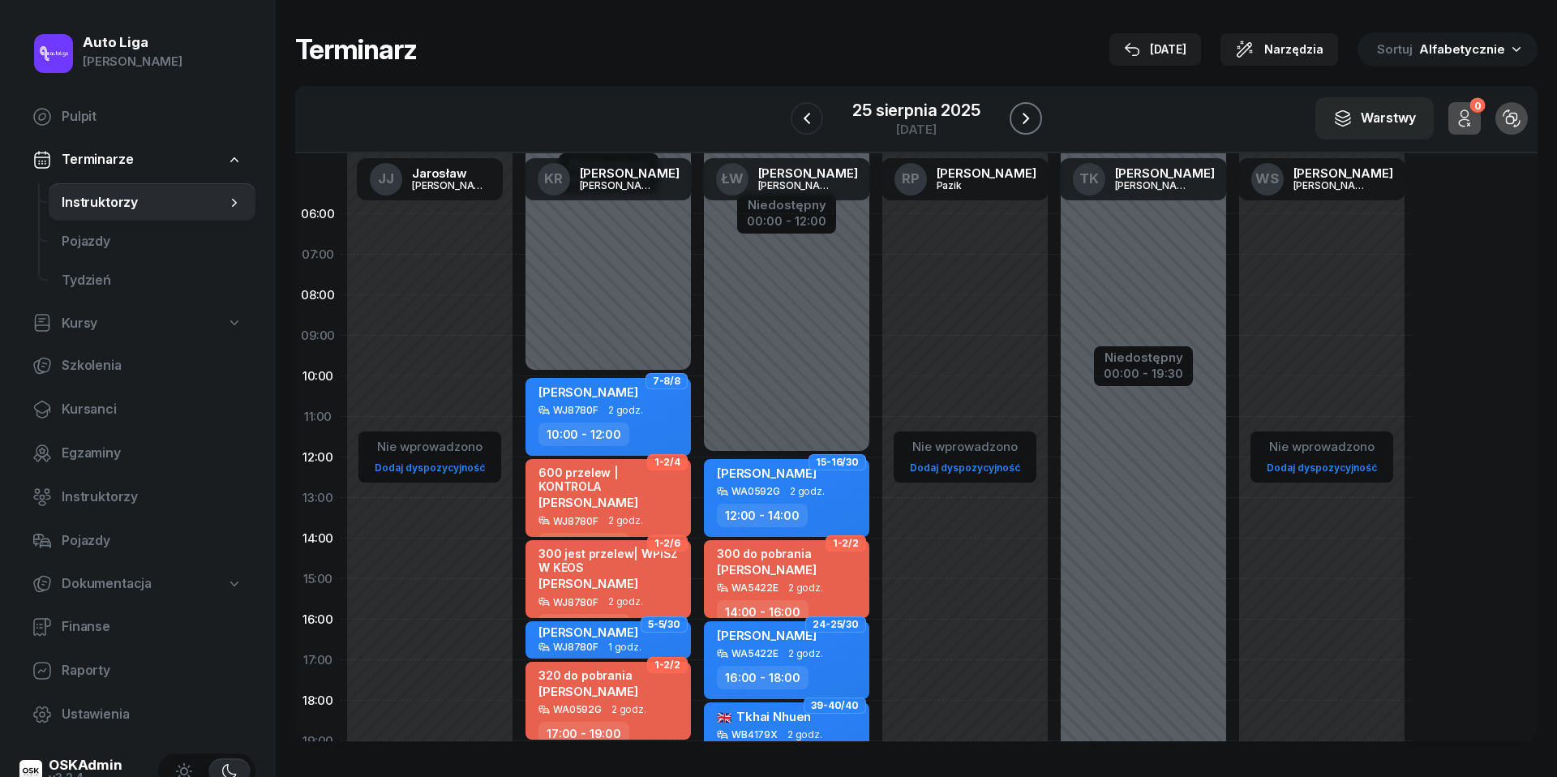
click at [1027, 122] on icon "button" at bounding box center [1025, 118] width 19 height 19
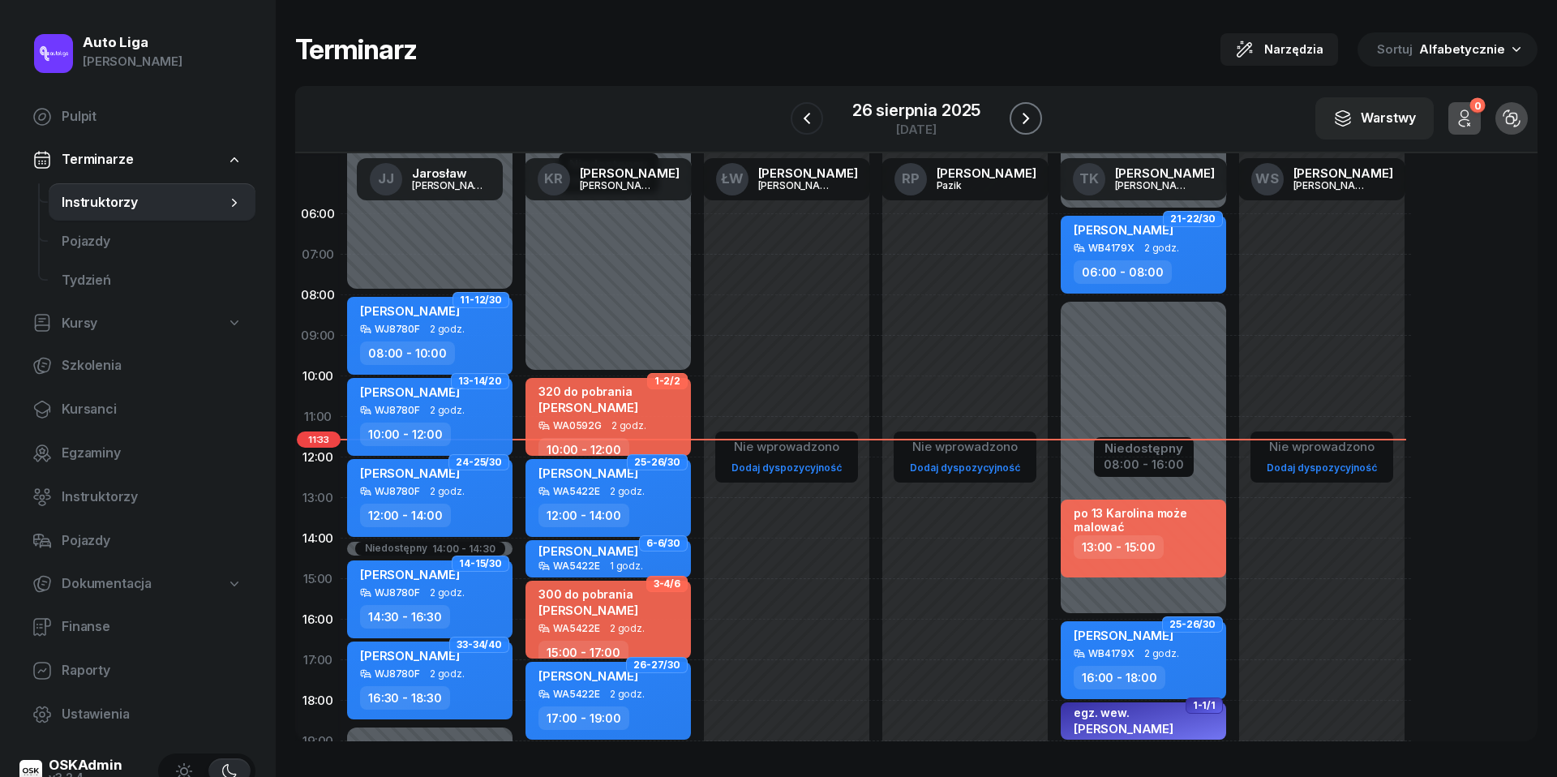
click at [1032, 118] on icon "button" at bounding box center [1025, 118] width 19 height 19
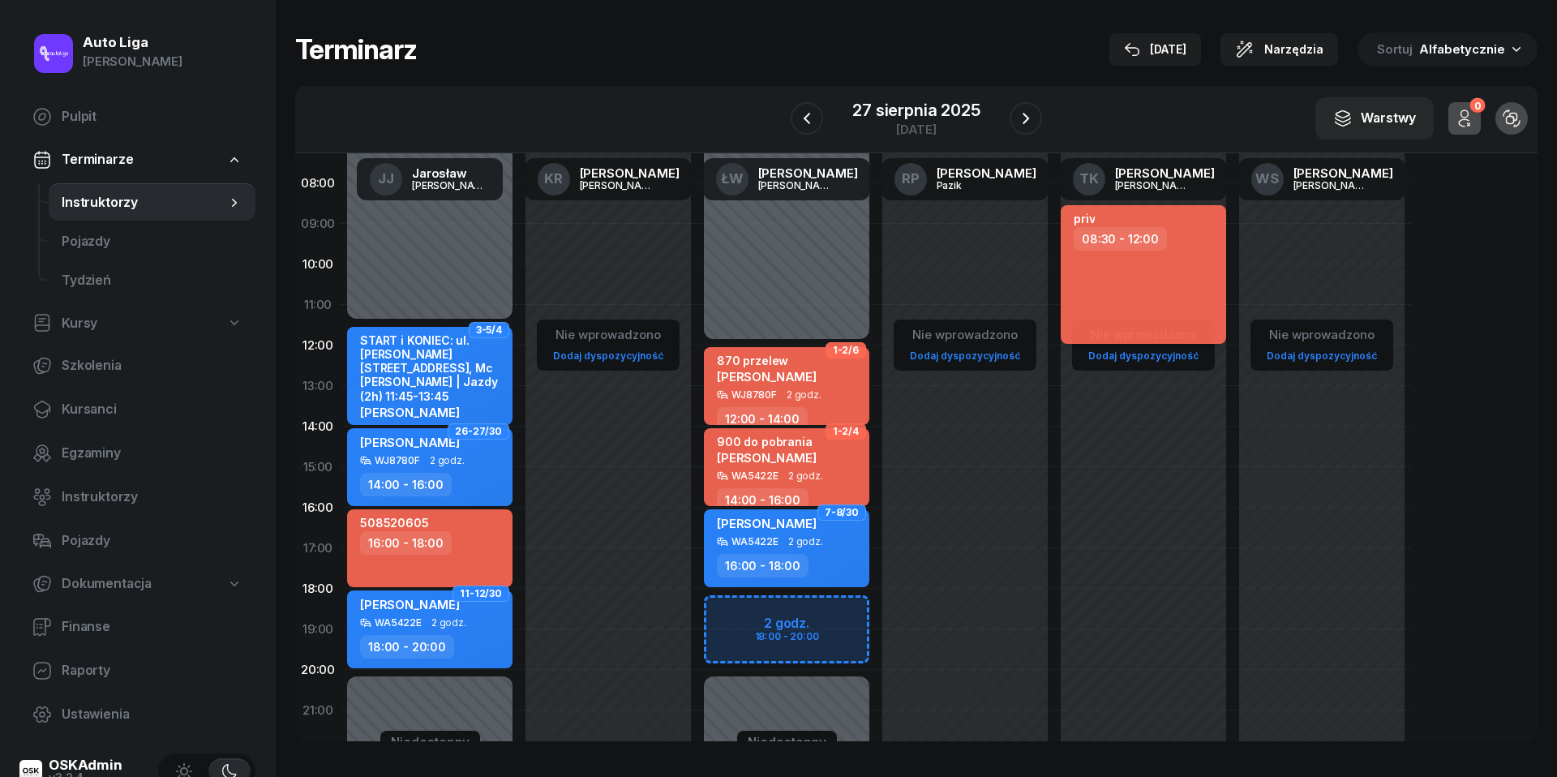
scroll to position [117, 0]
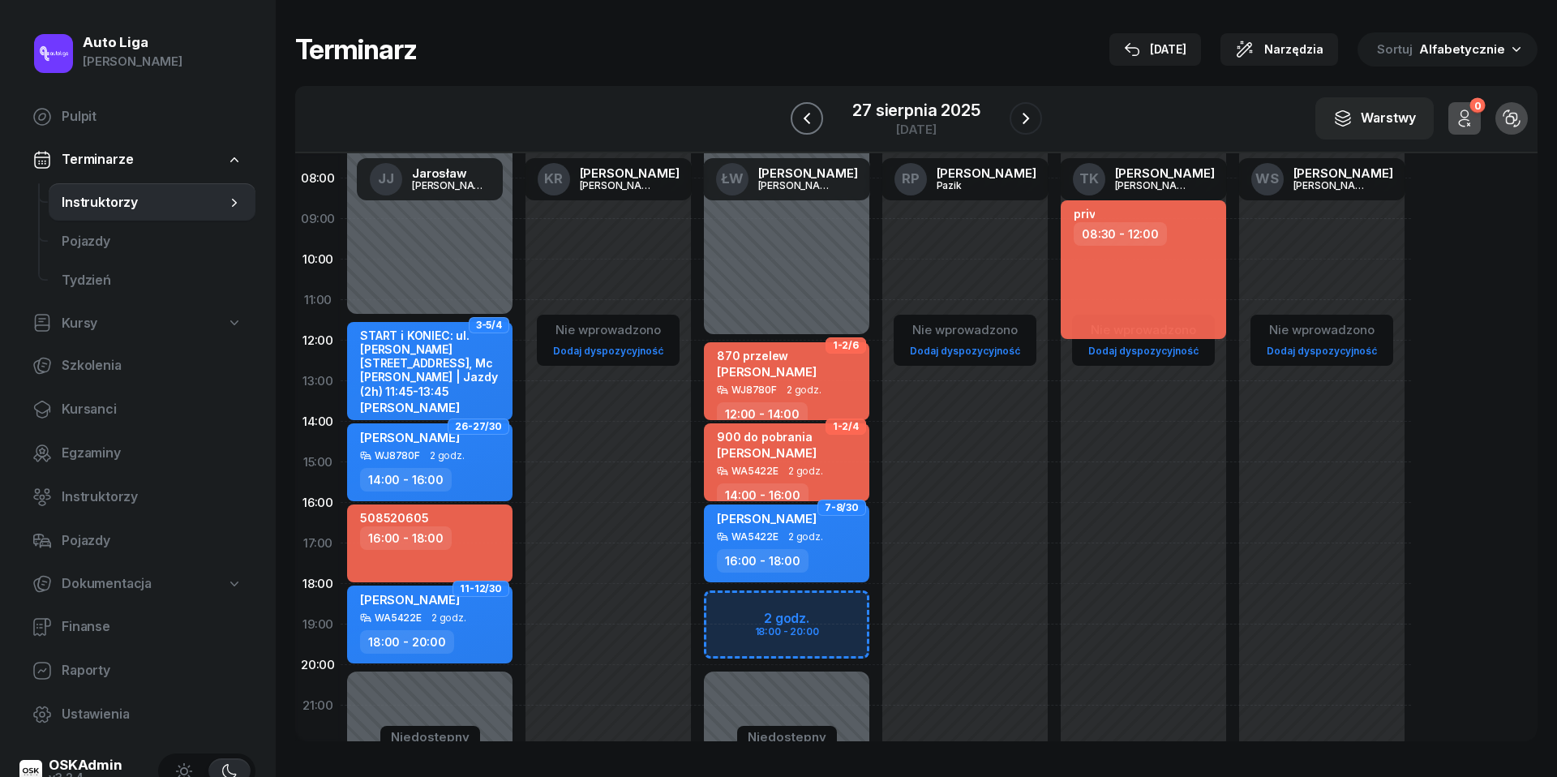
click at [806, 120] on icon "button" at bounding box center [807, 118] width 6 height 11
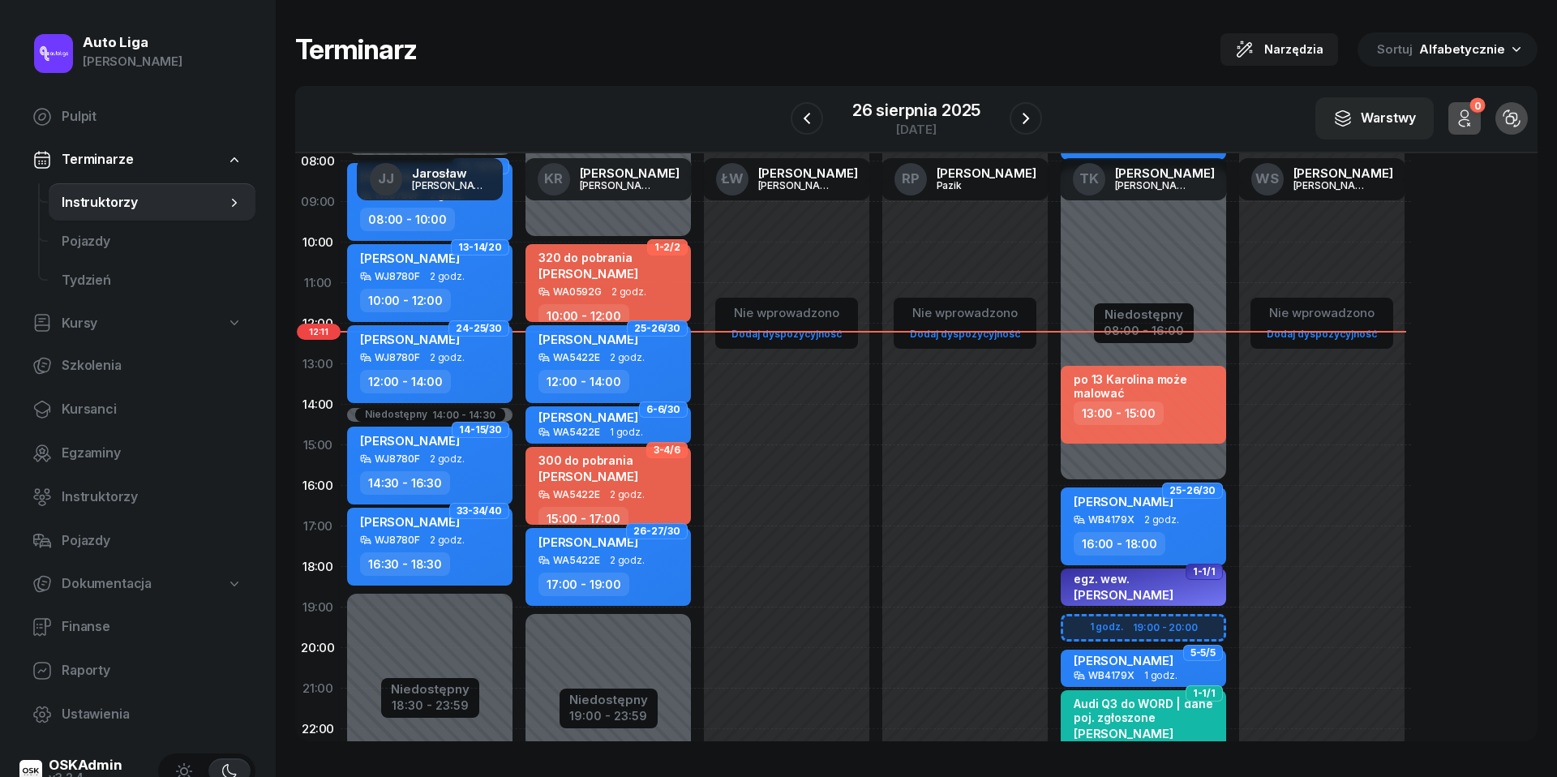
scroll to position [118, 0]
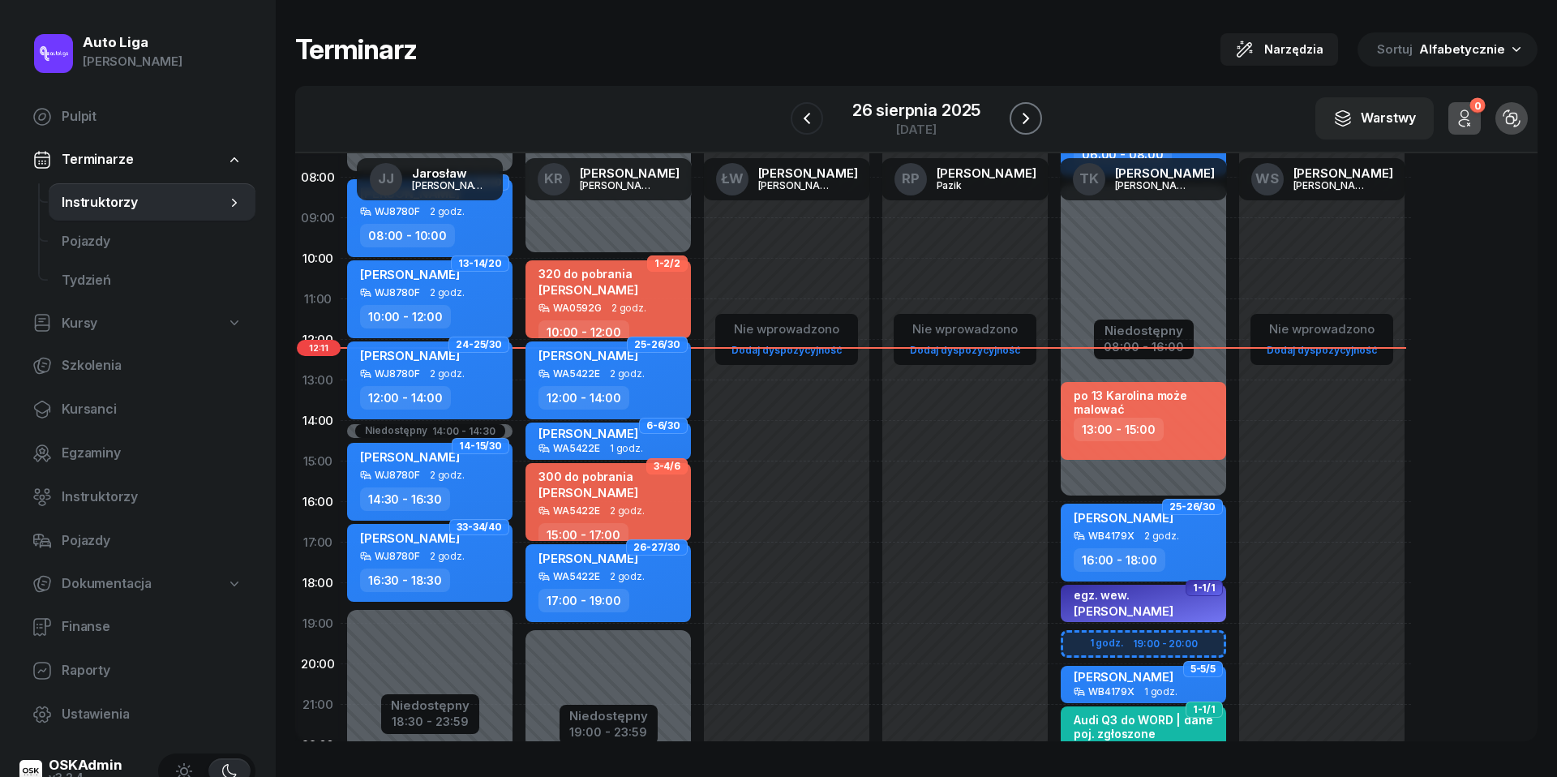
click at [1032, 120] on icon "button" at bounding box center [1025, 118] width 19 height 19
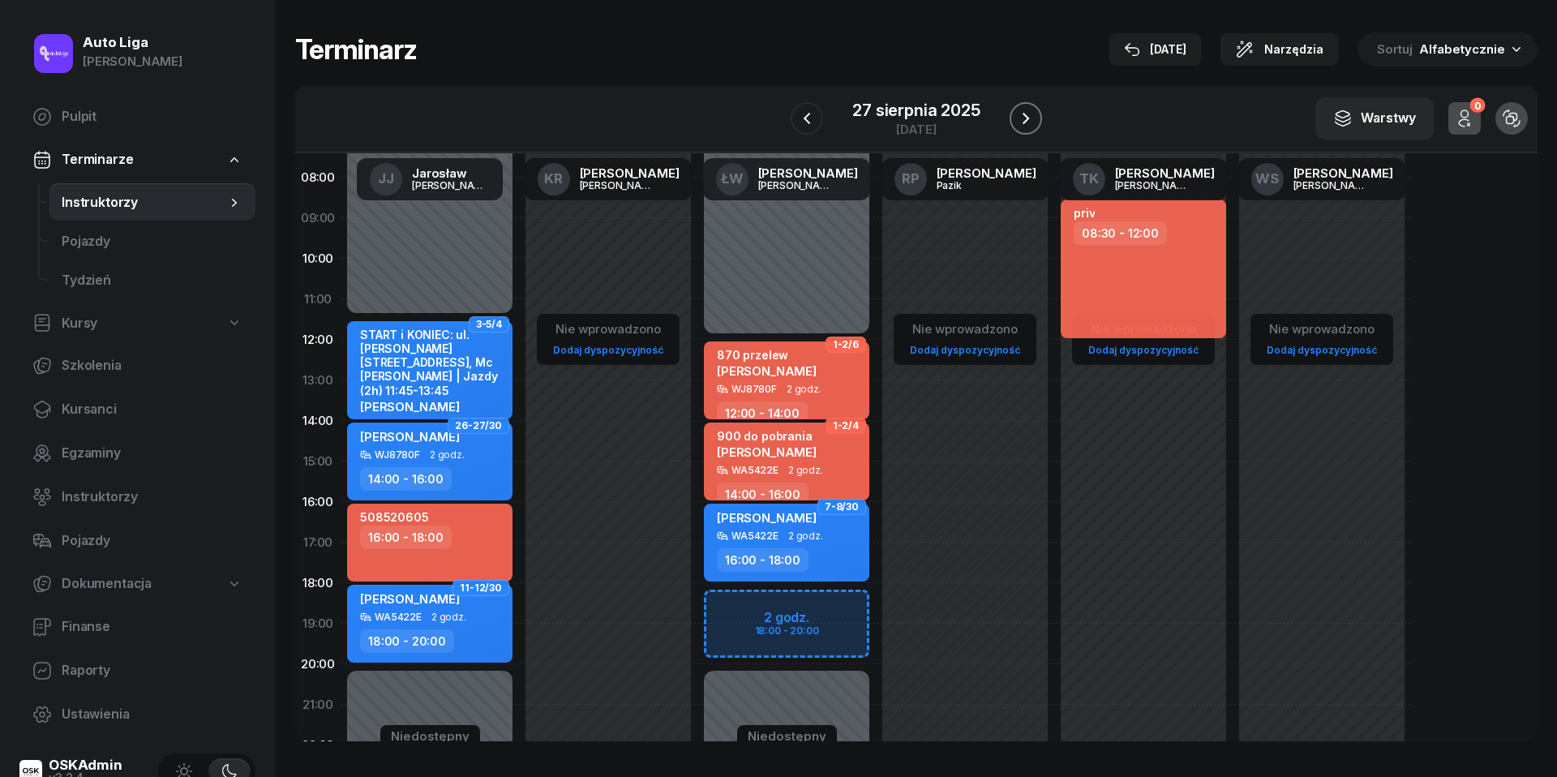
click at [1033, 120] on icon "button" at bounding box center [1025, 118] width 19 height 19
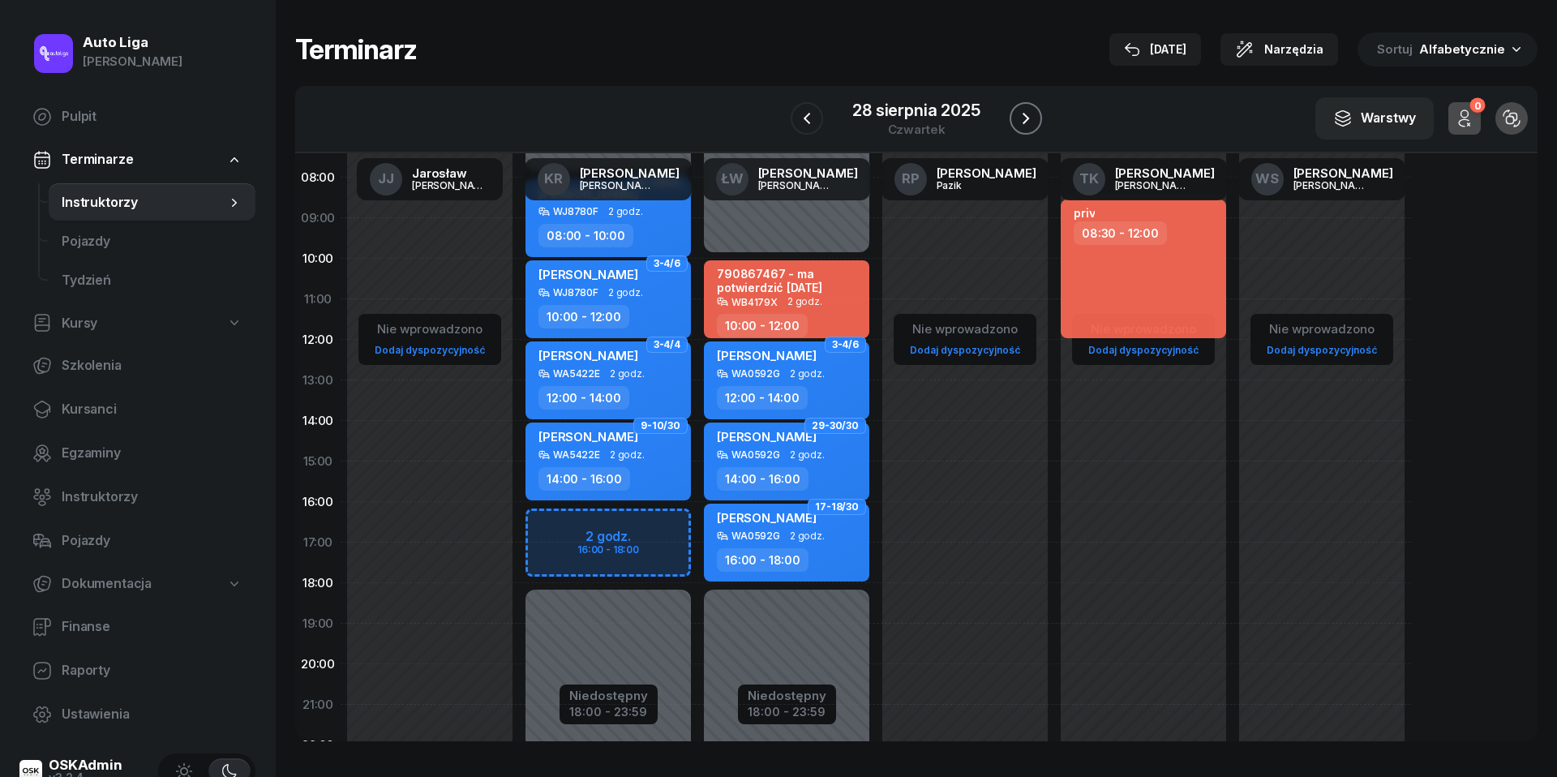
click at [1033, 120] on icon "button" at bounding box center [1025, 118] width 19 height 19
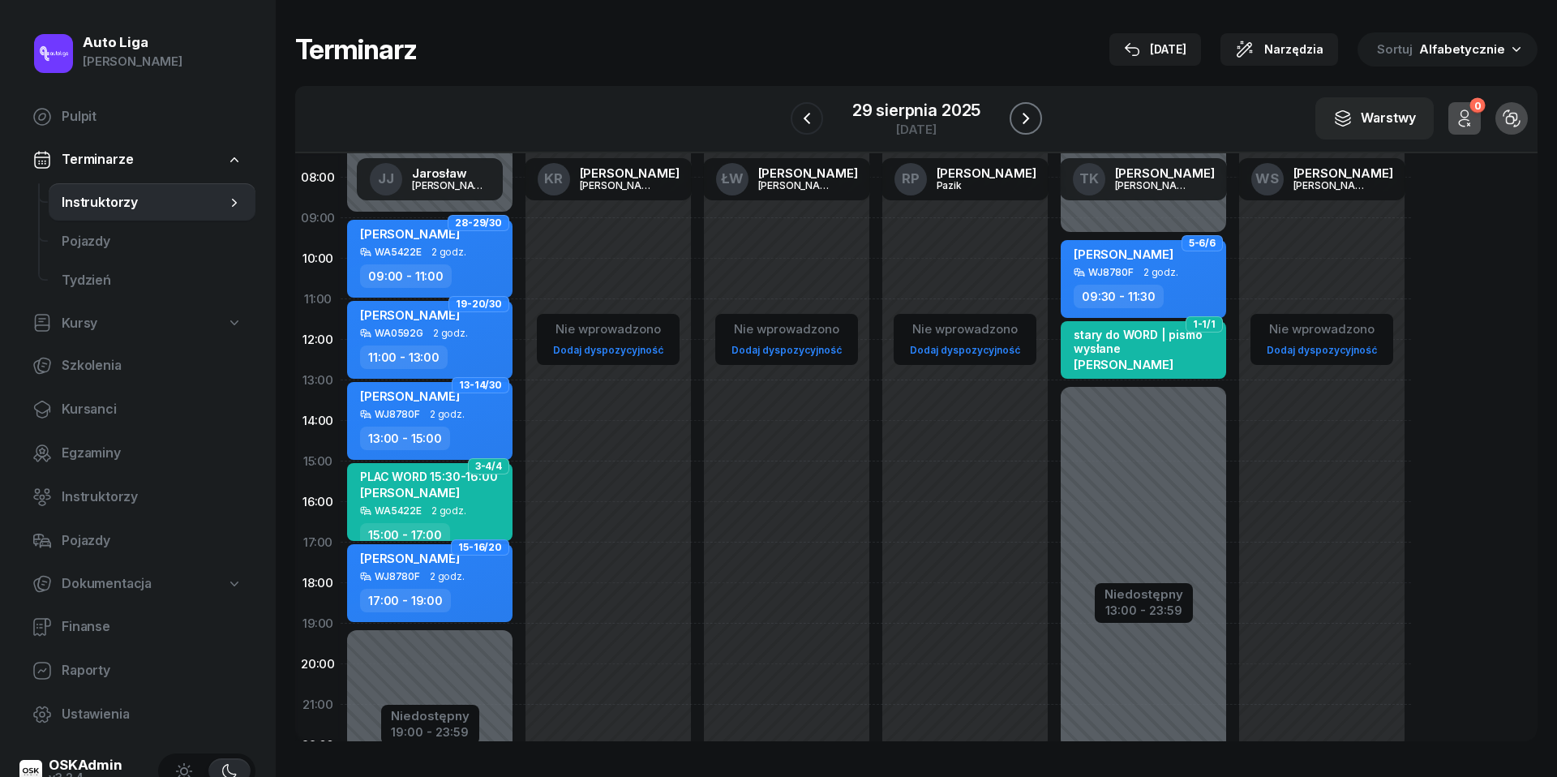
click at [1033, 120] on icon "button" at bounding box center [1025, 118] width 19 height 19
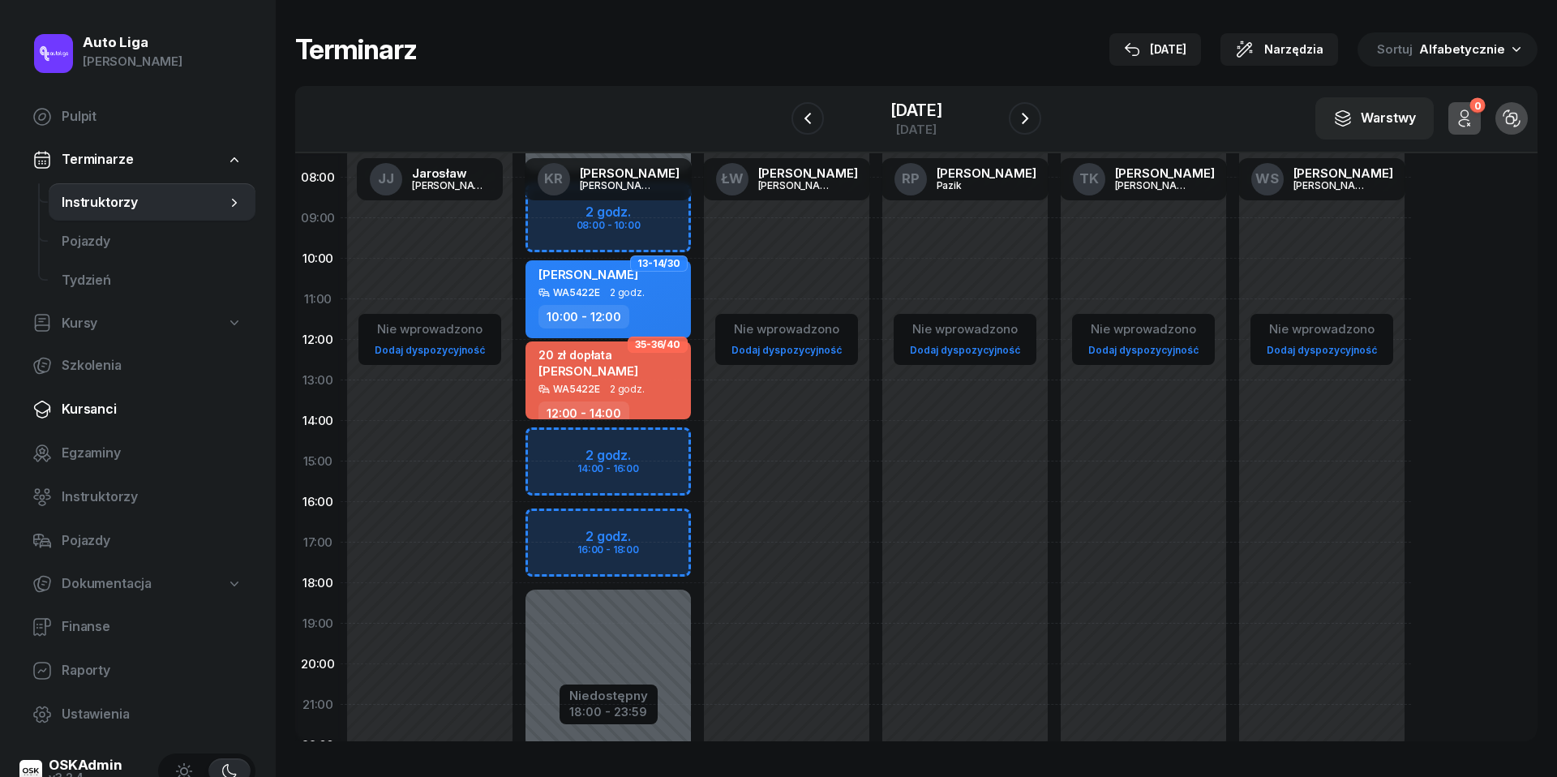
click at [92, 412] on span "Kursanci" at bounding box center [152, 409] width 181 height 21
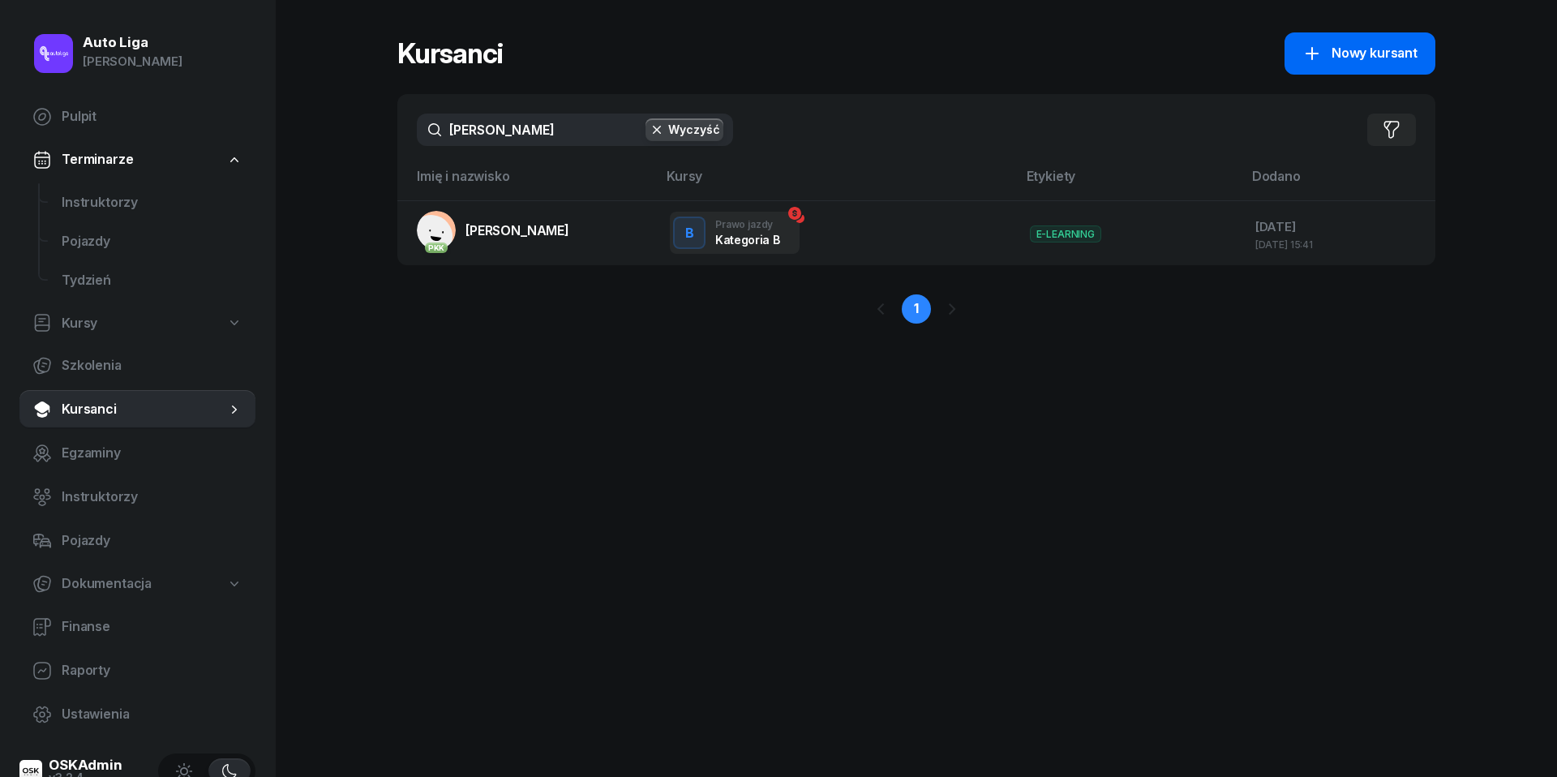
click at [1373, 53] on span "Nowy kursant" at bounding box center [1374, 53] width 86 height 21
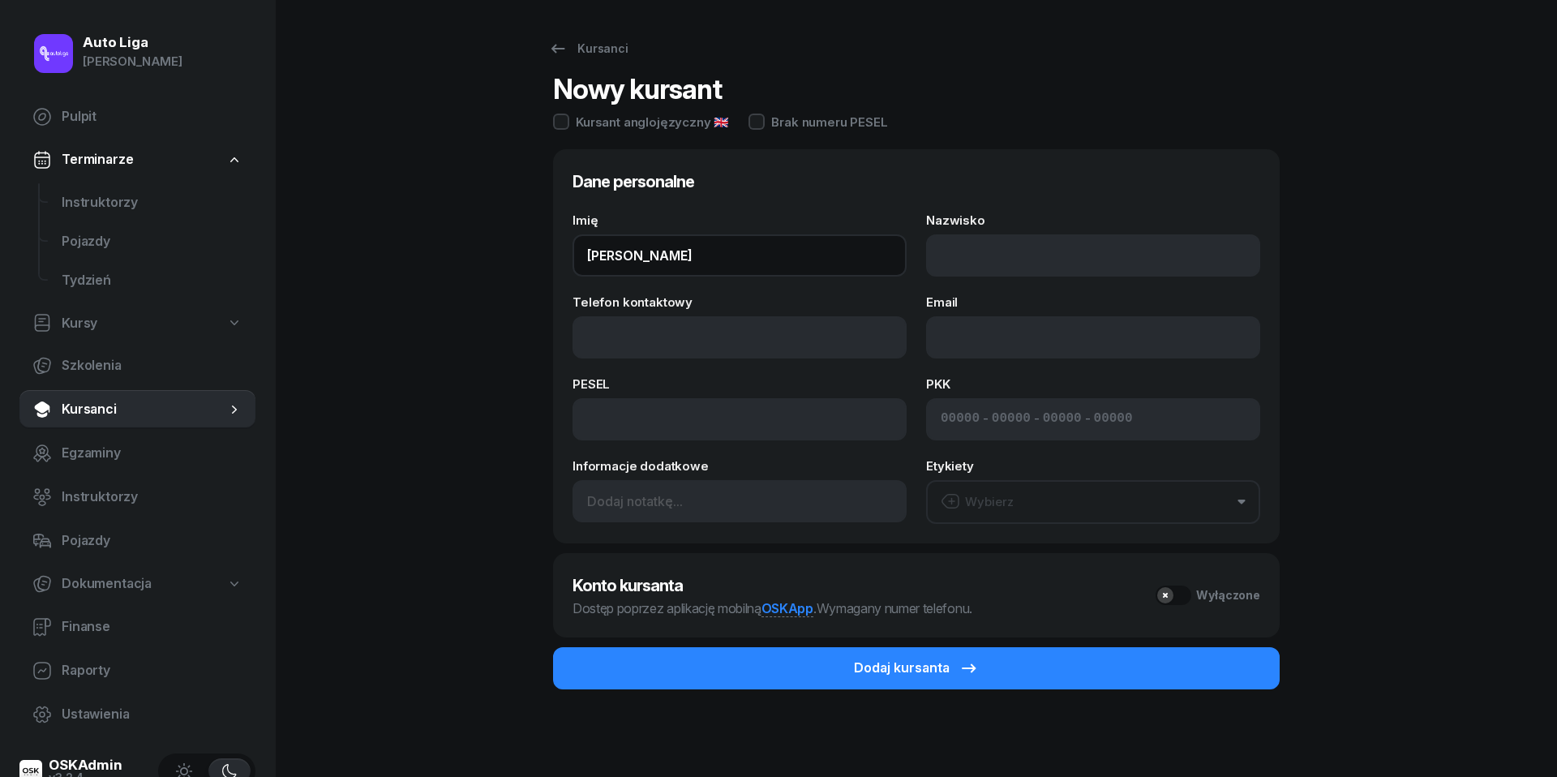
type input "[PERSON_NAME]"
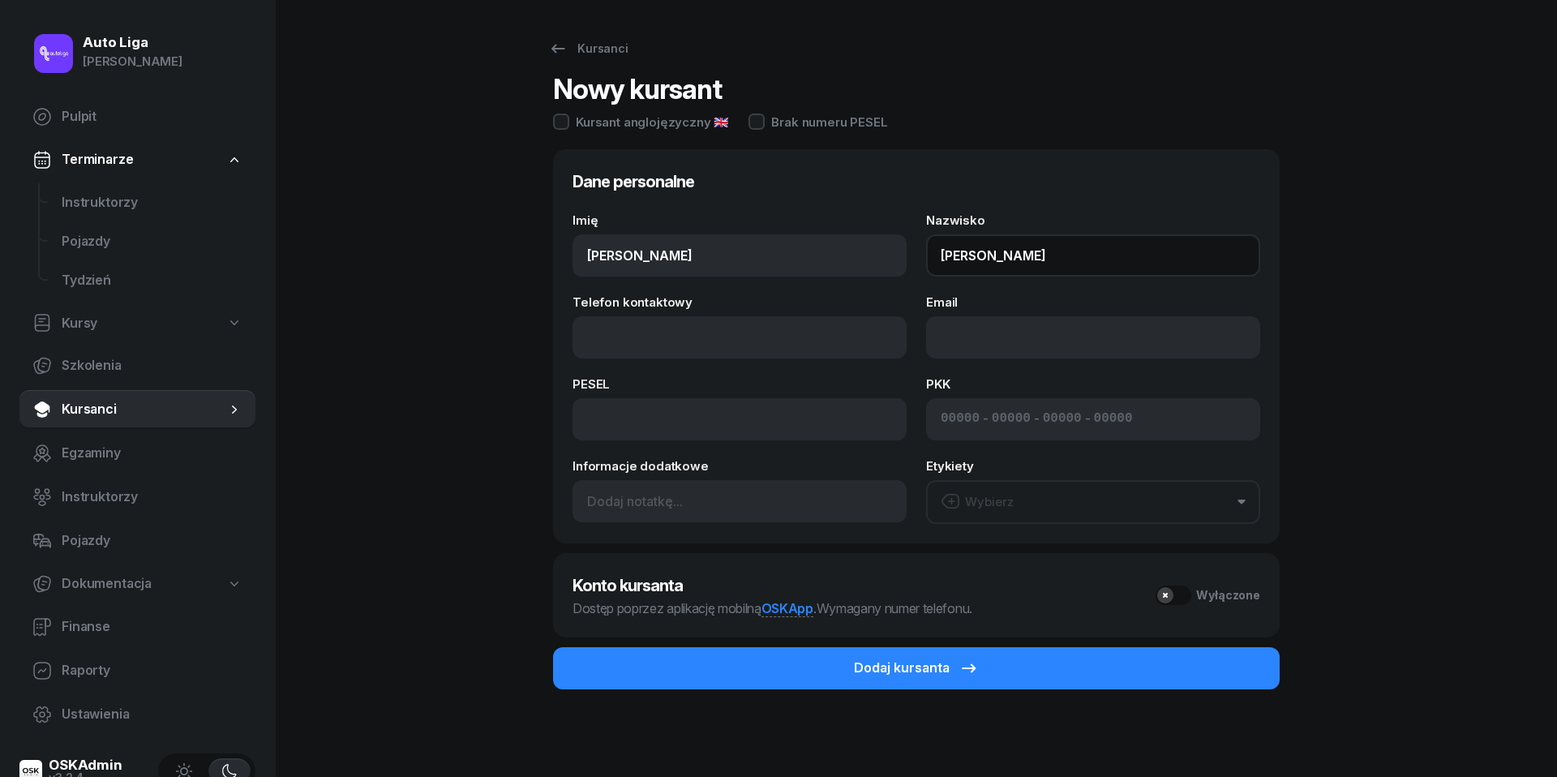
type input "[PERSON_NAME]"
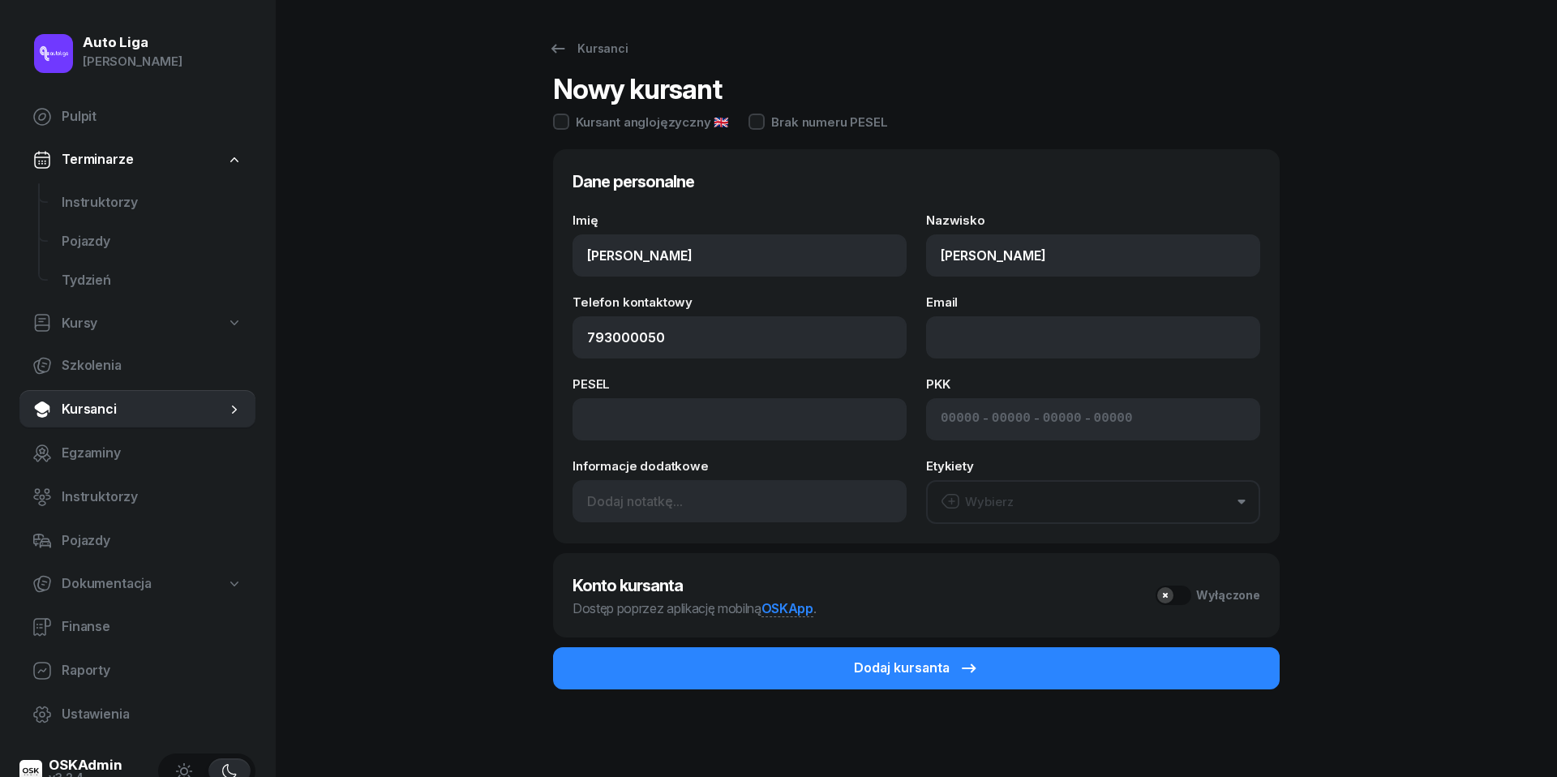
type input "793 000 050"
click at [1052, 483] on button "Wybierz" at bounding box center [1093, 502] width 334 height 44
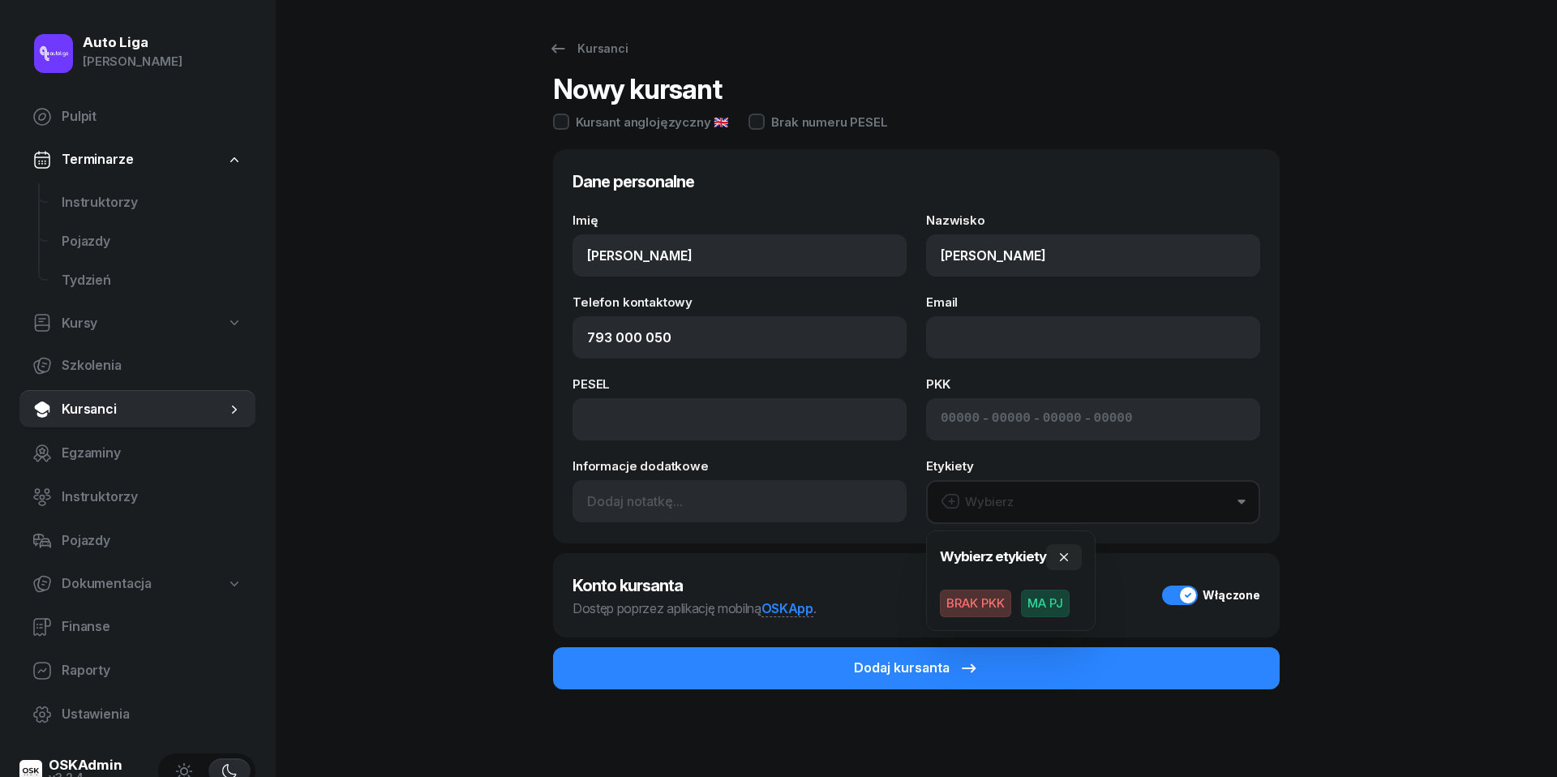
click at [1051, 607] on span "MA PJ" at bounding box center [1045, 603] width 49 height 28
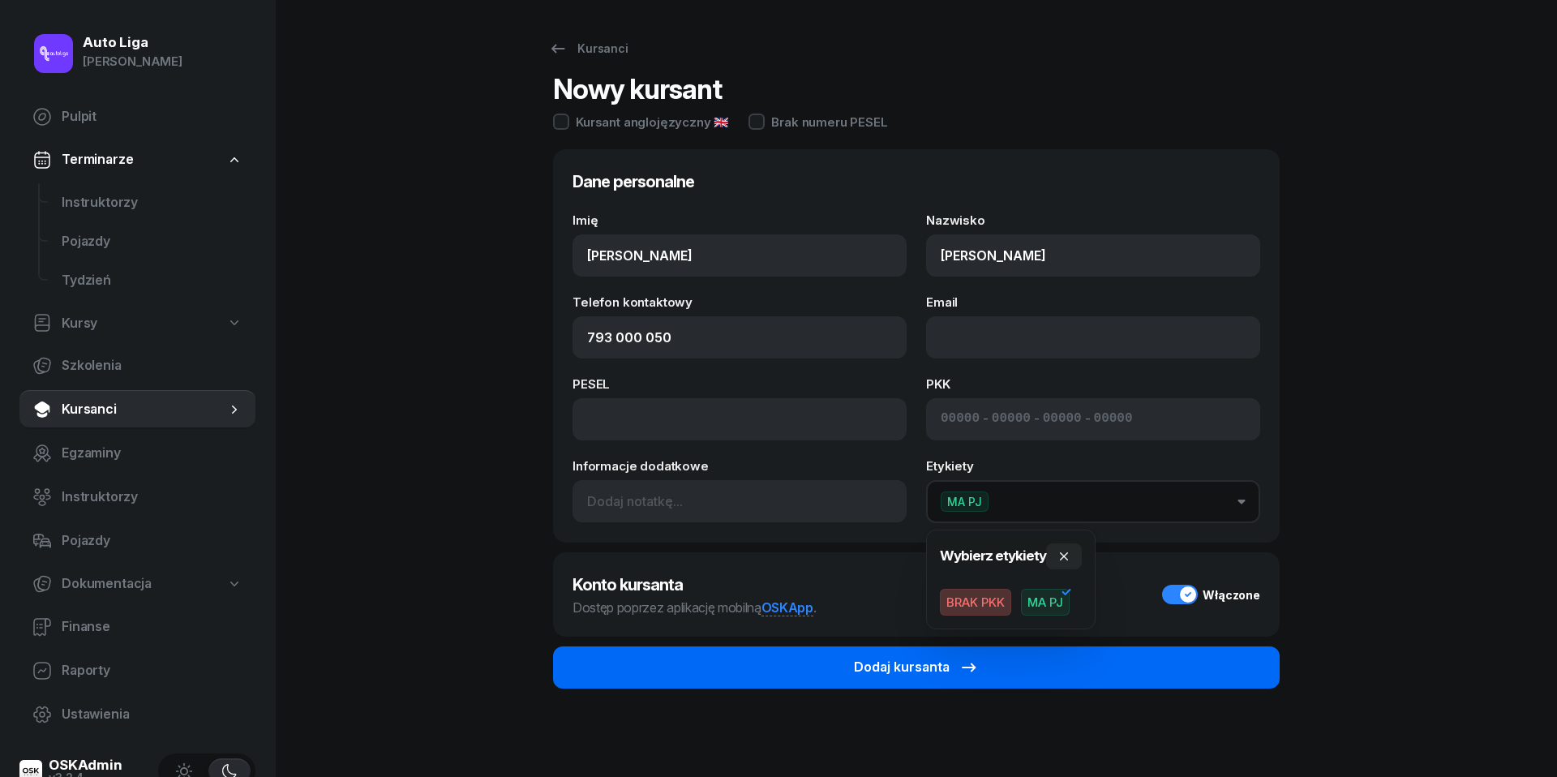
click at [942, 662] on div "Dodaj kursanta" at bounding box center [916, 667] width 125 height 21
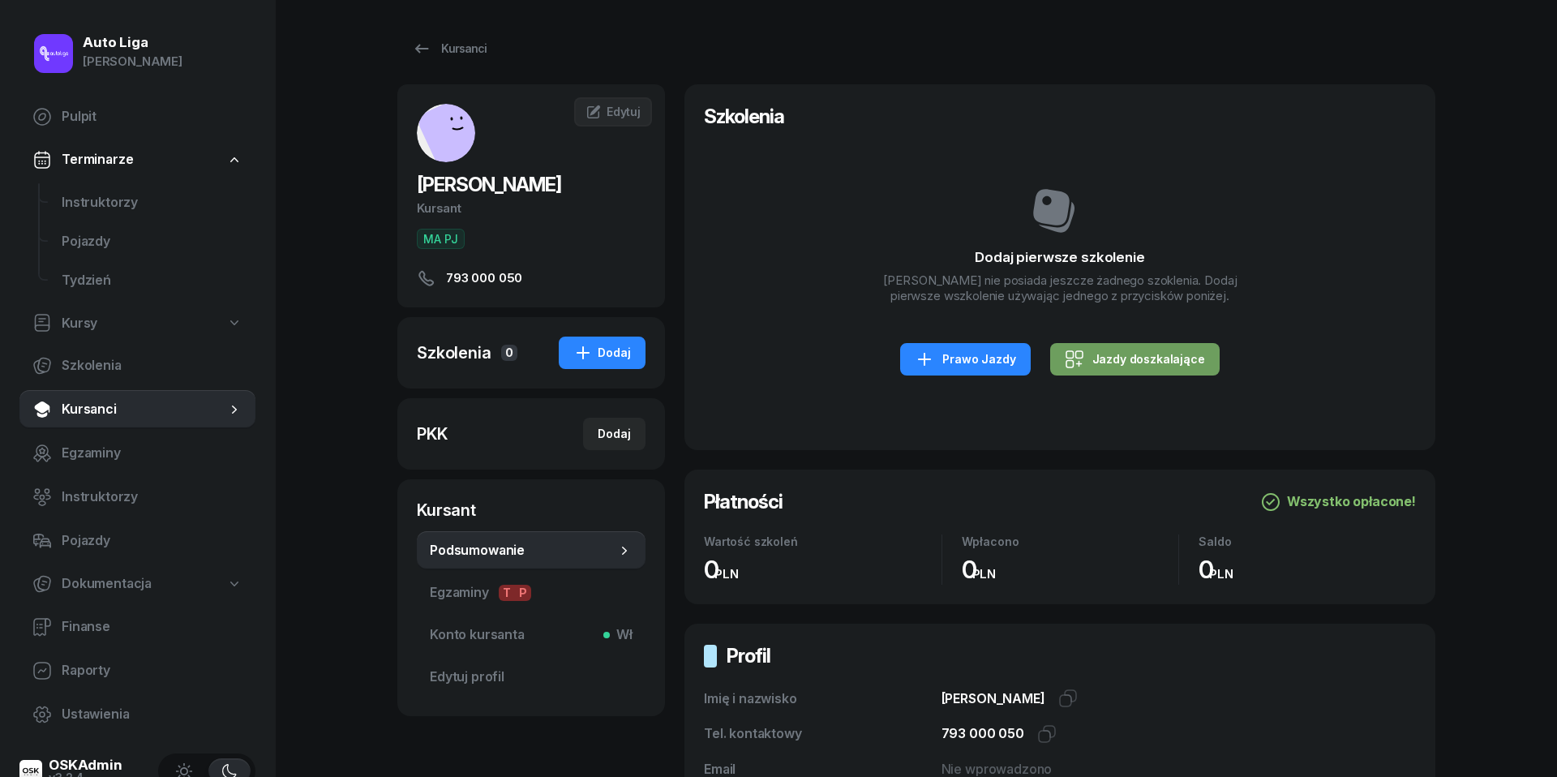
click at [1169, 343] on link "Jazdy doszkalające" at bounding box center [1134, 359] width 169 height 32
select select "B"
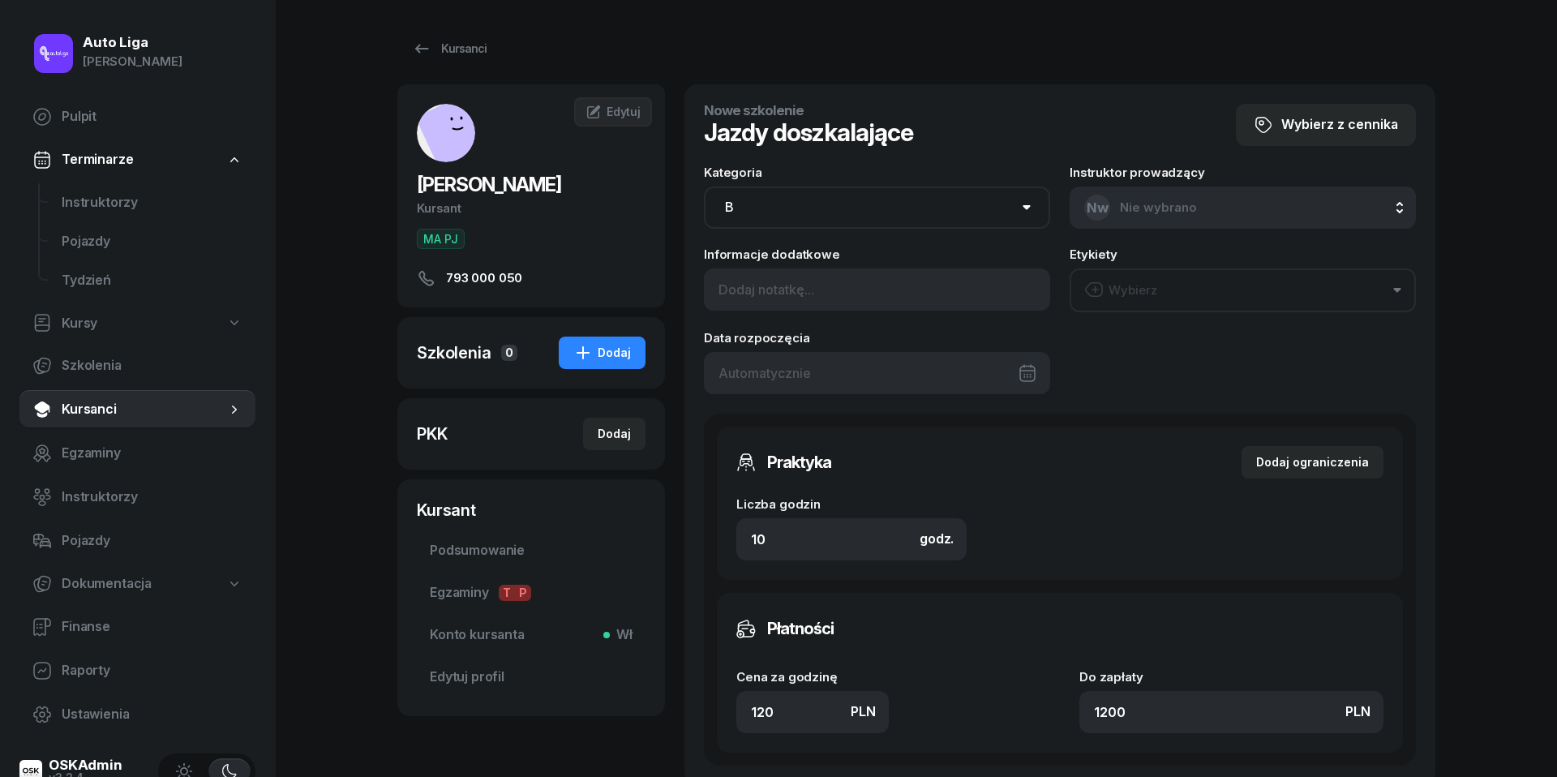
click at [912, 375] on div at bounding box center [877, 373] width 346 height 42
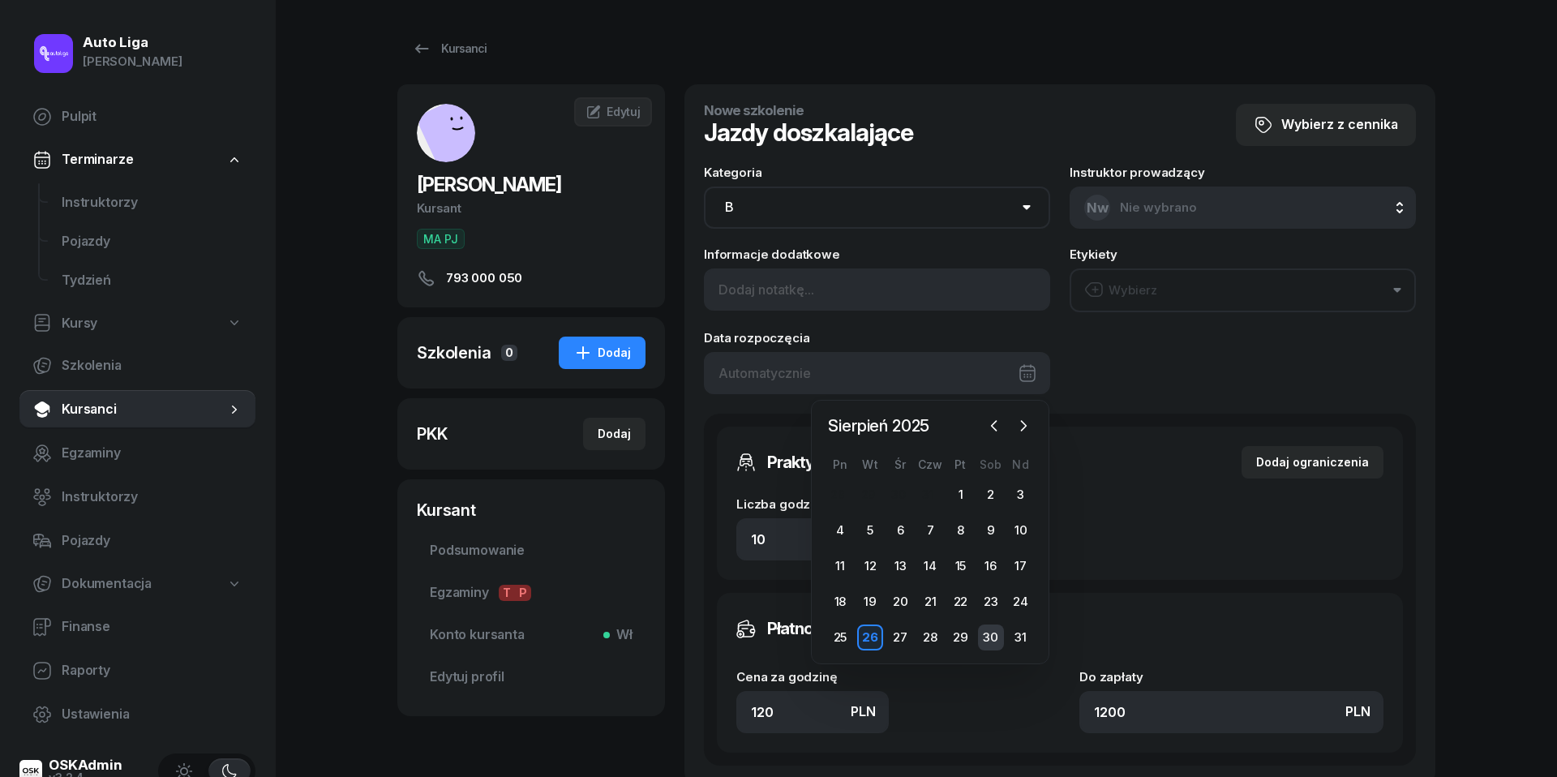
click at [993, 632] on div "30" at bounding box center [991, 637] width 26 height 26
type input "[DATE]"
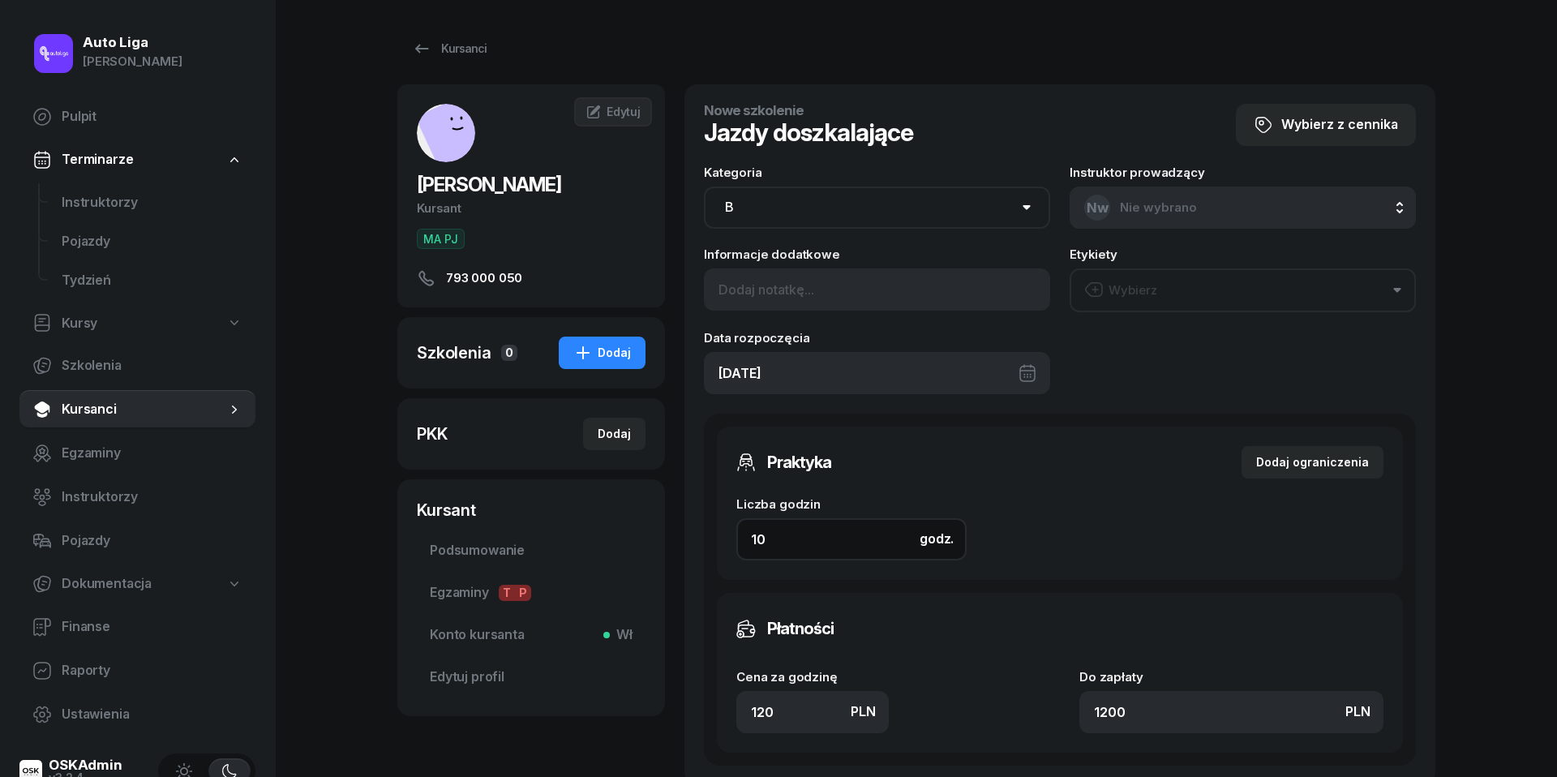
click at [789, 539] on input "10" at bounding box center [851, 539] width 230 height 42
type input "2"
type input "240"
type input "2"
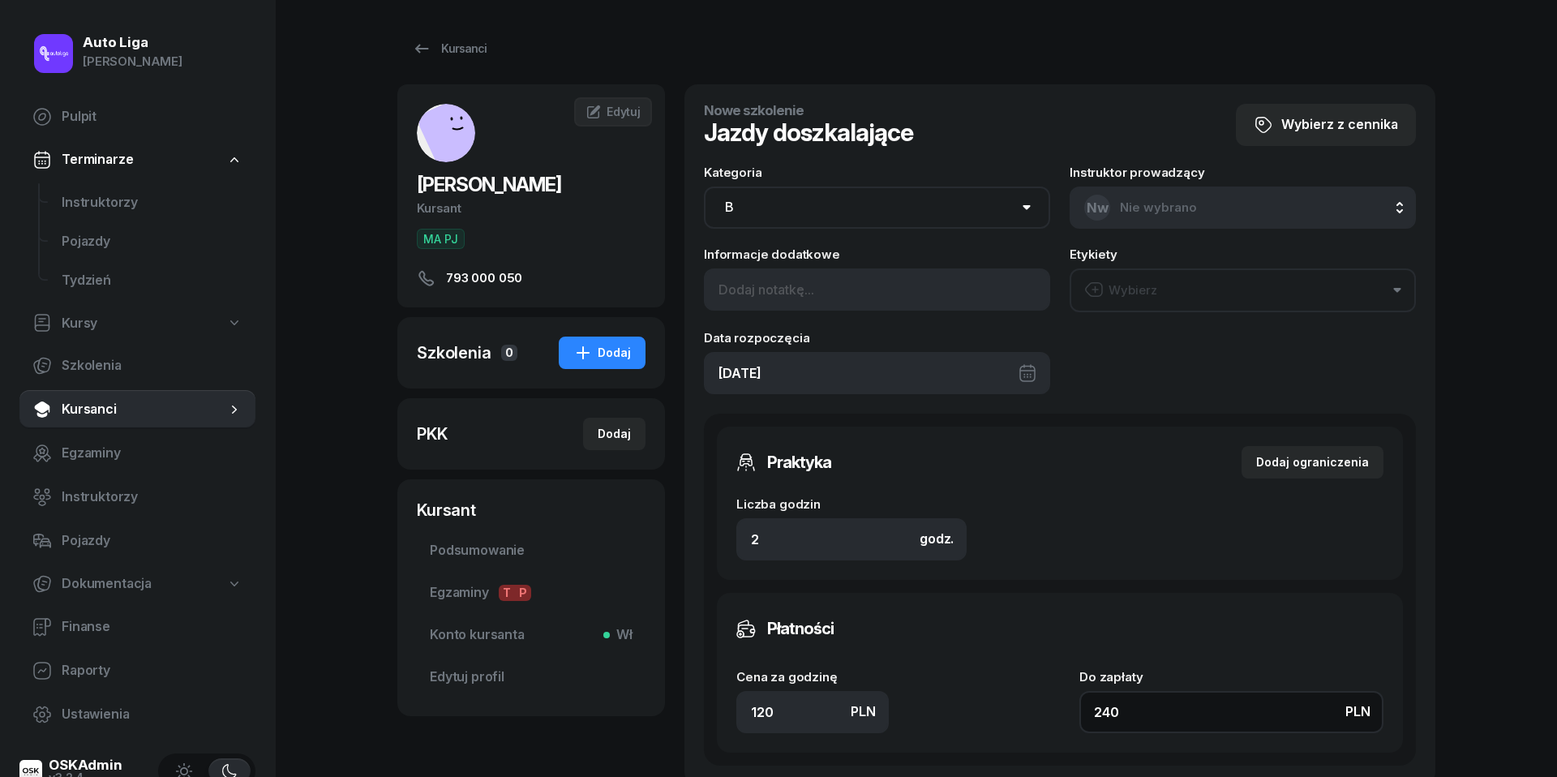
click at [1168, 717] on input "240" at bounding box center [1231, 712] width 304 height 42
type input "1.50"
type input "3"
type input "16"
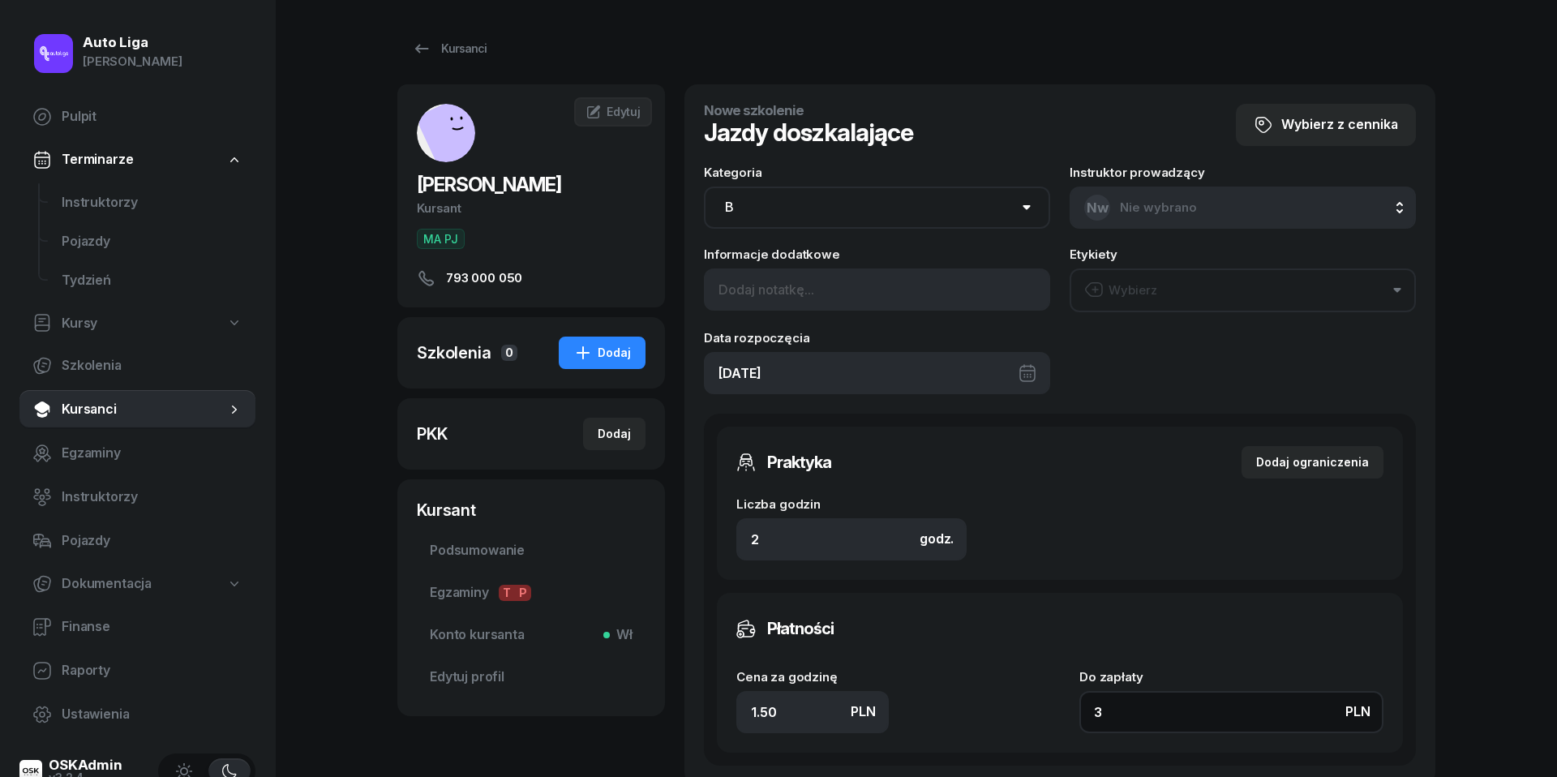
type input "32"
type input "160"
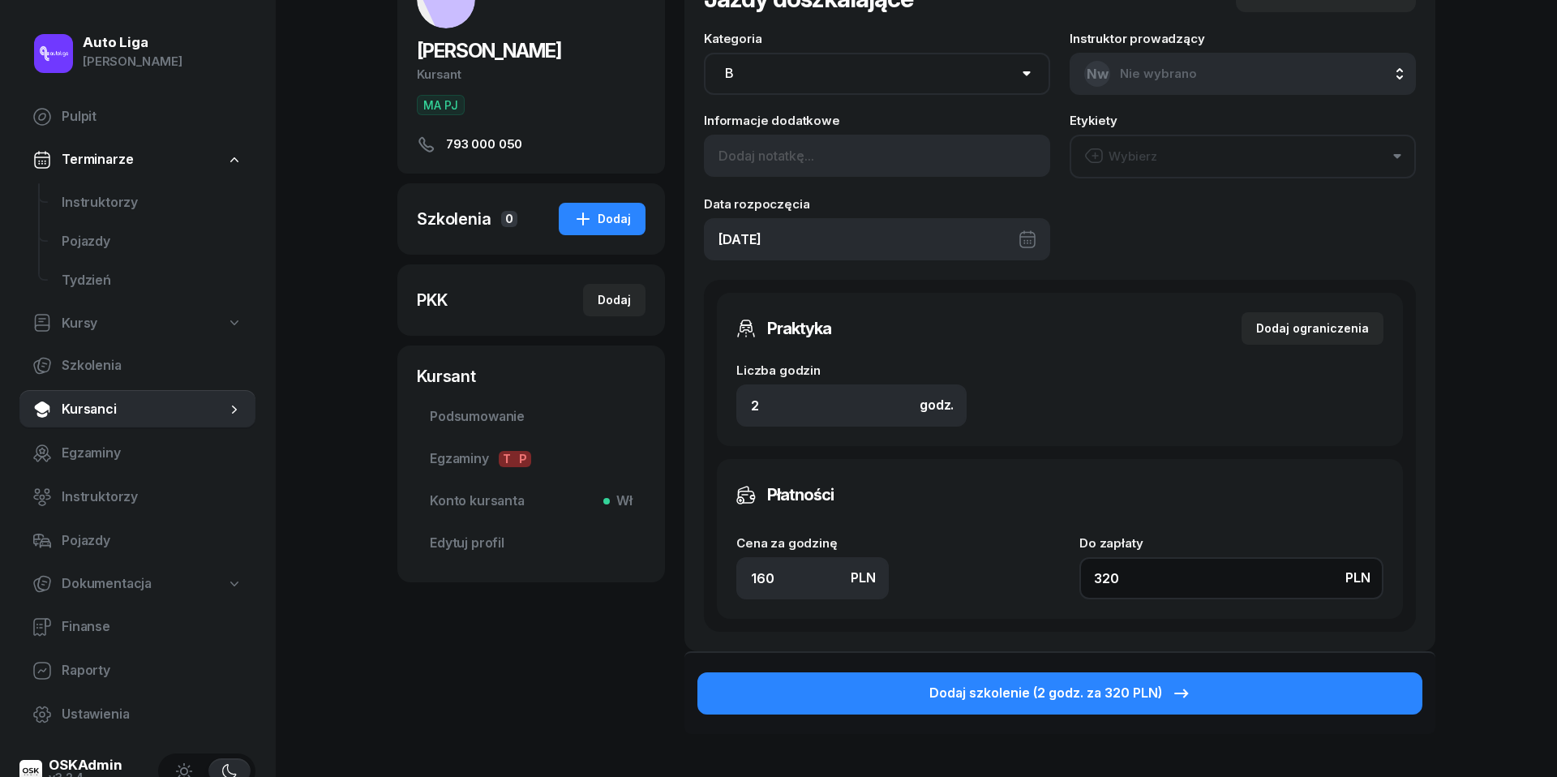
scroll to position [186, 0]
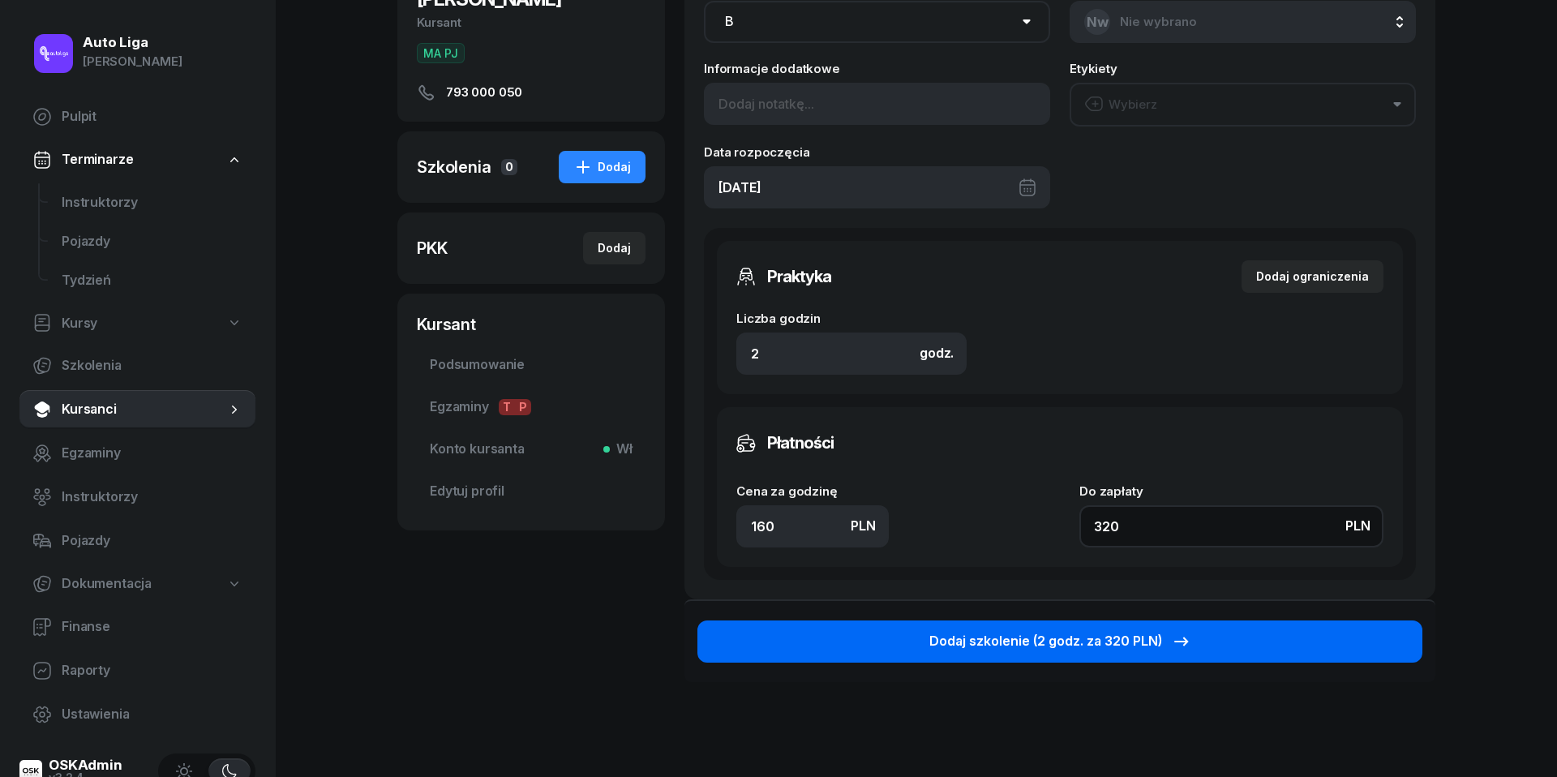
type input "320"
click at [1207, 622] on button "Dodaj szkolenie (2 godz. za 320 PLN)" at bounding box center [1059, 641] width 725 height 42
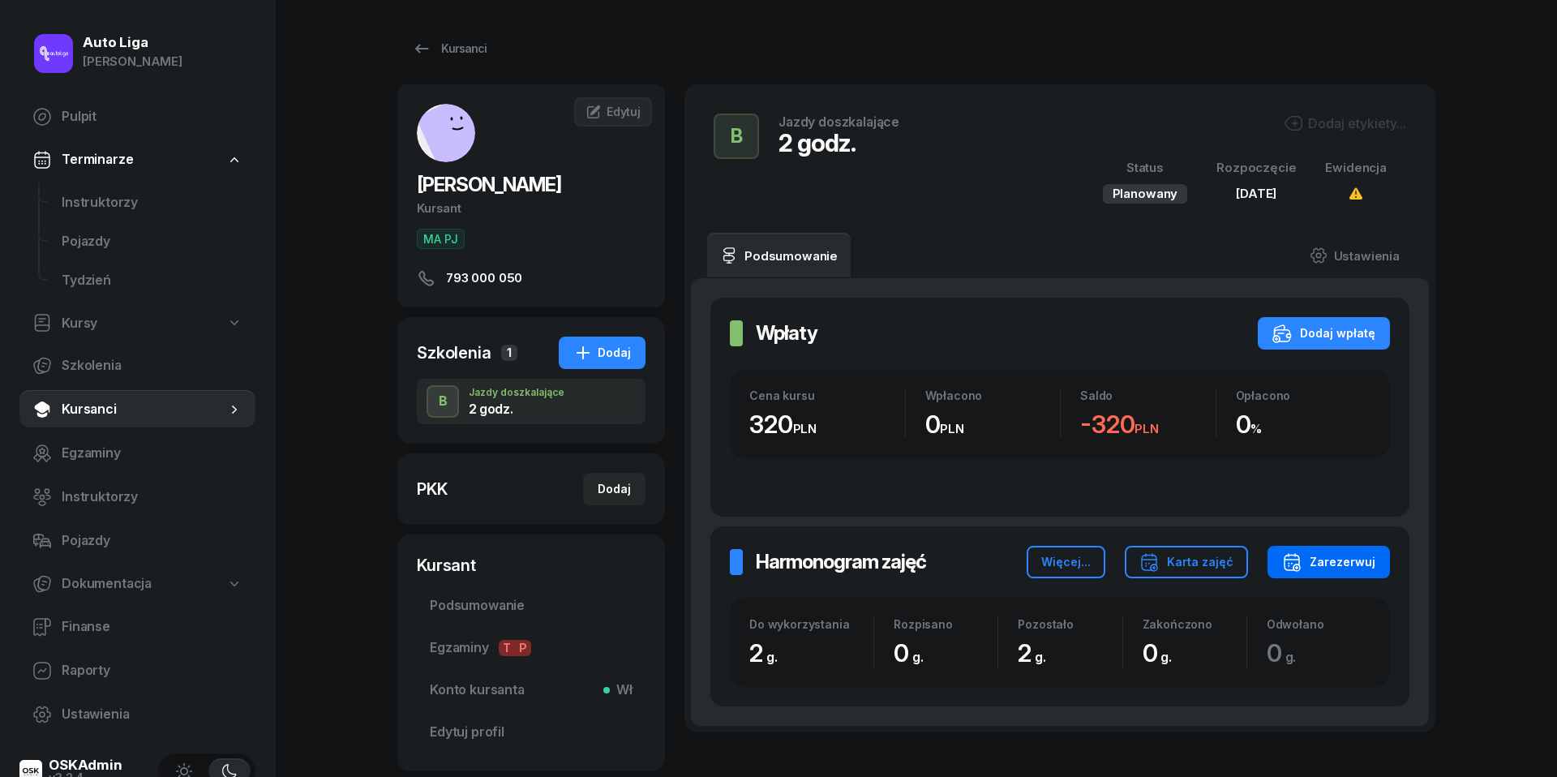
click at [1346, 563] on div "Zarezerwuj" at bounding box center [1328, 561] width 93 height 19
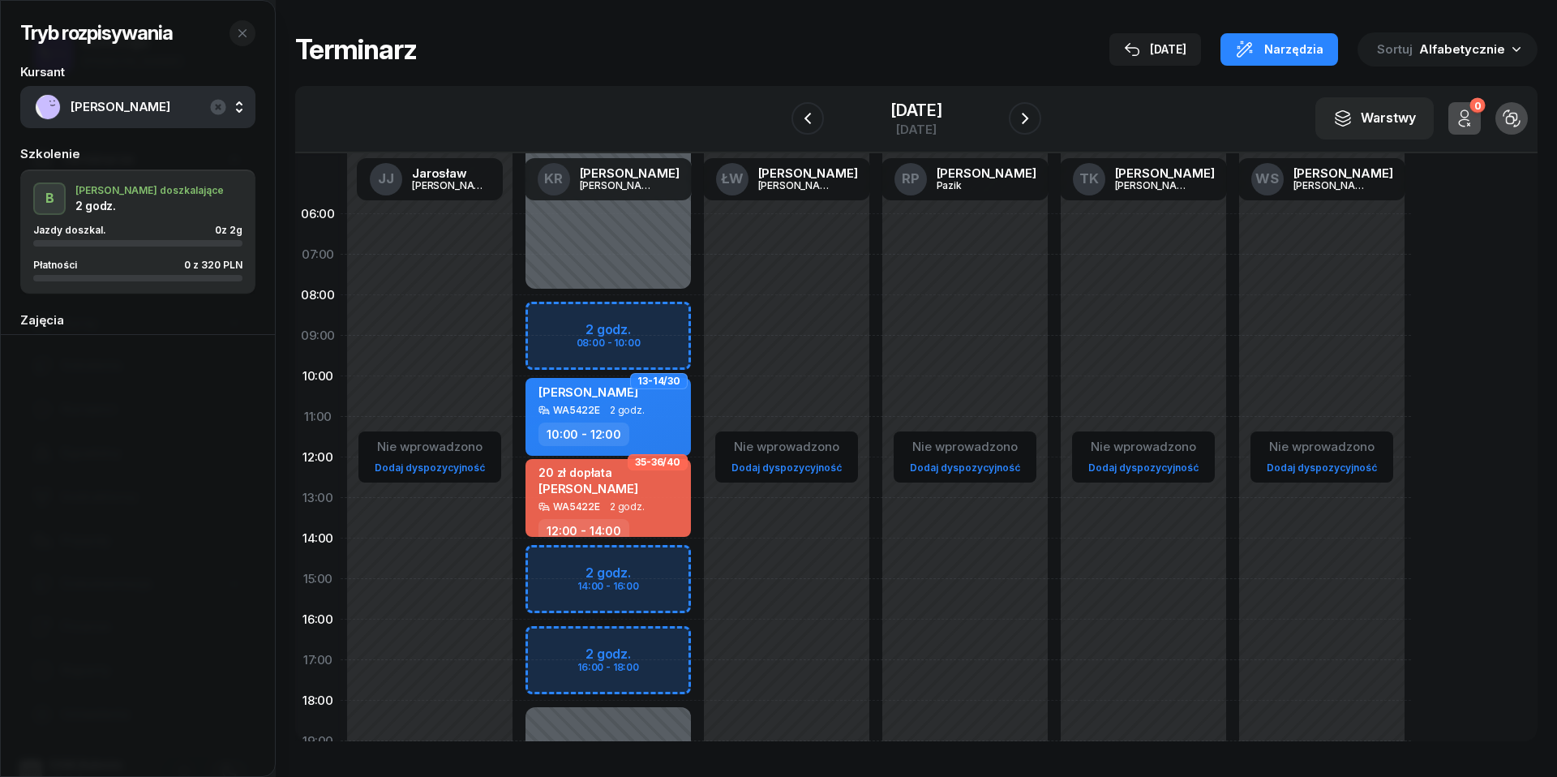
click at [697, 646] on div "Niedostępny 00:00 - 08:00 Niedostępny 18:00 - 23:59 2 godz. 08:00 - 10:00 2 god…" at bounding box center [786, 579] width 178 height 770
select select "16"
select select "18"
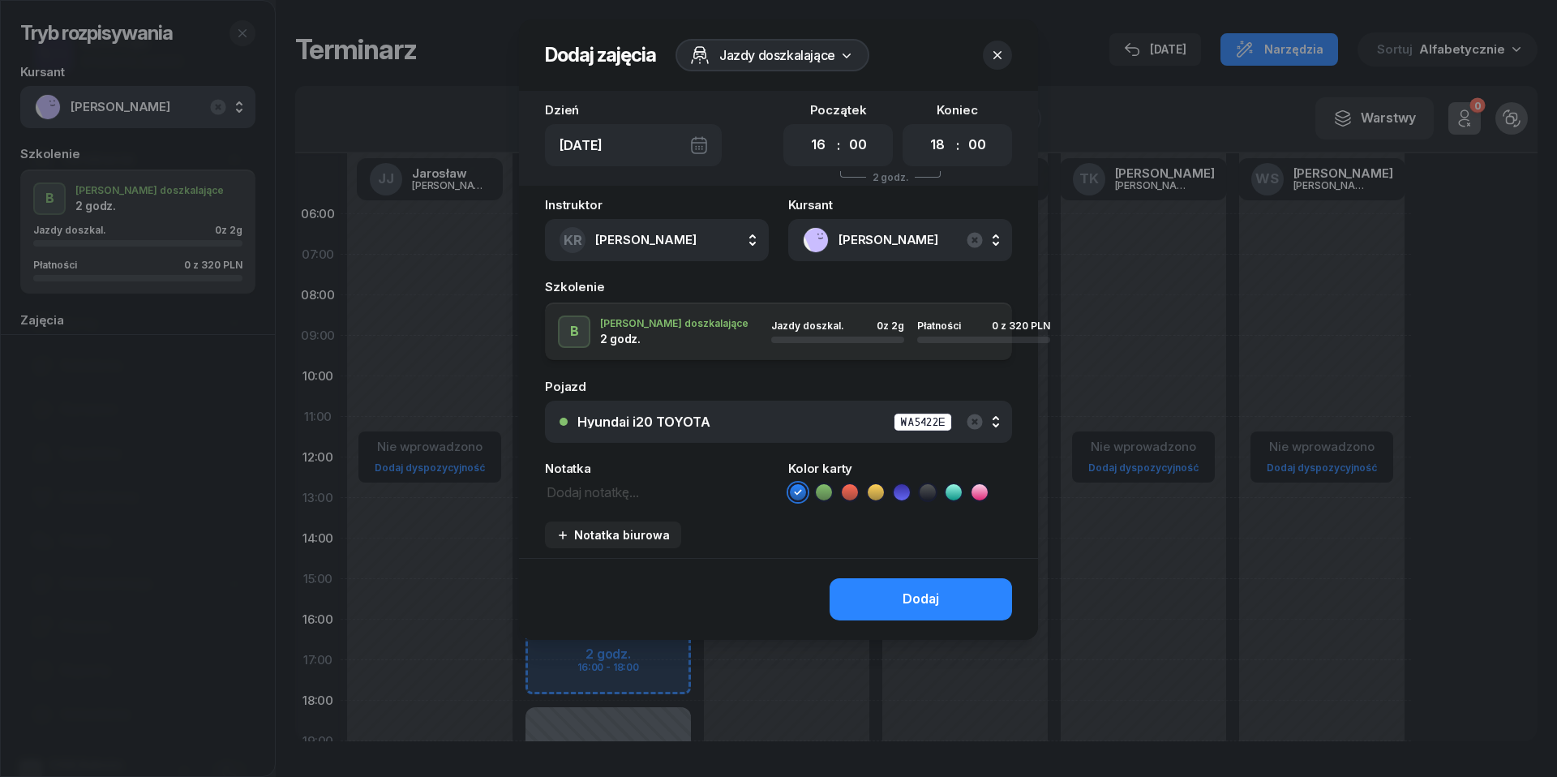
click at [623, 488] on textarea at bounding box center [657, 491] width 224 height 20
type textarea "320 do pobrania"
click at [851, 491] on icon at bounding box center [849, 492] width 7 height 6
click at [910, 607] on div "Dodaj" at bounding box center [920, 599] width 36 height 21
